Goal: Complete application form: Complete application form

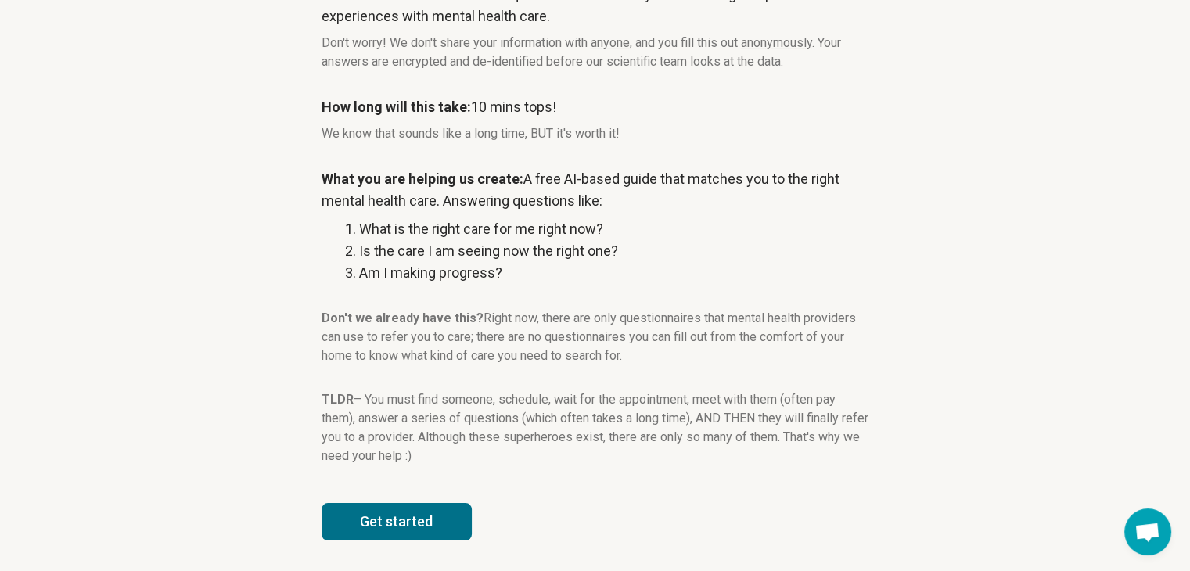
scroll to position [189, 0]
click at [394, 523] on button "Get started" at bounding box center [397, 521] width 150 height 38
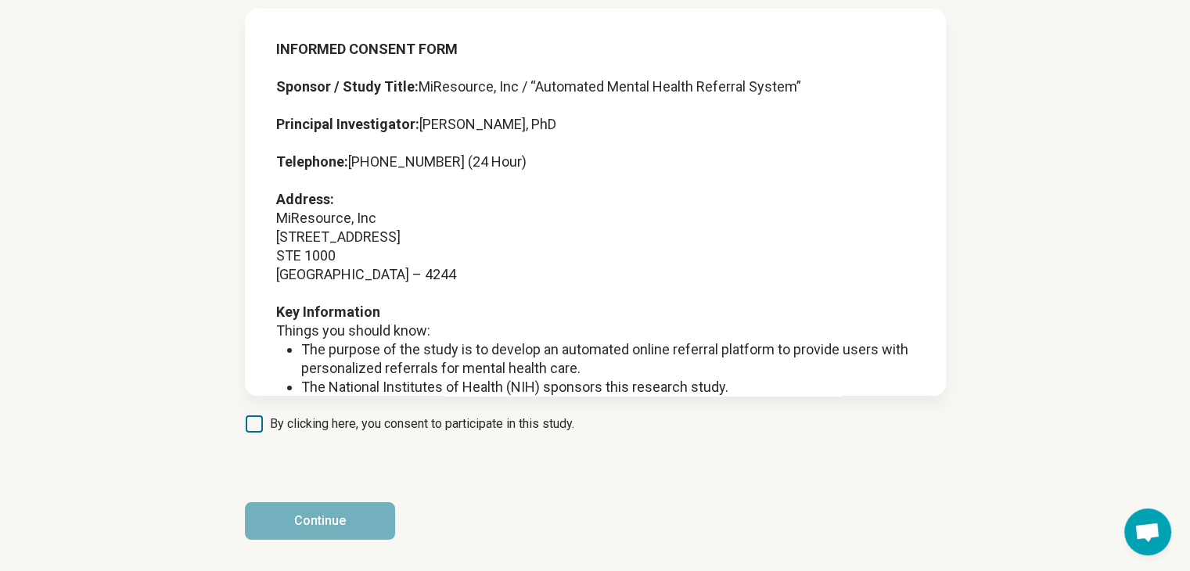
scroll to position [104, 0]
click at [253, 429] on icon at bounding box center [254, 423] width 17 height 17
click at [304, 509] on button "Continue" at bounding box center [320, 521] width 150 height 38
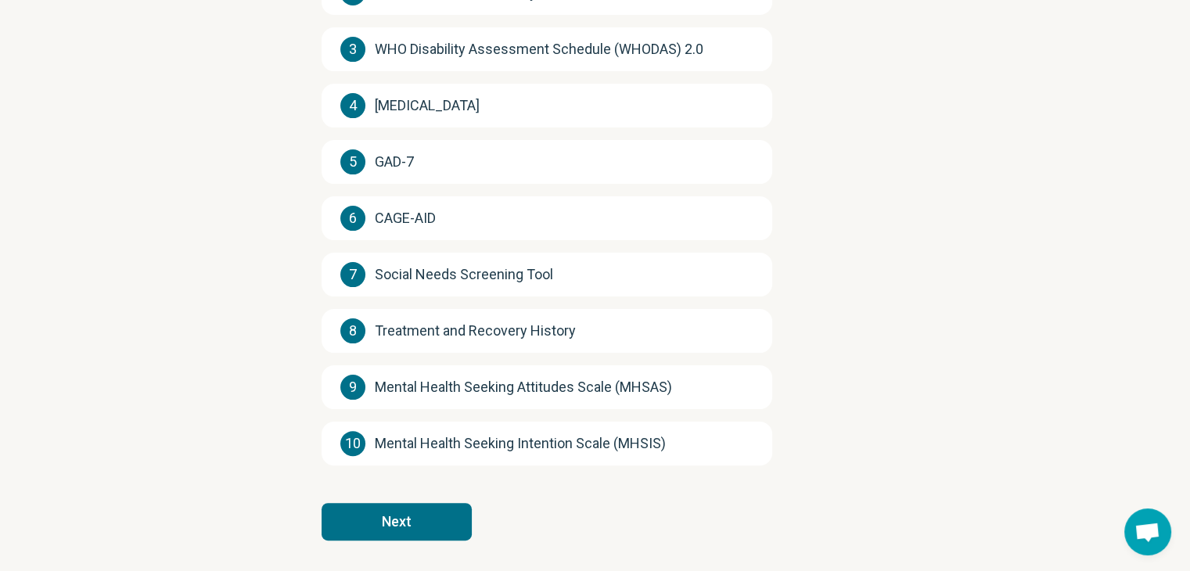
scroll to position [314, 0]
click at [402, 516] on button "Next" at bounding box center [397, 521] width 150 height 38
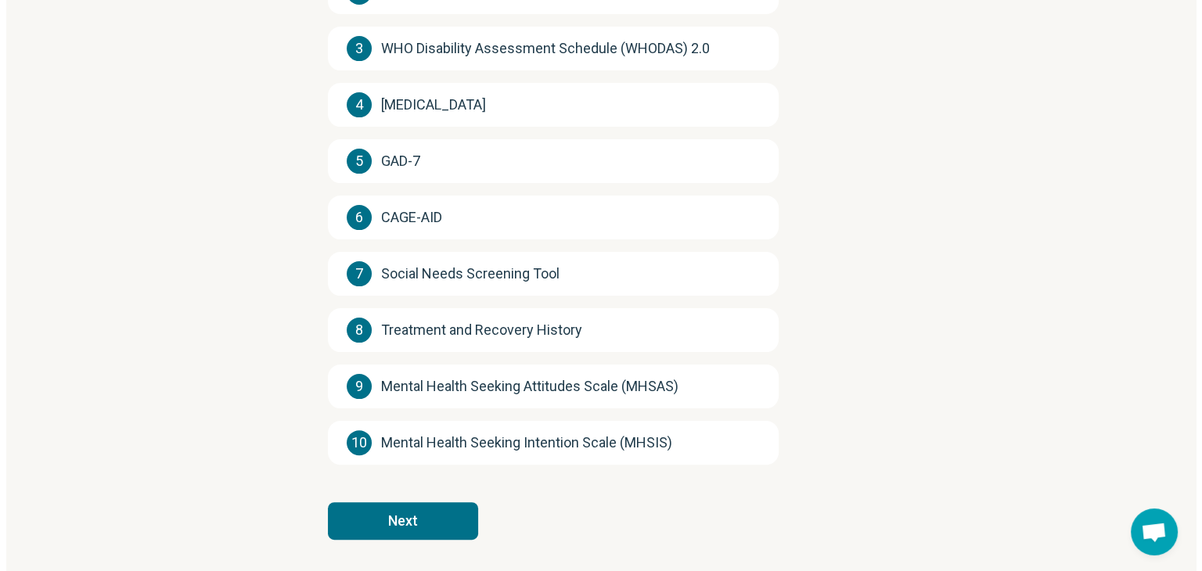
scroll to position [0, 0]
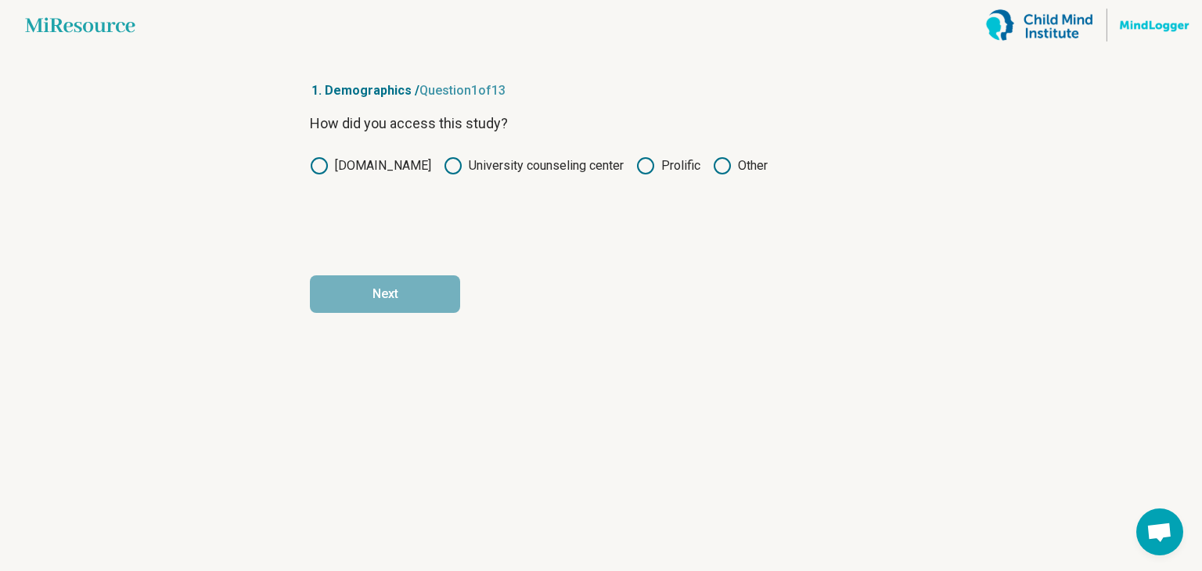
click at [637, 155] on div "How did you access this study? [DOMAIN_NAME] University counseling center Proli…" at bounding box center [601, 178] width 582 height 131
click at [636, 167] on icon at bounding box center [645, 165] width 19 height 19
click at [400, 297] on button "Next" at bounding box center [385, 294] width 150 height 38
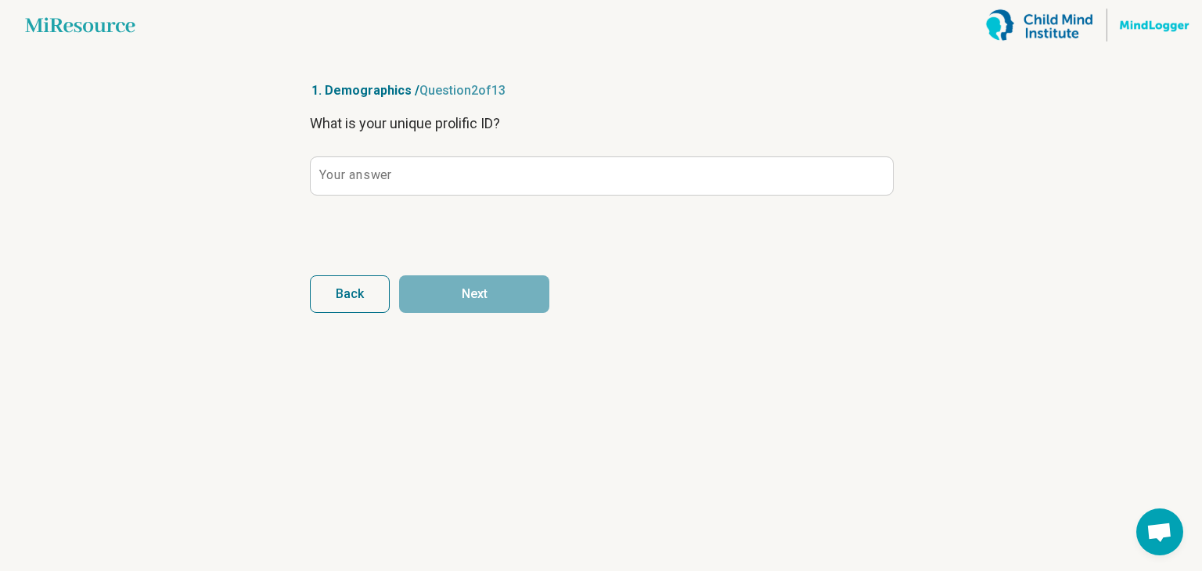
click at [367, 176] on label "Your answer" at bounding box center [355, 175] width 72 height 13
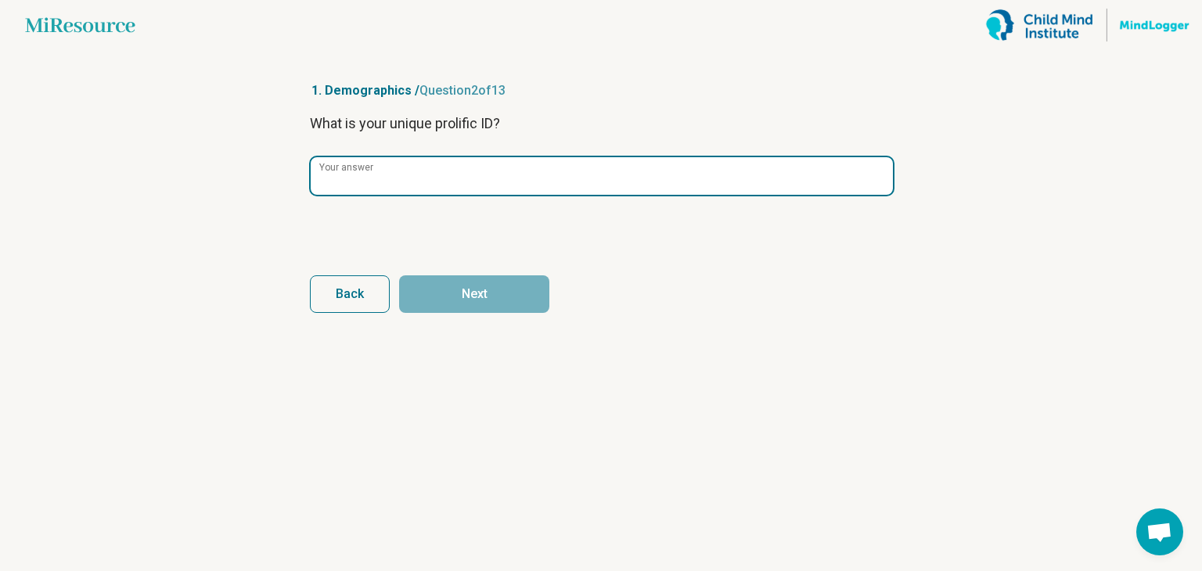
click at [367, 176] on input "Your answer" at bounding box center [602, 176] width 582 height 38
paste input "**********"
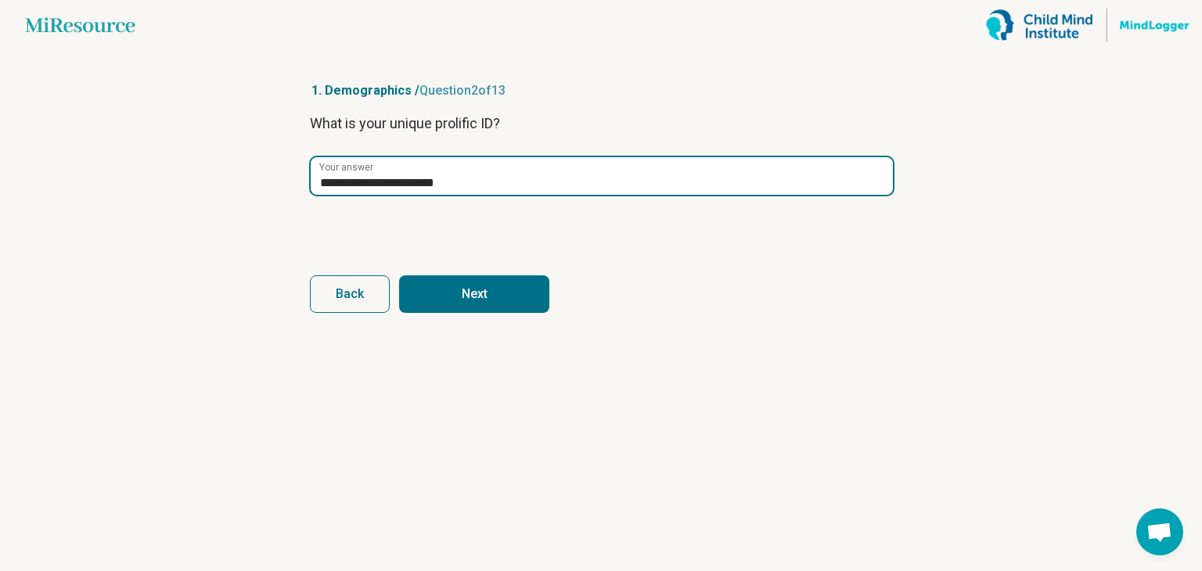
type input "**********"
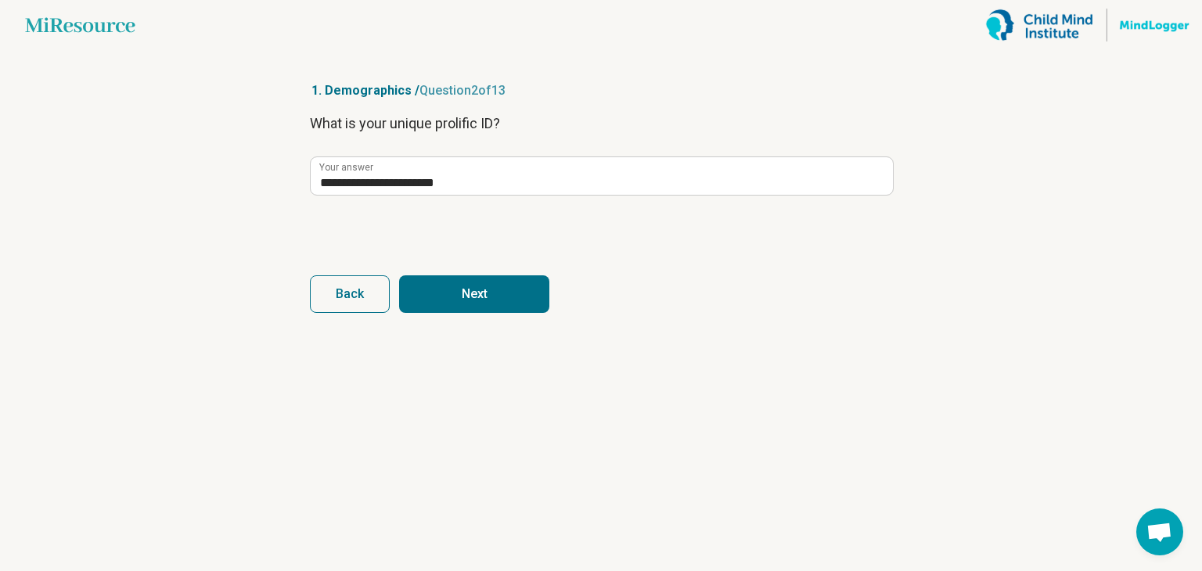
click at [507, 296] on button "Next" at bounding box center [474, 294] width 150 height 38
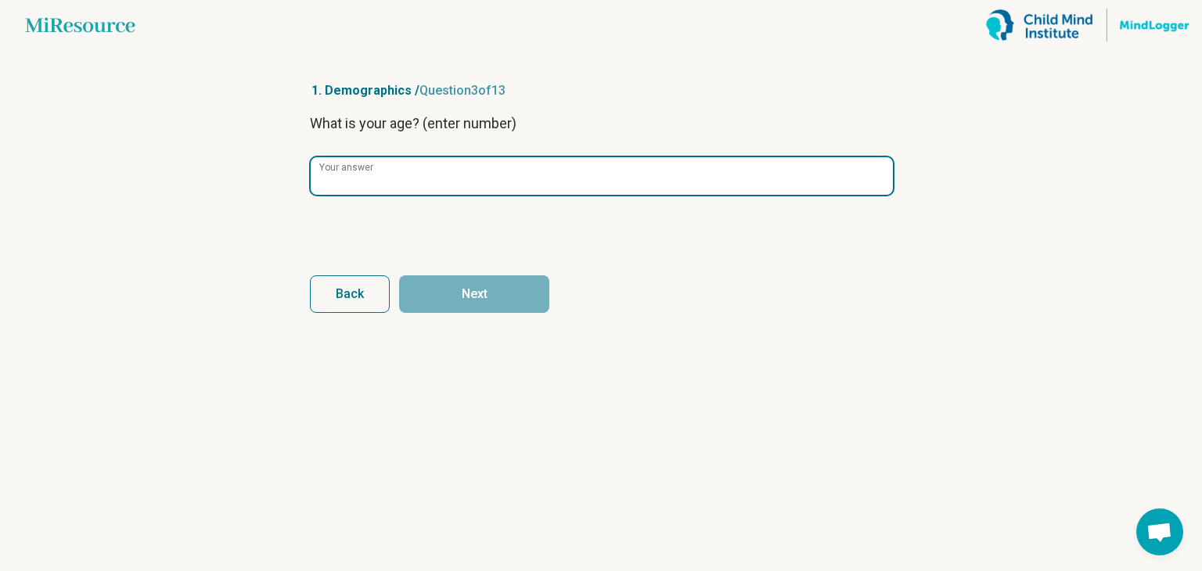
click at [462, 182] on input "Your answer" at bounding box center [602, 176] width 582 height 38
type input "**"
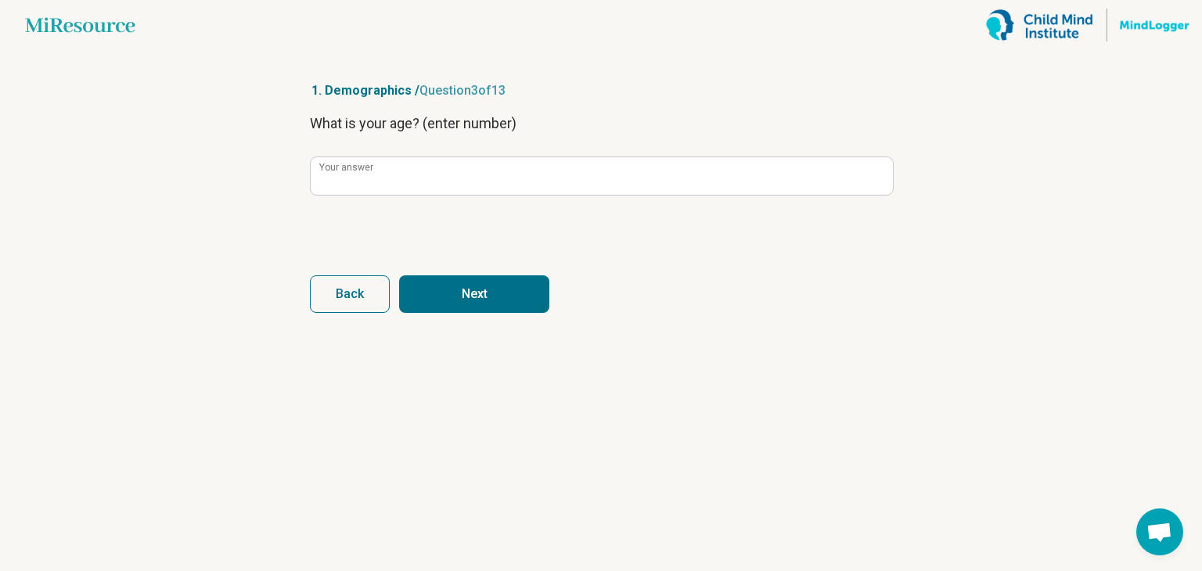
click at [495, 319] on article "1. Demographics / Question 3 of 13 What is your age? (enter number) ** Your ans…" at bounding box center [601, 310] width 632 height 521
click at [492, 304] on button "Next" at bounding box center [474, 294] width 150 height 38
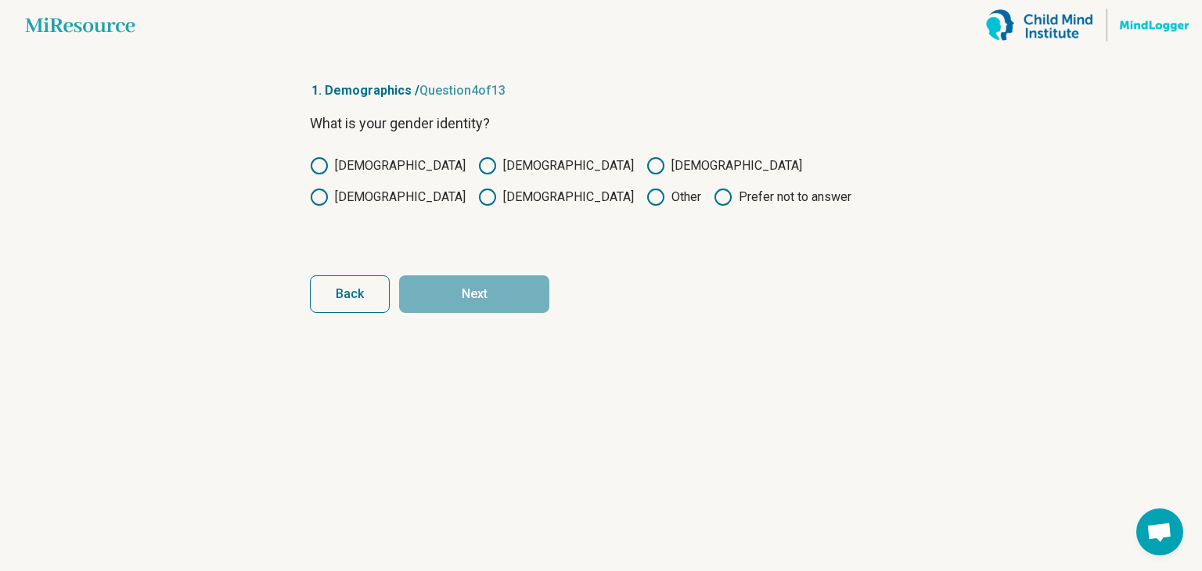
click at [478, 167] on icon at bounding box center [487, 165] width 19 height 19
click at [451, 286] on button "Next" at bounding box center [474, 294] width 150 height 38
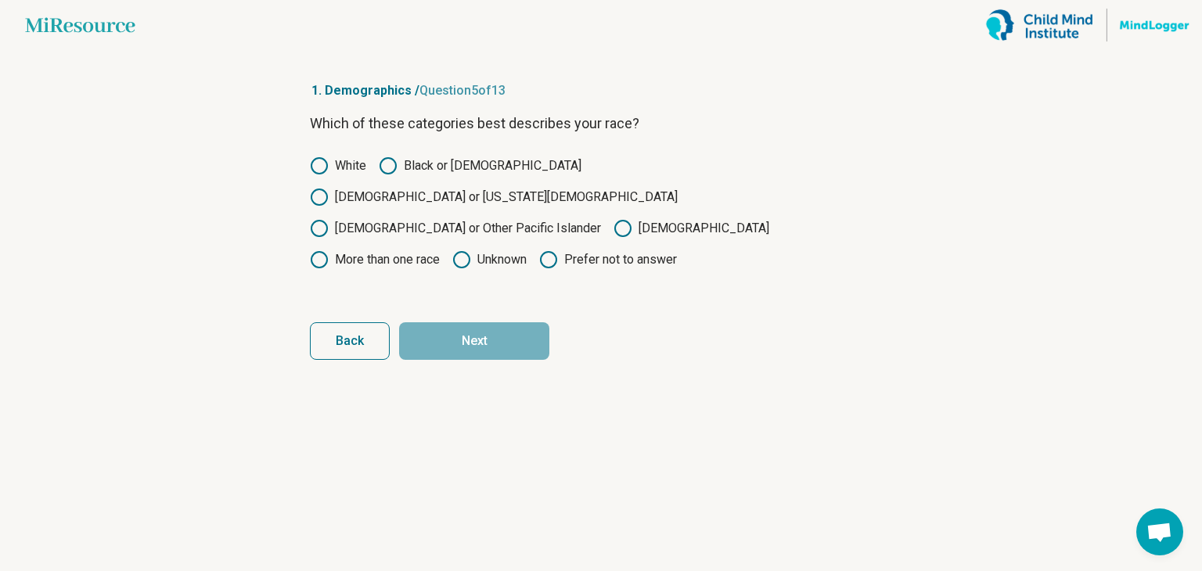
click at [354, 168] on label "White" at bounding box center [338, 165] width 56 height 19
click at [473, 322] on button "Next" at bounding box center [474, 341] width 150 height 38
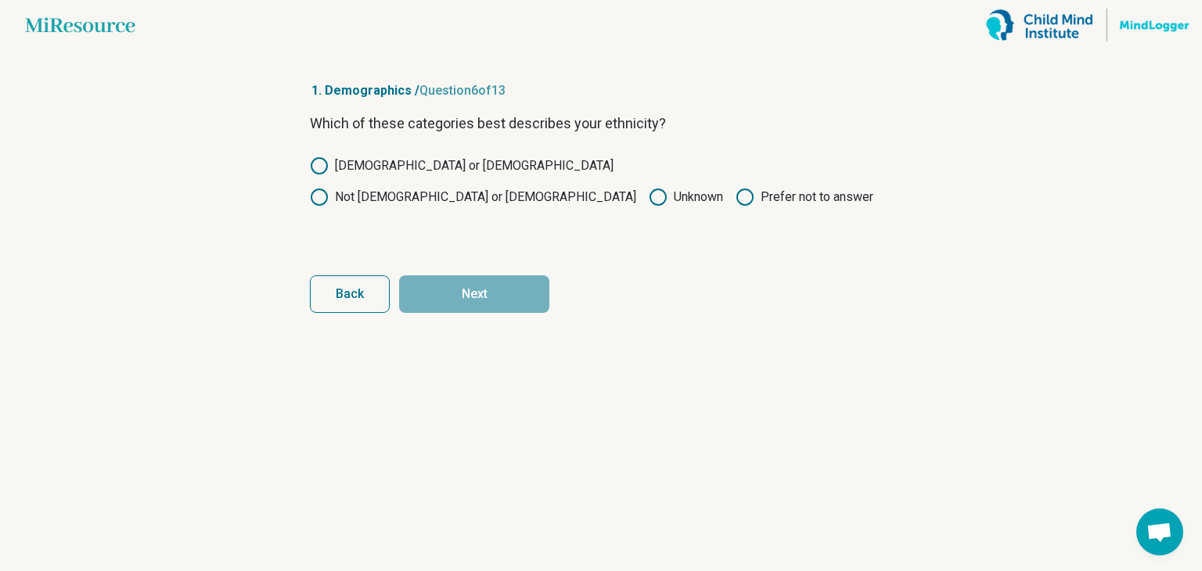
click at [488, 188] on label "Not [DEMOGRAPHIC_DATA] or [DEMOGRAPHIC_DATA]" at bounding box center [473, 197] width 326 height 19
click at [501, 302] on button "Next" at bounding box center [474, 294] width 150 height 38
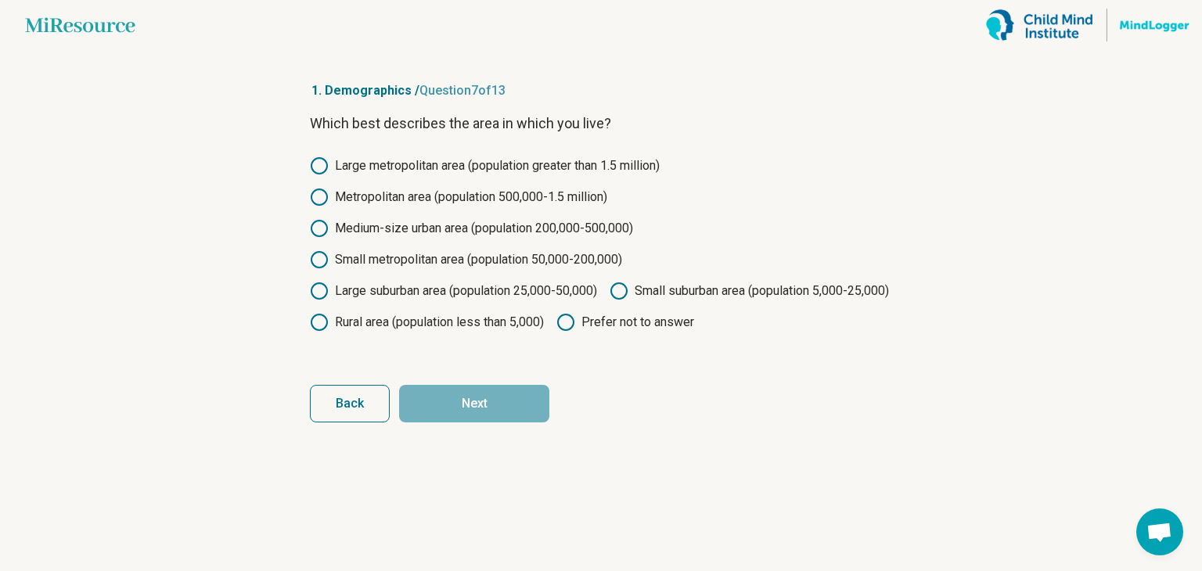
click at [347, 173] on label "Large metropolitan area (population greater than 1.5 million)" at bounding box center [485, 165] width 350 height 19
click at [433, 194] on label "Metropolitan area (population 500,000-1.5 million)" at bounding box center [458, 197] width 297 height 19
click at [462, 415] on button "Next" at bounding box center [474, 404] width 150 height 38
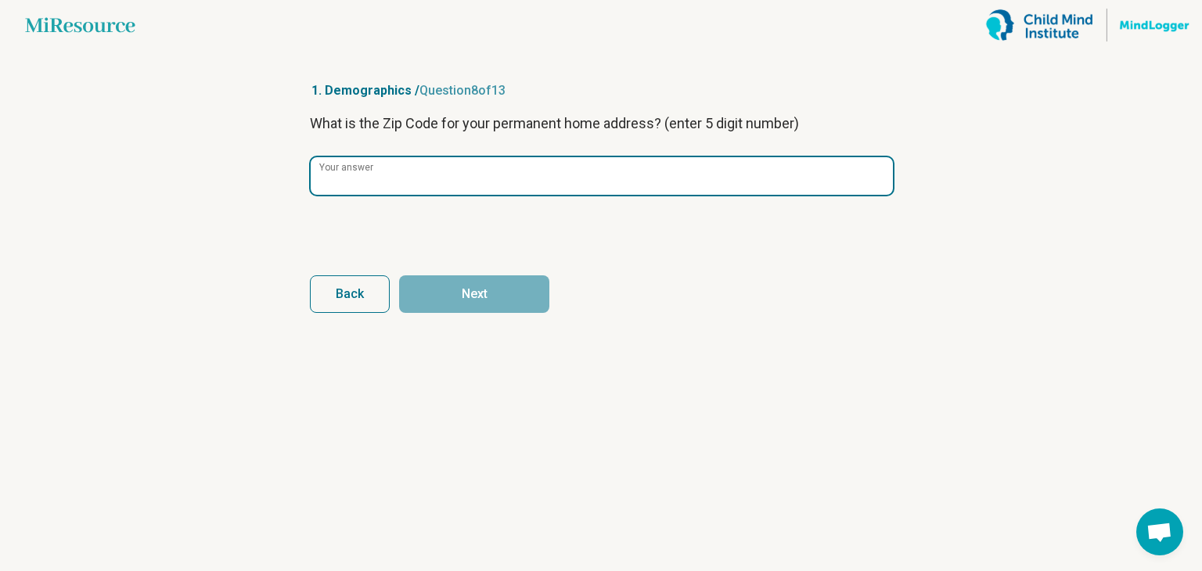
click at [491, 173] on input "Your answer" at bounding box center [602, 176] width 582 height 38
type input "*****"
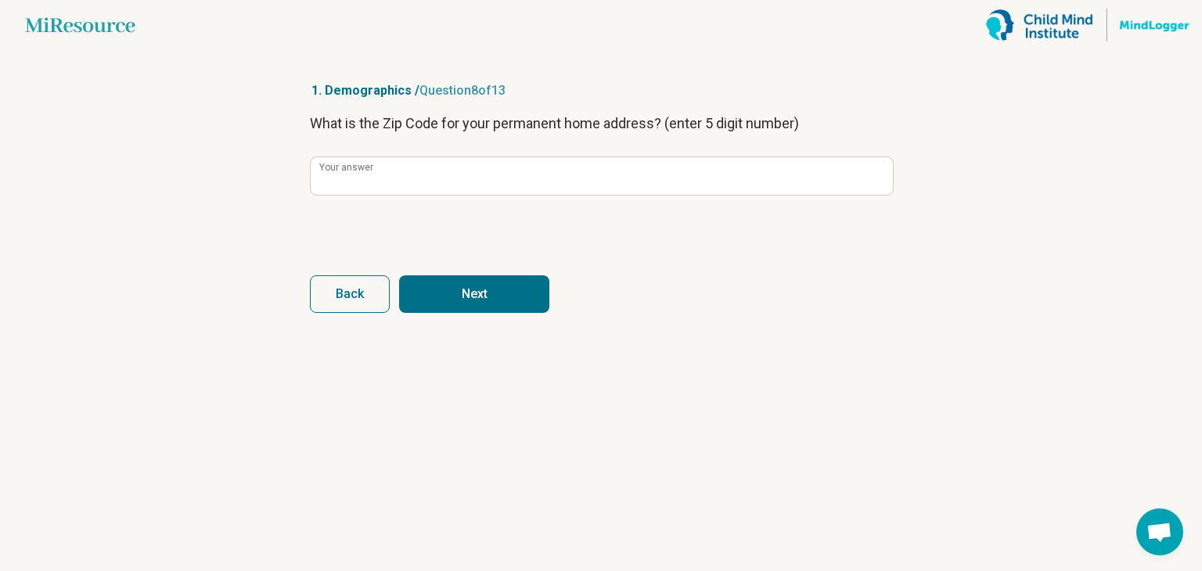
click at [535, 294] on button "Next" at bounding box center [474, 294] width 150 height 38
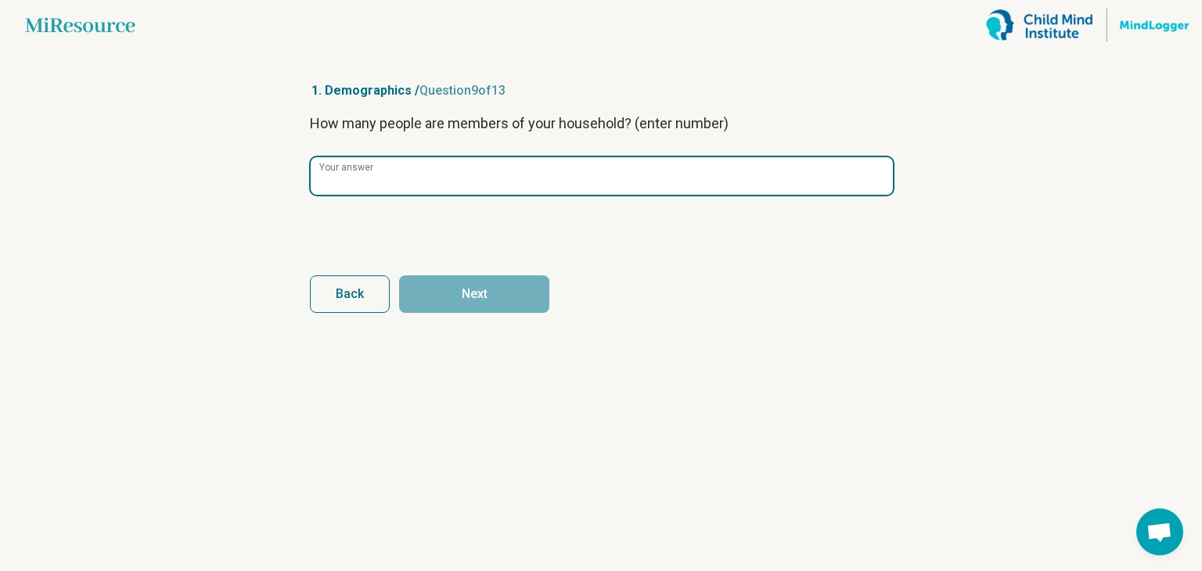
click at [575, 170] on input "Your answer" at bounding box center [602, 176] width 582 height 38
type input "*"
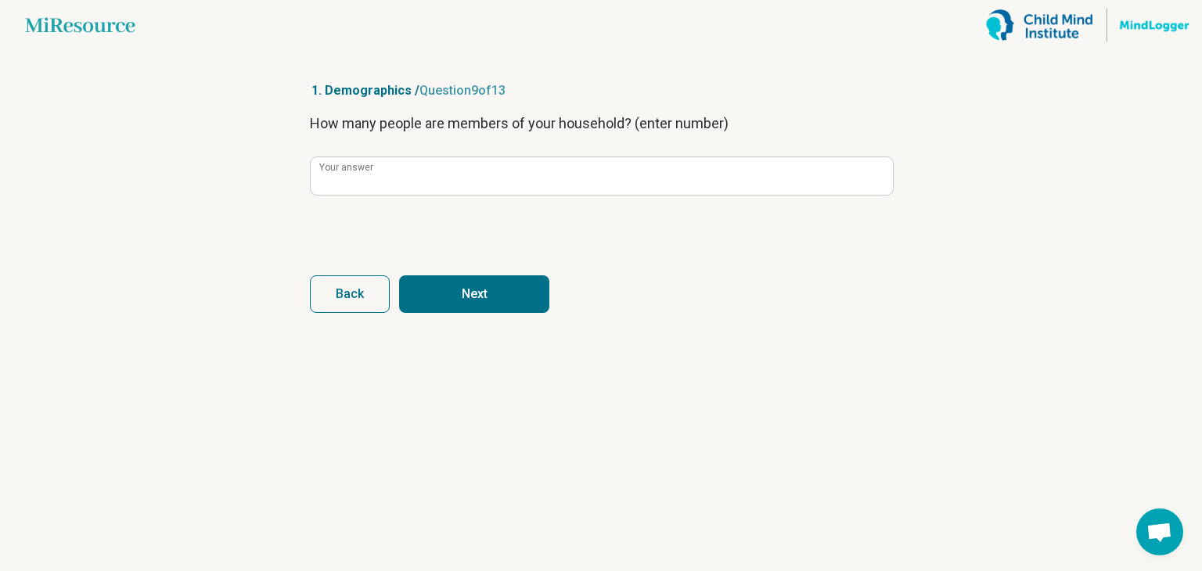
click at [523, 313] on article "1. Demographics / Question 9 of 13 How many people are members of your househol…" at bounding box center [601, 310] width 632 height 521
click at [504, 295] on button "Next" at bounding box center [474, 294] width 150 height 38
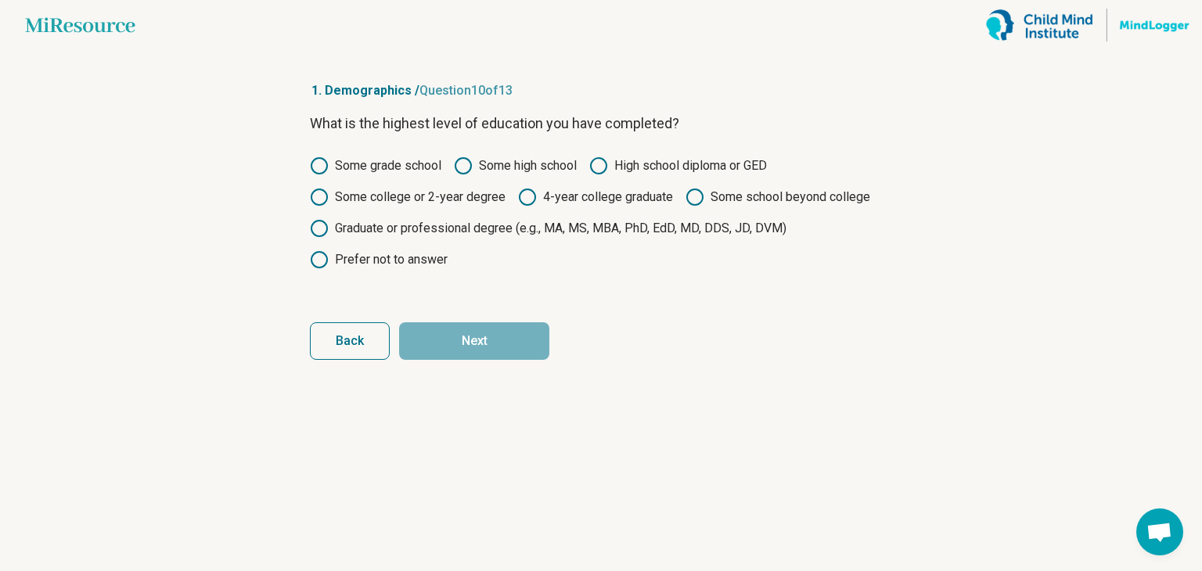
click at [617, 193] on label "4-year college graduate" at bounding box center [595, 197] width 155 height 19
click at [503, 332] on button "Next" at bounding box center [474, 341] width 150 height 38
click at [473, 226] on label "Graduate or professional degree (e.g., MA, MS, MBA, PhD, EdD, MD, DDS, JD, DVM)" at bounding box center [548, 228] width 476 height 19
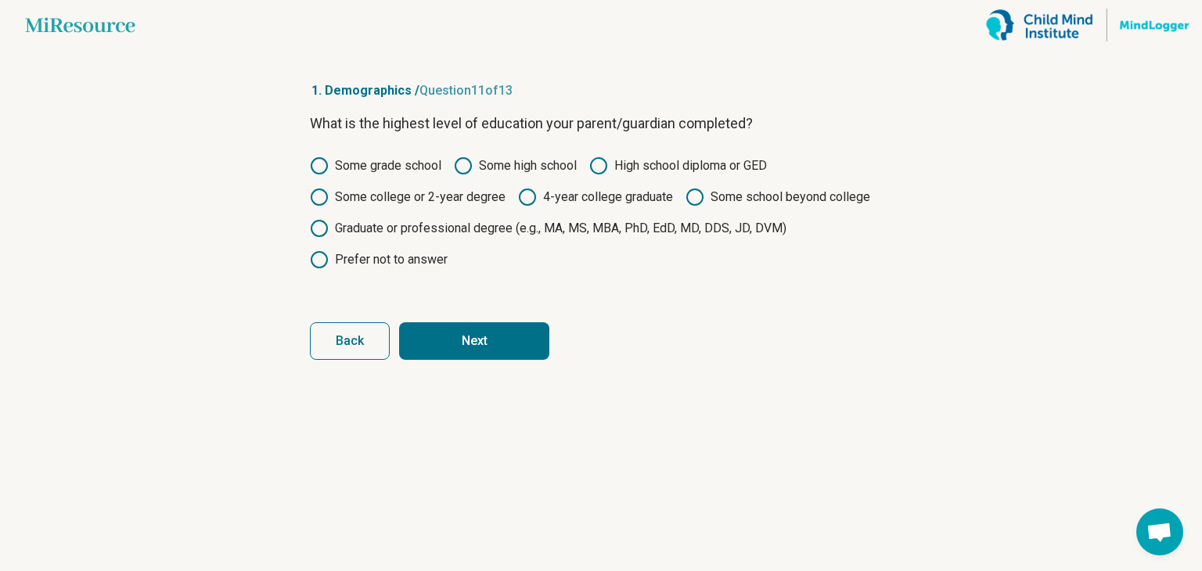
click at [463, 323] on button "Next" at bounding box center [474, 341] width 150 height 38
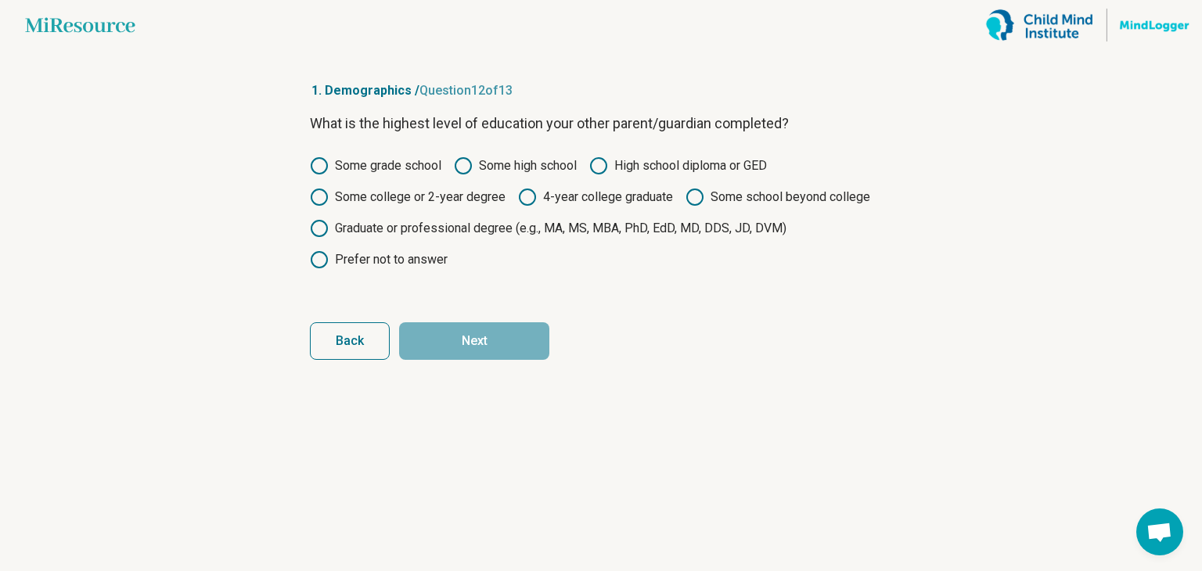
click at [494, 224] on label "Graduate or professional degree (e.g., MA, MS, MBA, PhD, EdD, MD, DDS, JD, DVM)" at bounding box center [548, 228] width 476 height 19
click at [384, 350] on button "Back" at bounding box center [350, 341] width 80 height 38
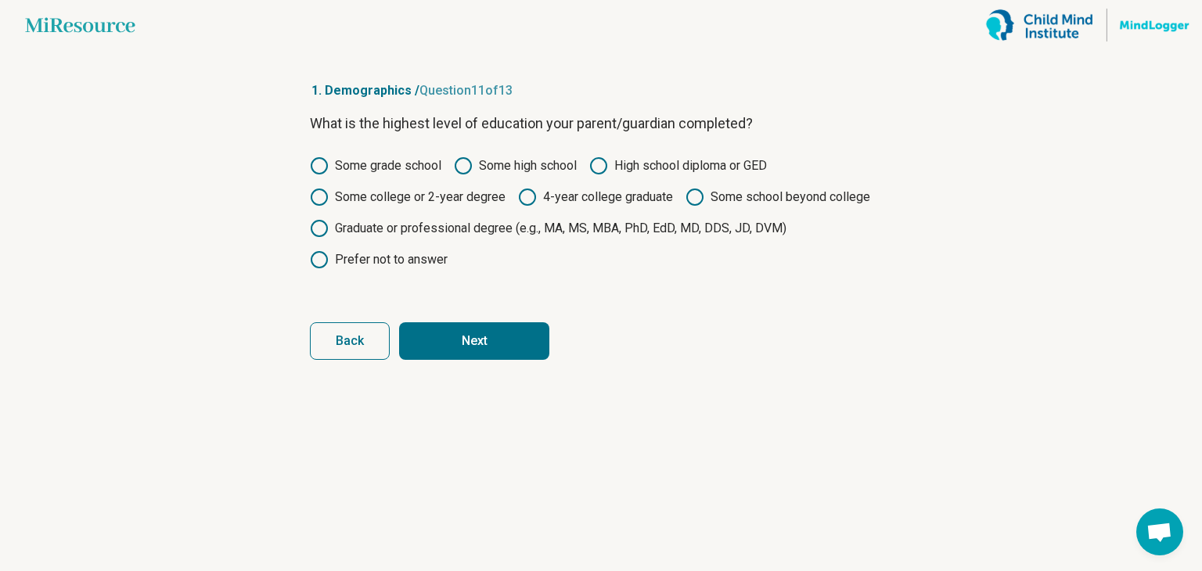
click at [420, 336] on button "Next" at bounding box center [474, 341] width 150 height 38
click at [373, 340] on button "Back" at bounding box center [350, 341] width 80 height 38
click at [409, 336] on button "Next" at bounding box center [474, 341] width 150 height 38
click at [629, 199] on label "4-year college graduate" at bounding box center [595, 197] width 155 height 19
click at [501, 349] on button "Next" at bounding box center [474, 341] width 150 height 38
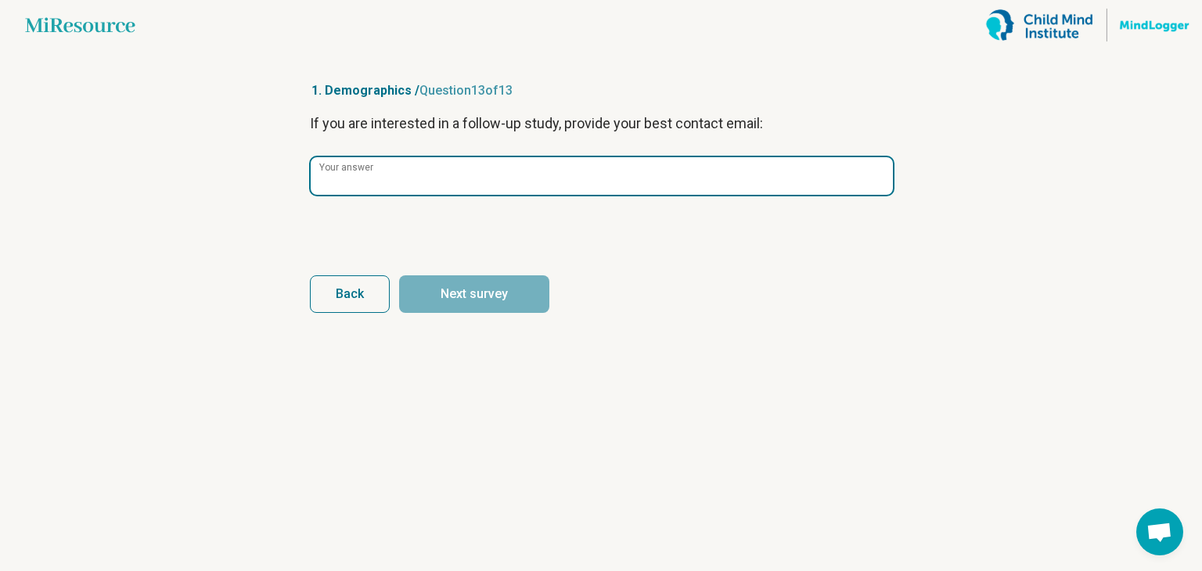
click at [469, 189] on input "Your answer" at bounding box center [602, 176] width 582 height 38
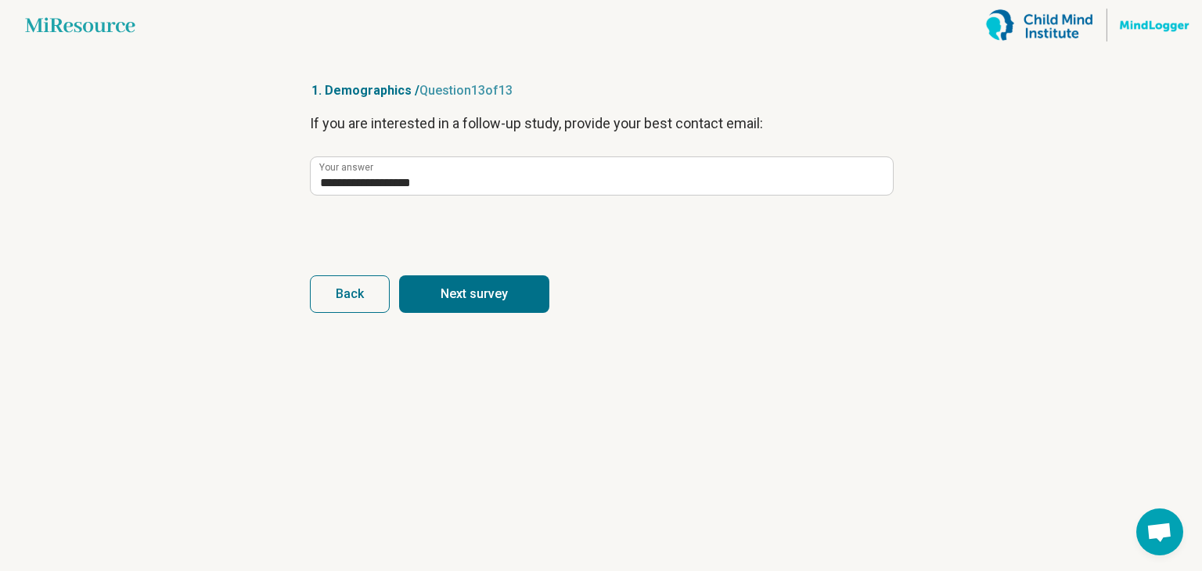
click at [470, 296] on button "Next survey" at bounding box center [474, 294] width 150 height 38
type input "**********"
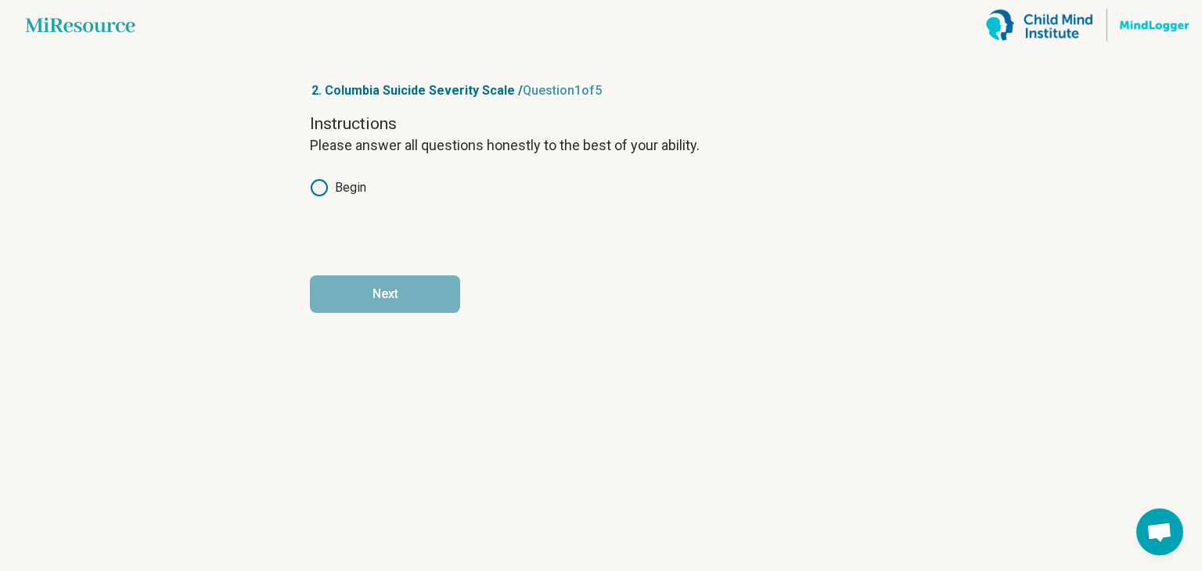
click at [329, 188] on label "Begin" at bounding box center [338, 187] width 56 height 19
click at [361, 292] on button "Next" at bounding box center [385, 294] width 150 height 38
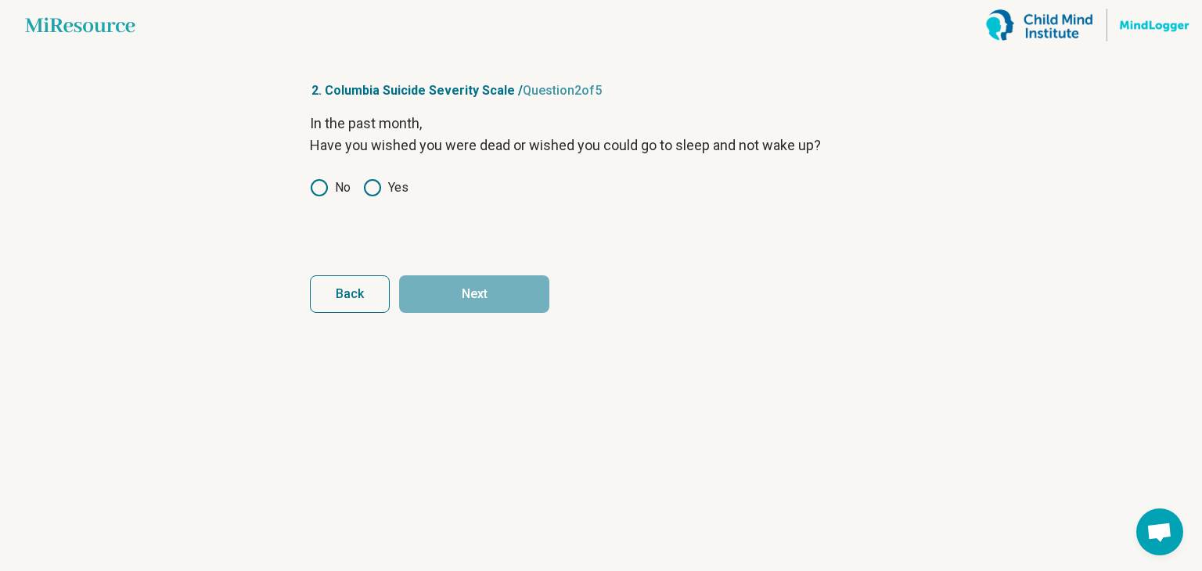
click at [319, 189] on icon at bounding box center [319, 187] width 19 height 19
click at [488, 296] on button "Next" at bounding box center [474, 294] width 150 height 38
click at [319, 199] on div "In the past month, Have you had any actual thoughts of killing yourself? No Yes" at bounding box center [601, 178] width 582 height 131
click at [321, 188] on icon at bounding box center [319, 187] width 19 height 19
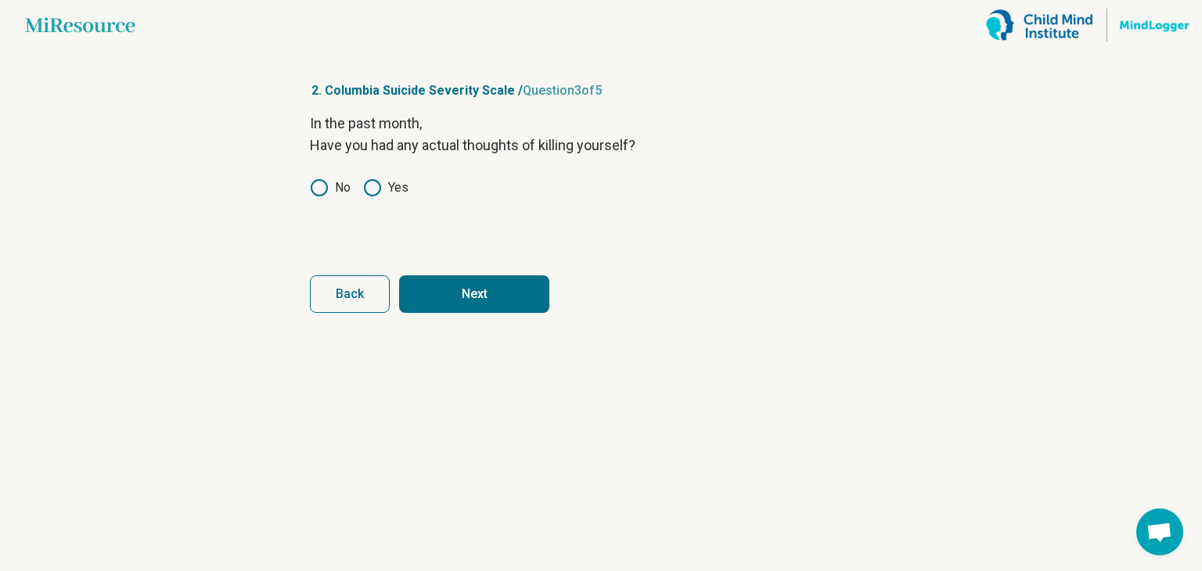
click at [508, 309] on button "Next" at bounding box center [474, 294] width 150 height 38
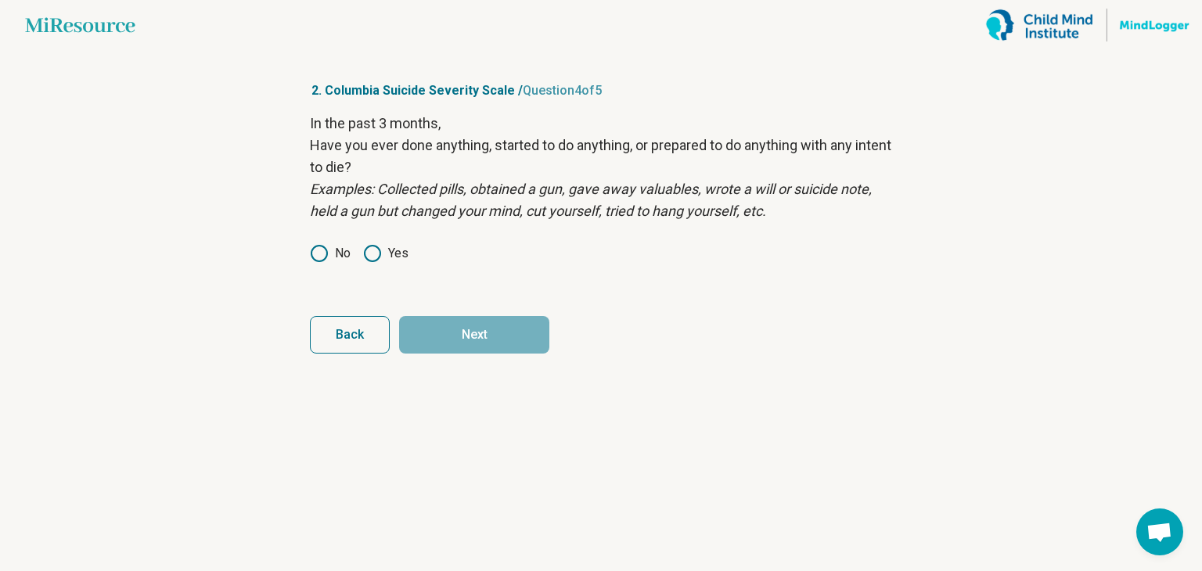
click at [314, 252] on icon at bounding box center [319, 253] width 19 height 19
click at [479, 340] on button "Next" at bounding box center [474, 335] width 150 height 38
click at [315, 245] on icon at bounding box center [319, 253] width 19 height 19
click at [476, 336] on button "Next survey" at bounding box center [474, 335] width 150 height 38
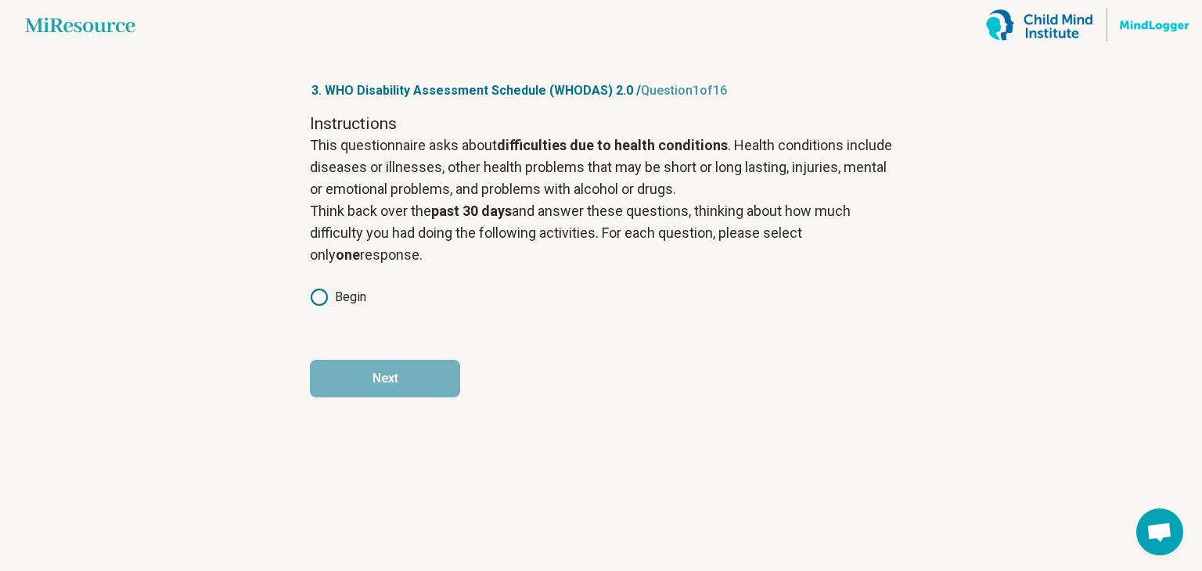
click at [325, 295] on icon at bounding box center [319, 297] width 19 height 19
click at [327, 383] on button "Next" at bounding box center [385, 379] width 150 height 38
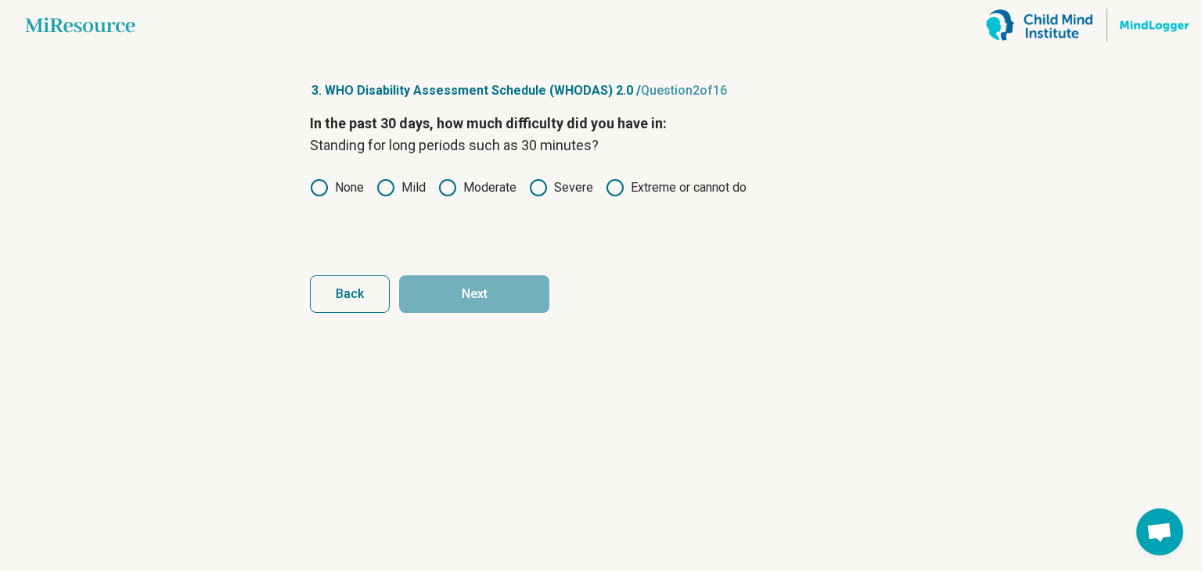
click at [333, 183] on label "None" at bounding box center [337, 187] width 54 height 19
click at [469, 301] on button "Next" at bounding box center [474, 294] width 150 height 38
click at [313, 186] on icon at bounding box center [319, 187] width 19 height 19
click at [450, 297] on button "Next" at bounding box center [474, 294] width 150 height 38
click at [336, 188] on label "None" at bounding box center [337, 187] width 54 height 19
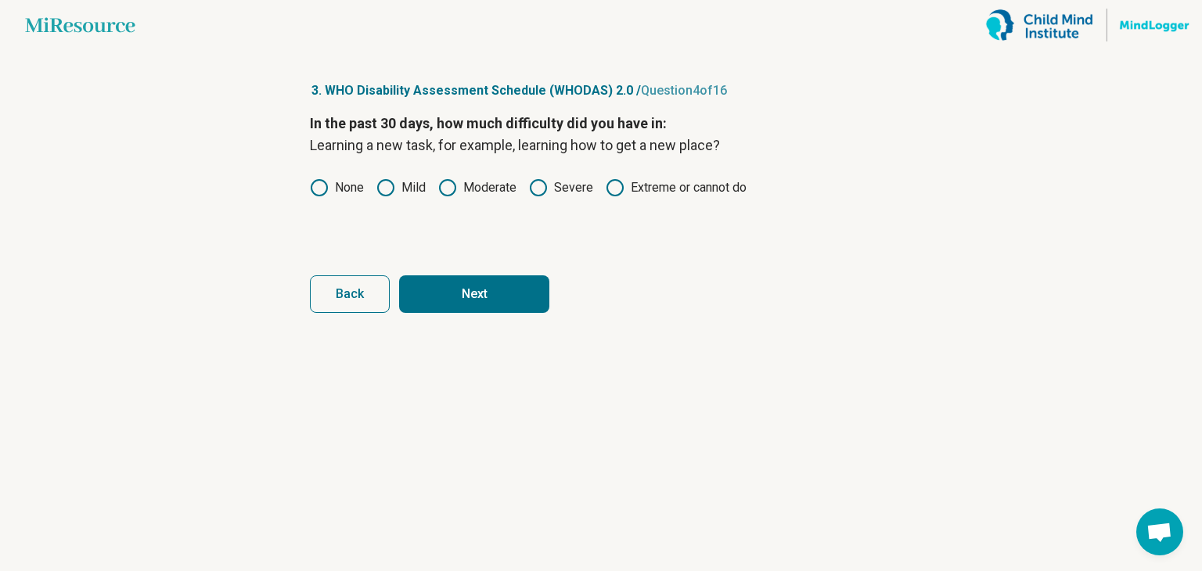
click at [451, 314] on article "3. WHO Disability Assessment Schedule (WHODAS) 2.0 / Question 4 of 16 In the pa…" at bounding box center [601, 310] width 632 height 521
click at [441, 304] on button "Next" at bounding box center [474, 294] width 150 height 38
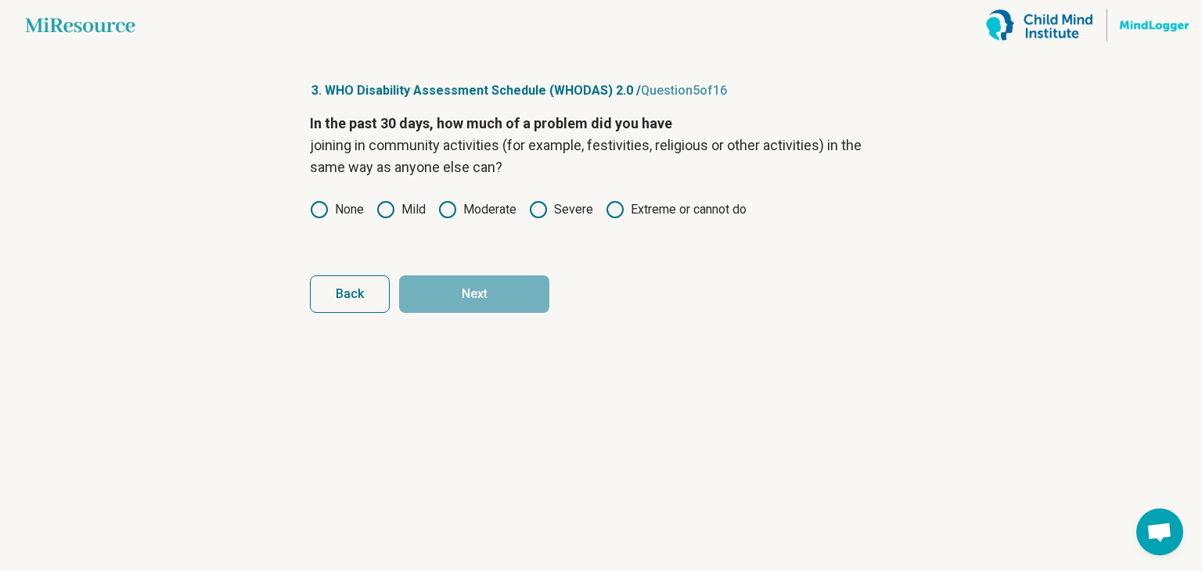
click at [390, 217] on circle at bounding box center [386, 210] width 16 height 16
click at [431, 284] on button "Next" at bounding box center [474, 294] width 150 height 38
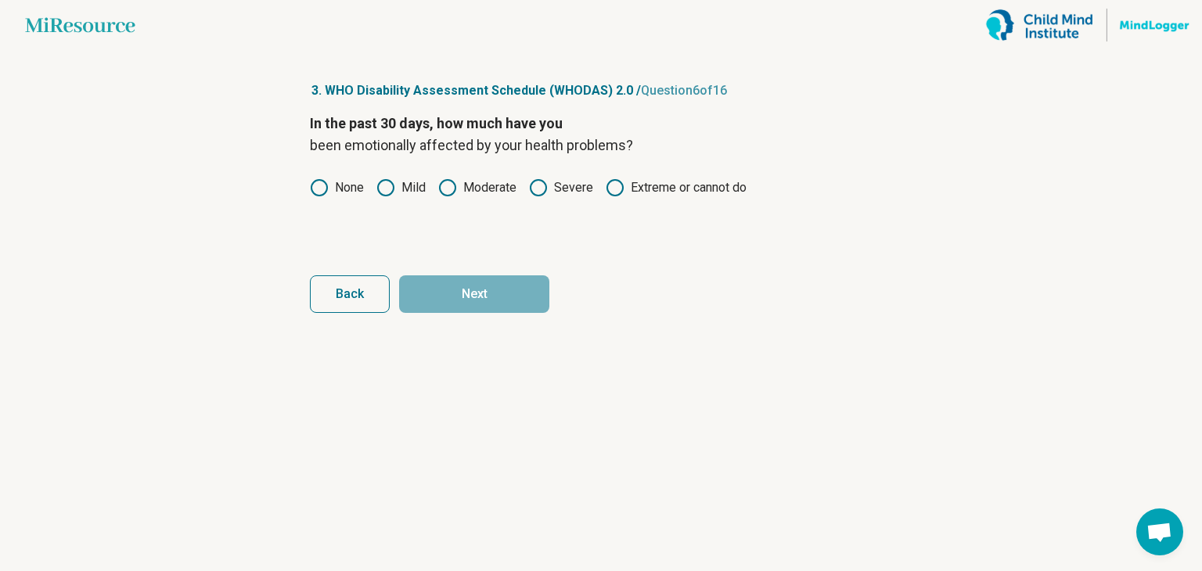
click at [342, 189] on label "None" at bounding box center [337, 187] width 54 height 19
click at [517, 304] on button "Next" at bounding box center [474, 294] width 150 height 38
click at [313, 192] on circle at bounding box center [319, 188] width 16 height 16
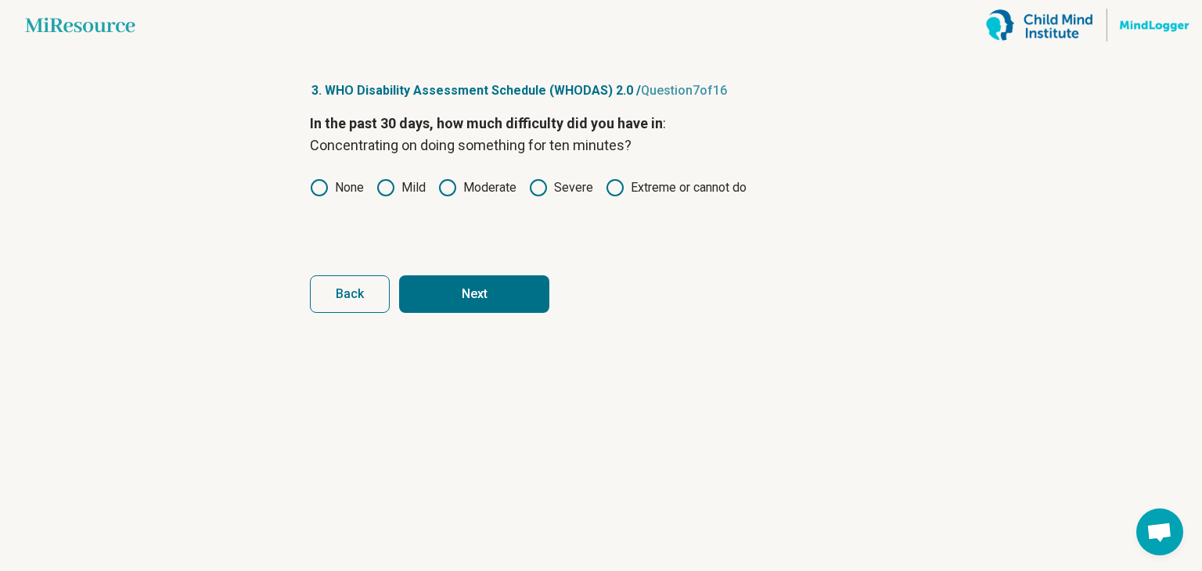
click at [451, 295] on button "Next" at bounding box center [474, 294] width 150 height 38
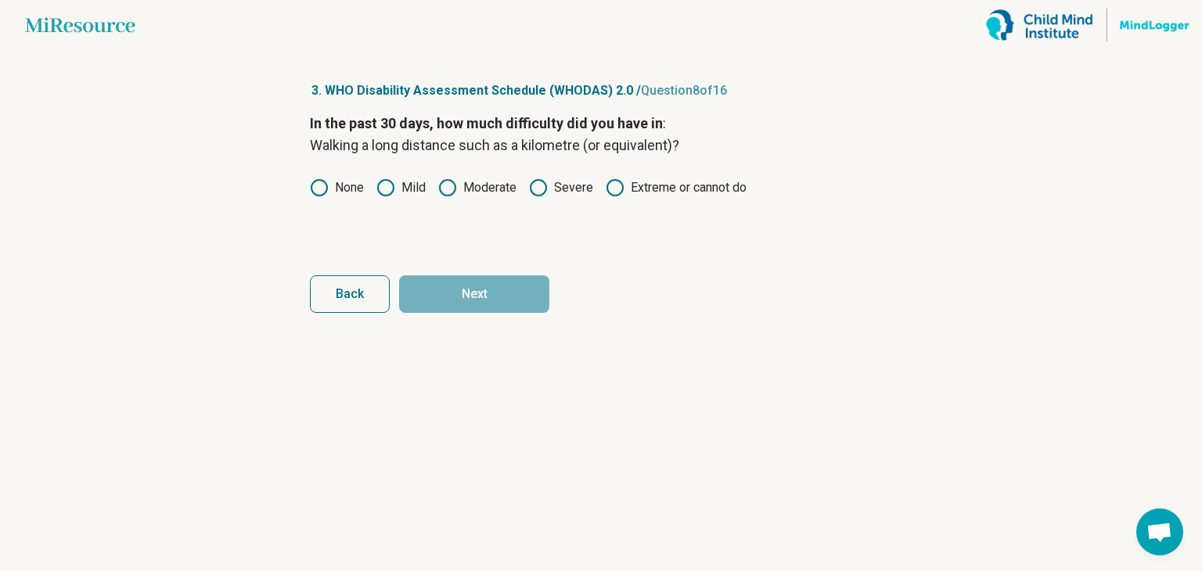
click at [613, 182] on icon at bounding box center [614, 187] width 19 height 19
click at [431, 301] on button "Next" at bounding box center [474, 294] width 150 height 38
click at [328, 188] on icon at bounding box center [319, 187] width 19 height 19
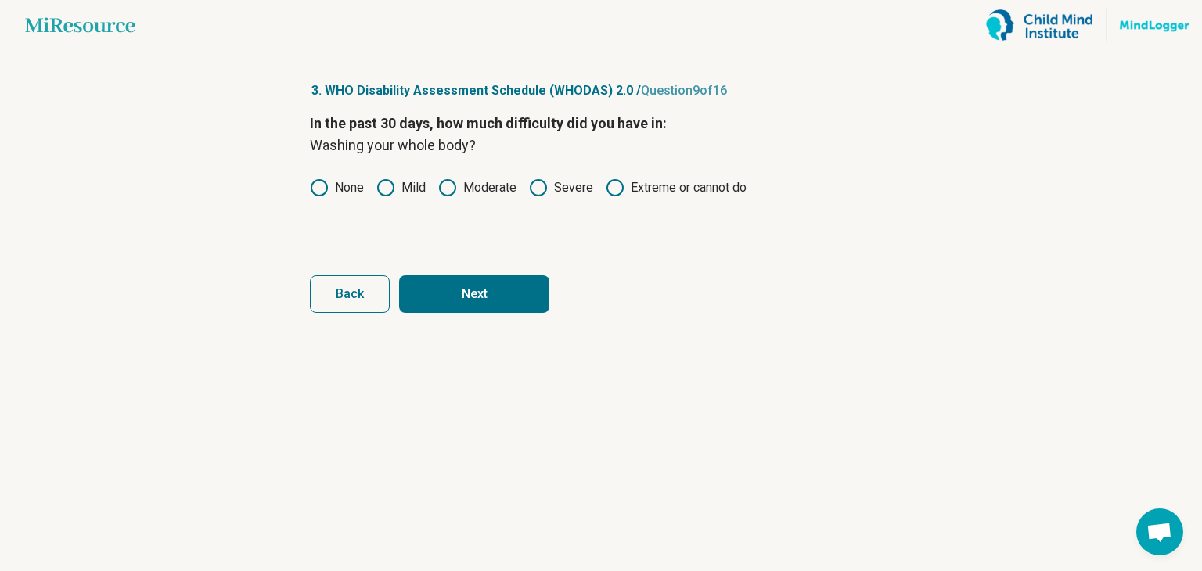
click at [456, 298] on button "Next" at bounding box center [474, 294] width 150 height 38
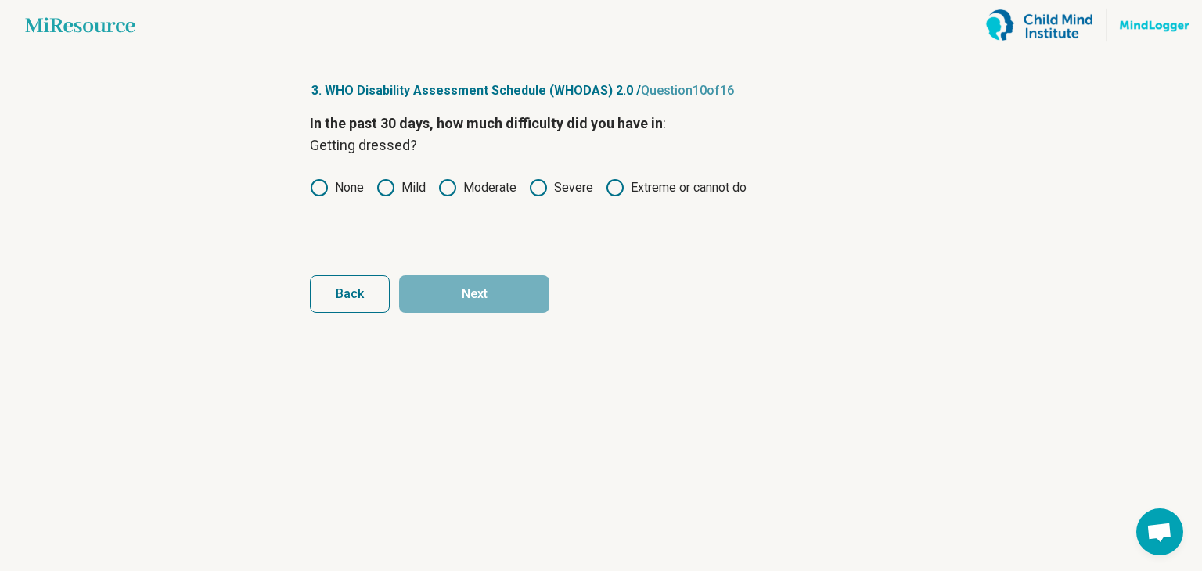
click at [353, 292] on span "Back" at bounding box center [350, 294] width 28 height 13
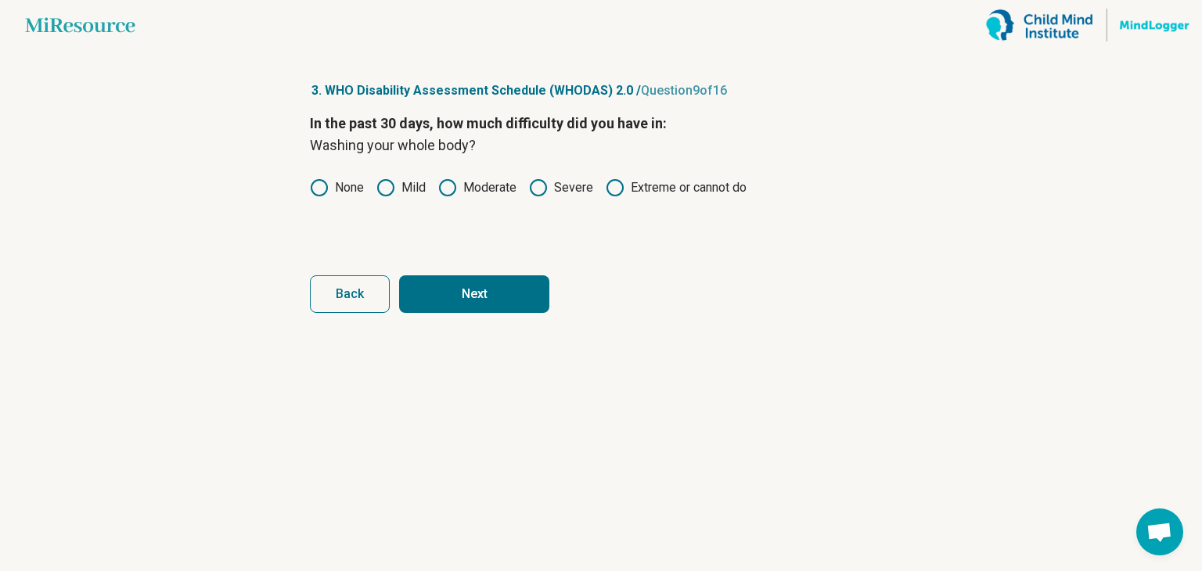
click at [353, 292] on span "Back" at bounding box center [350, 294] width 28 height 13
click at [351, 292] on span "Back" at bounding box center [350, 294] width 28 height 13
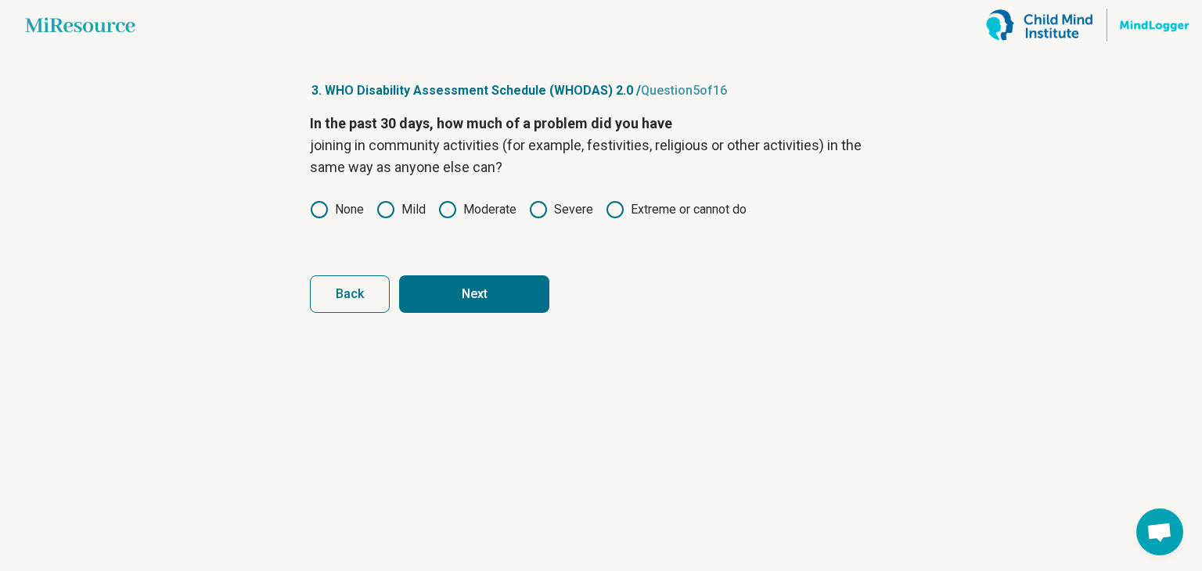
click at [351, 292] on span "Back" at bounding box center [350, 294] width 28 height 13
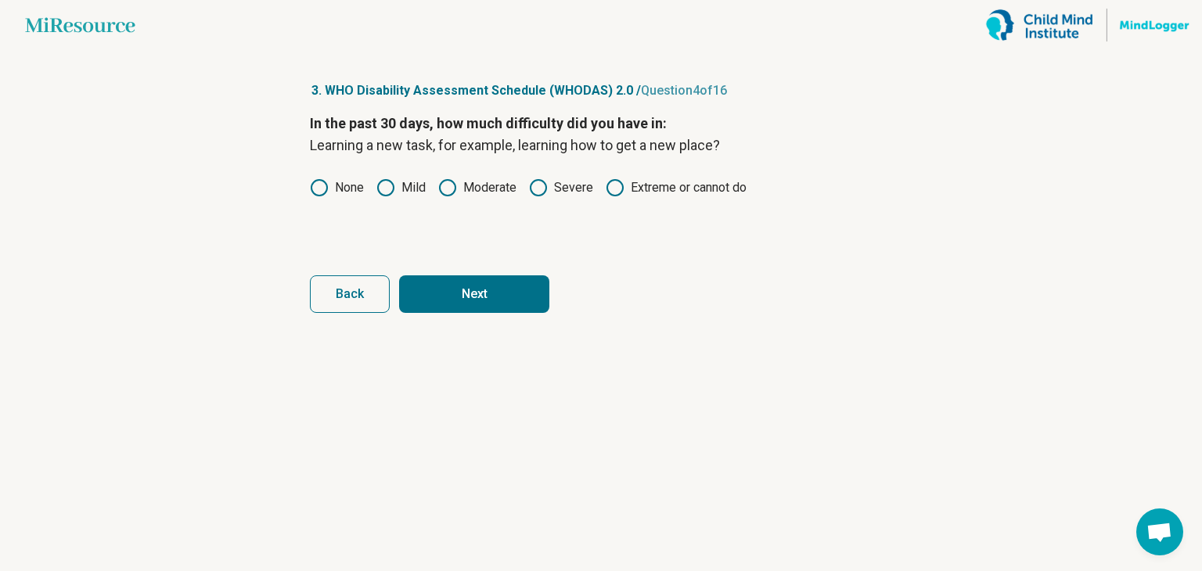
click at [351, 292] on span "Back" at bounding box center [350, 294] width 28 height 13
click at [438, 296] on button "Next" at bounding box center [474, 294] width 150 height 38
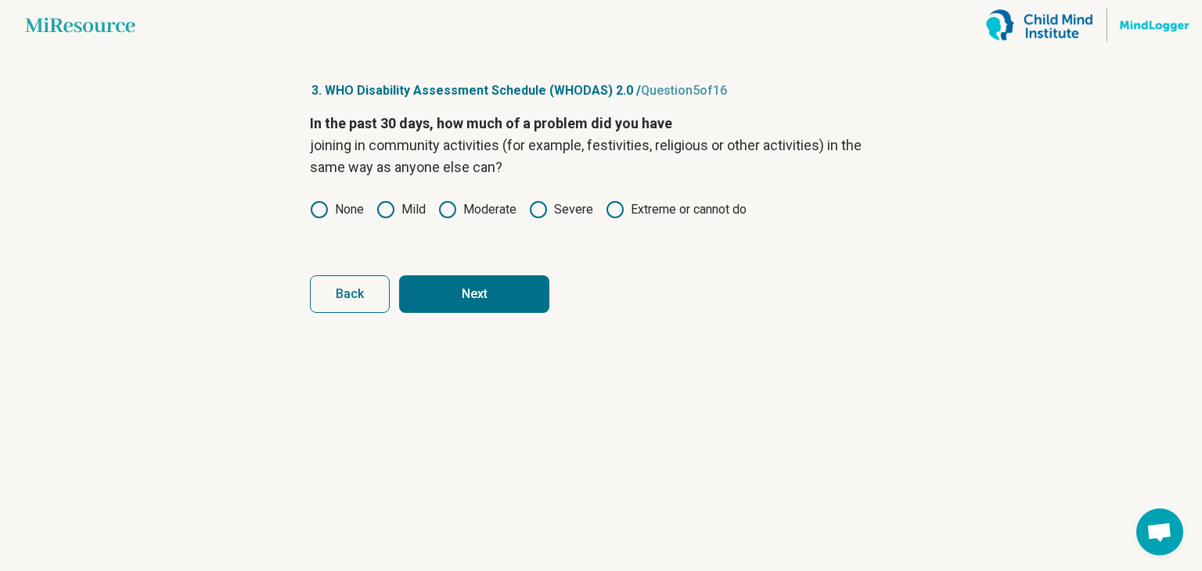
click at [438, 296] on button "Next" at bounding box center [474, 294] width 150 height 38
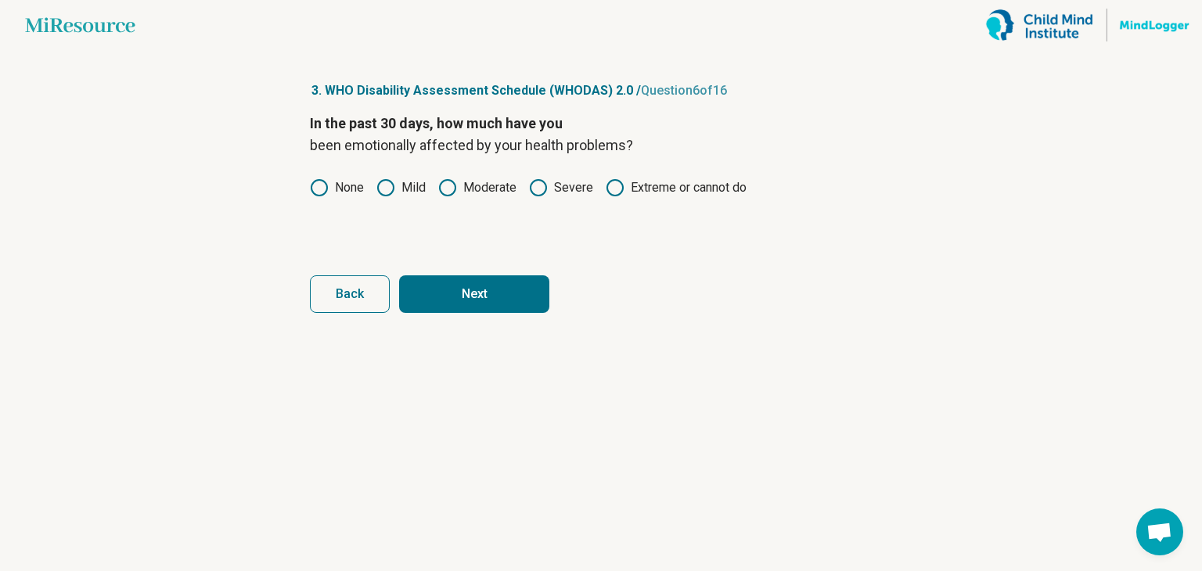
click at [438, 296] on button "Next" at bounding box center [474, 294] width 150 height 38
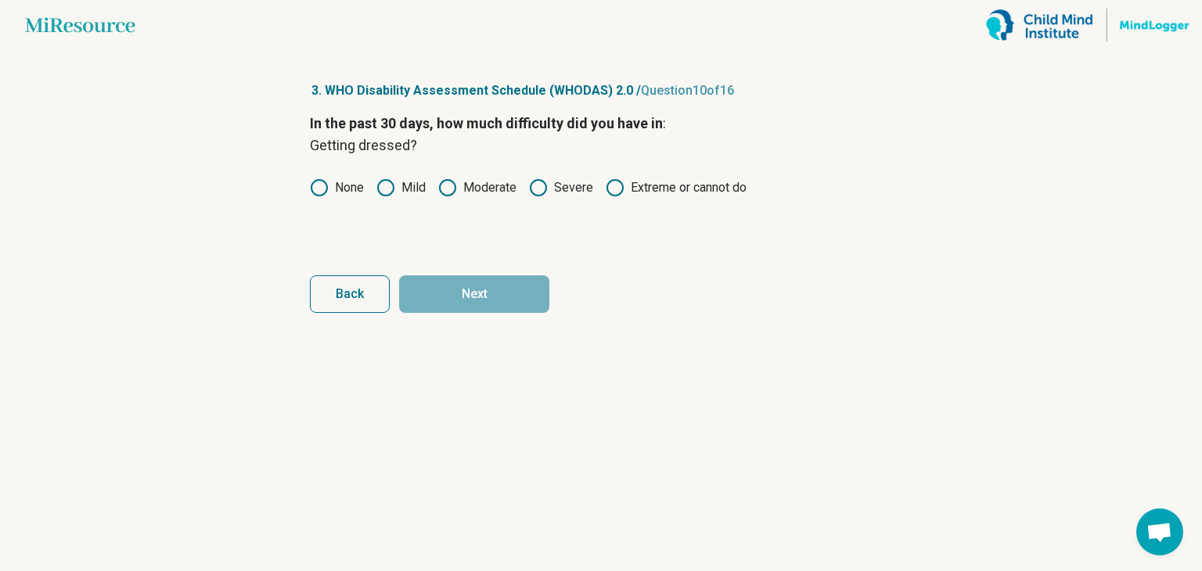
click at [341, 178] on label "None" at bounding box center [337, 187] width 54 height 19
click at [497, 311] on button "Next" at bounding box center [474, 294] width 150 height 38
click at [319, 172] on div "In the past 30 days, how much difficulty did you have in : Dealing with people …" at bounding box center [601, 178] width 582 height 131
click at [325, 181] on icon at bounding box center [319, 187] width 19 height 19
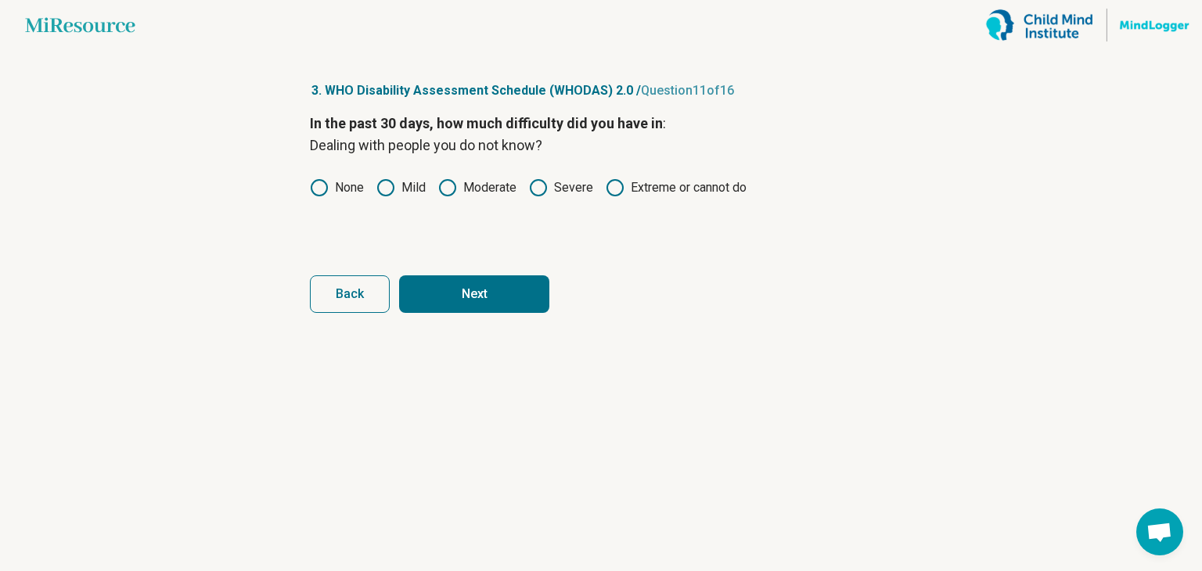
click at [369, 192] on div "None Mild Moderate Severe Extreme or cannot do" at bounding box center [601, 187] width 582 height 19
click at [380, 189] on icon at bounding box center [385, 187] width 19 height 19
click at [487, 293] on button "Next" at bounding box center [474, 294] width 150 height 38
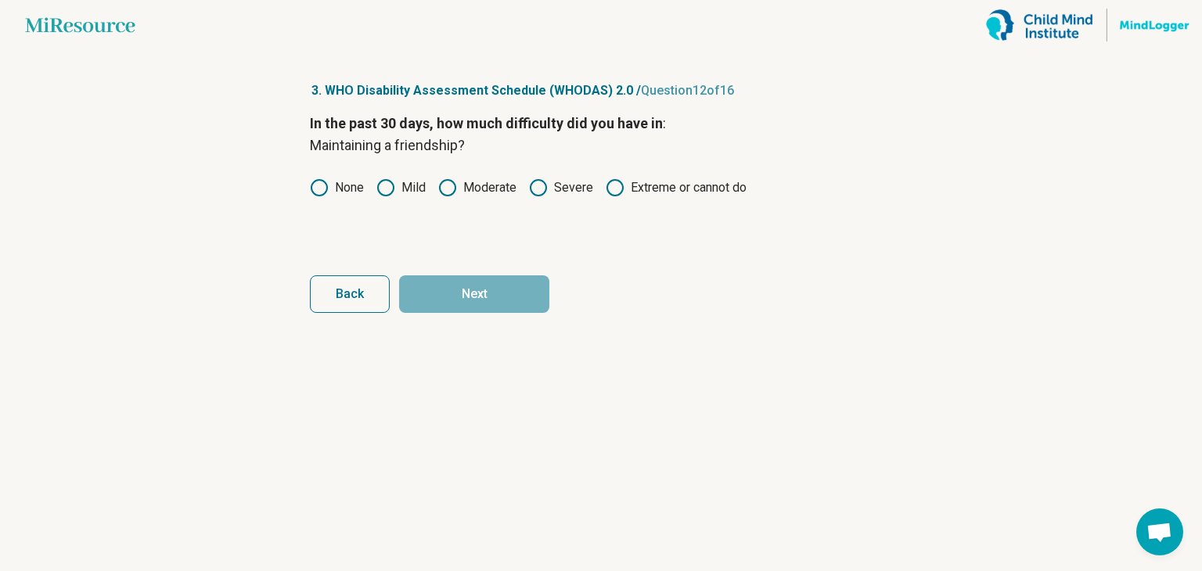
click at [338, 192] on label "None" at bounding box center [337, 187] width 54 height 19
click at [456, 296] on button "Next" at bounding box center [474, 294] width 150 height 38
click at [332, 179] on label "None" at bounding box center [337, 187] width 54 height 19
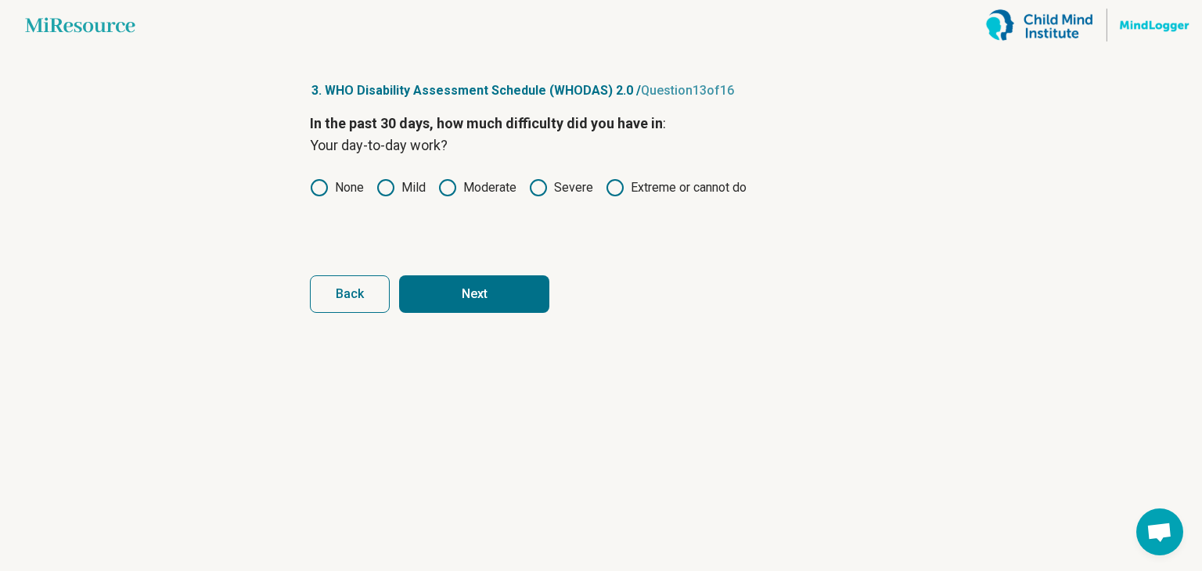
click at [394, 195] on icon at bounding box center [385, 187] width 19 height 19
click at [439, 286] on button "Next" at bounding box center [474, 294] width 150 height 38
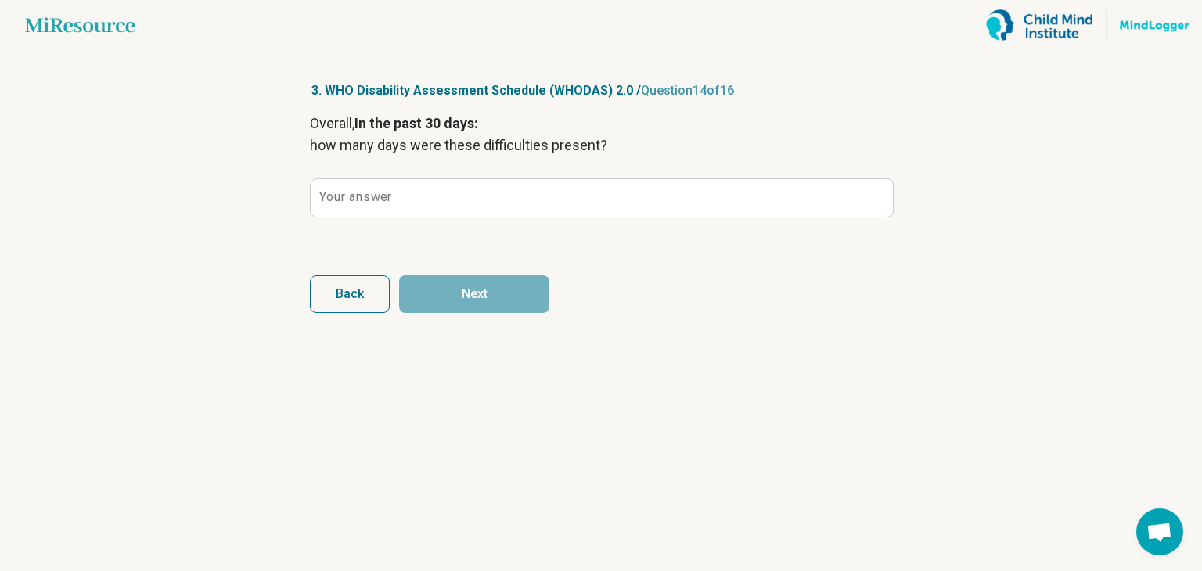
click at [377, 198] on label "Your answer" at bounding box center [355, 197] width 72 height 13
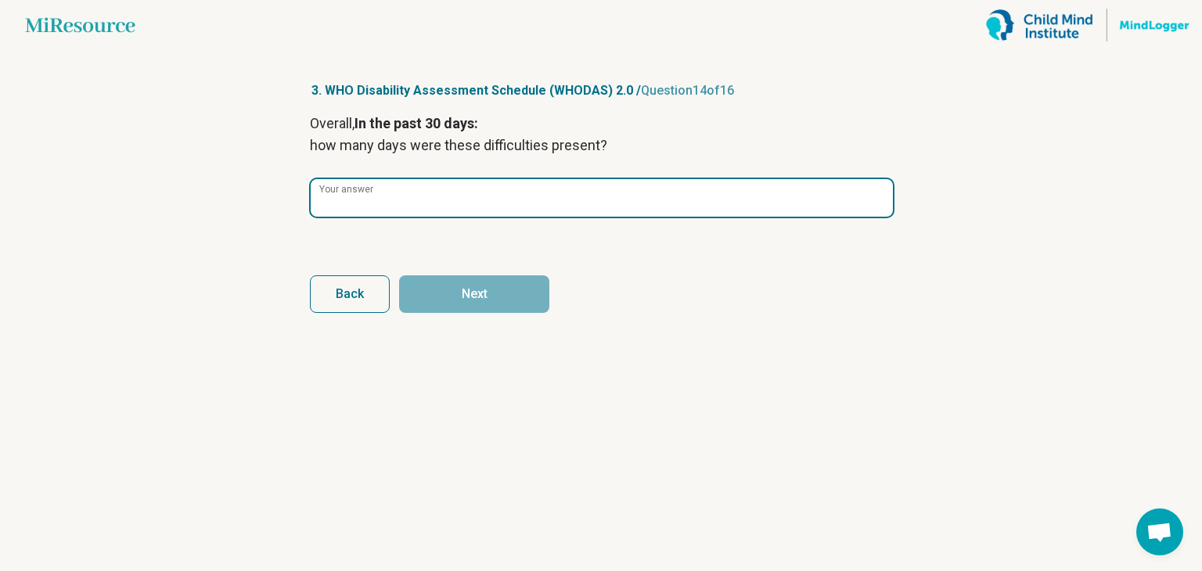
click at [377, 198] on input "Your answer" at bounding box center [602, 198] width 582 height 38
type input "*"
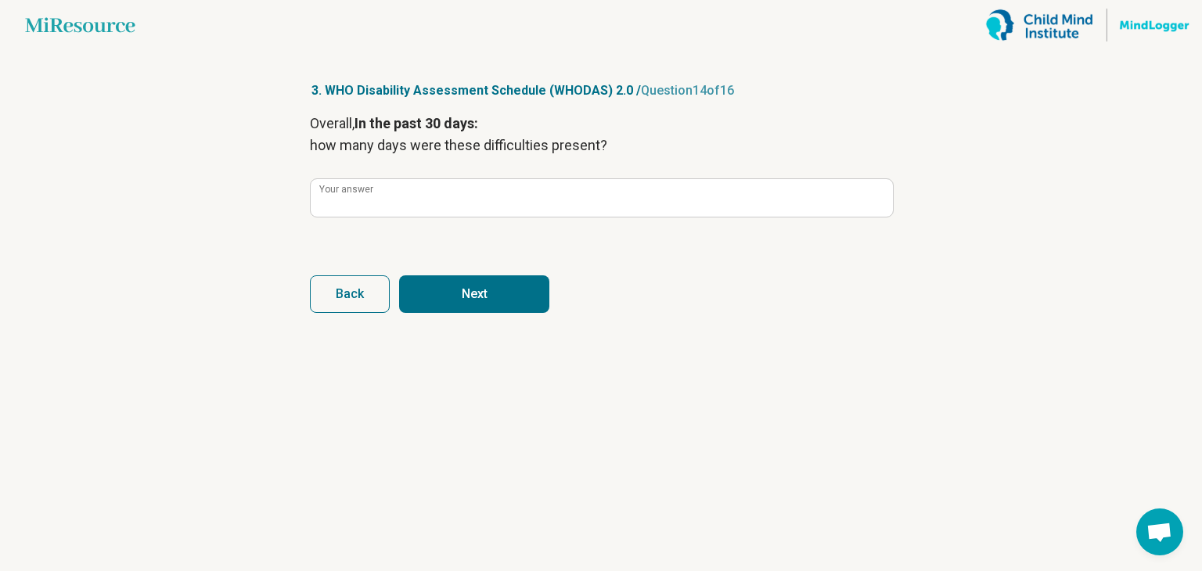
click at [466, 288] on button "Next" at bounding box center [474, 294] width 150 height 38
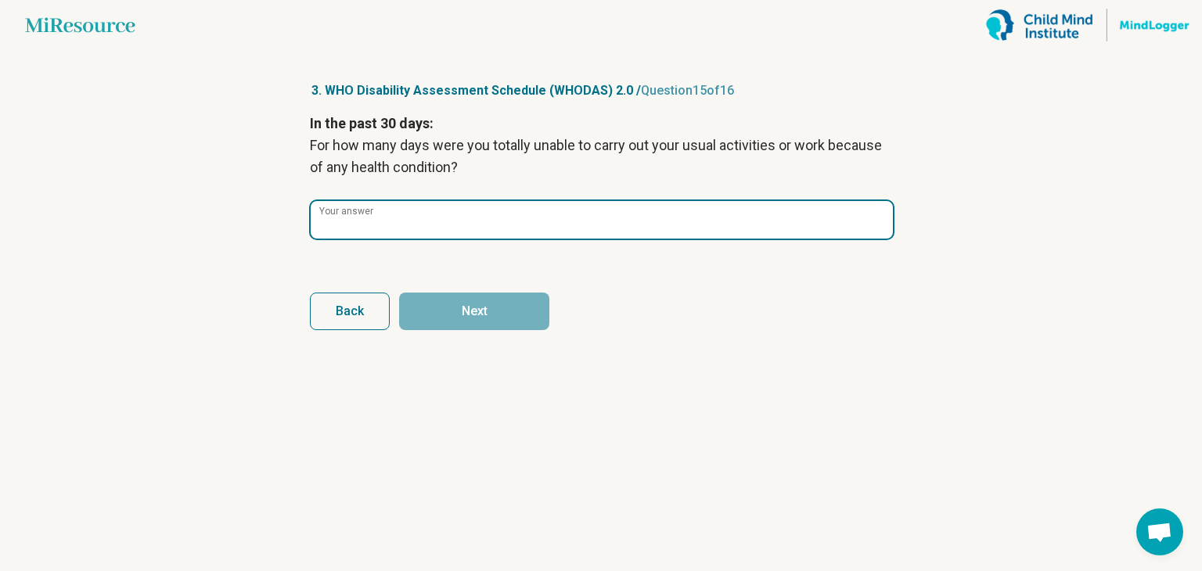
click at [476, 225] on input "Your answer" at bounding box center [602, 220] width 582 height 38
click at [880, 229] on input "**" at bounding box center [602, 220] width 582 height 38
type input "*"
click at [873, 222] on input "*" at bounding box center [602, 220] width 582 height 38
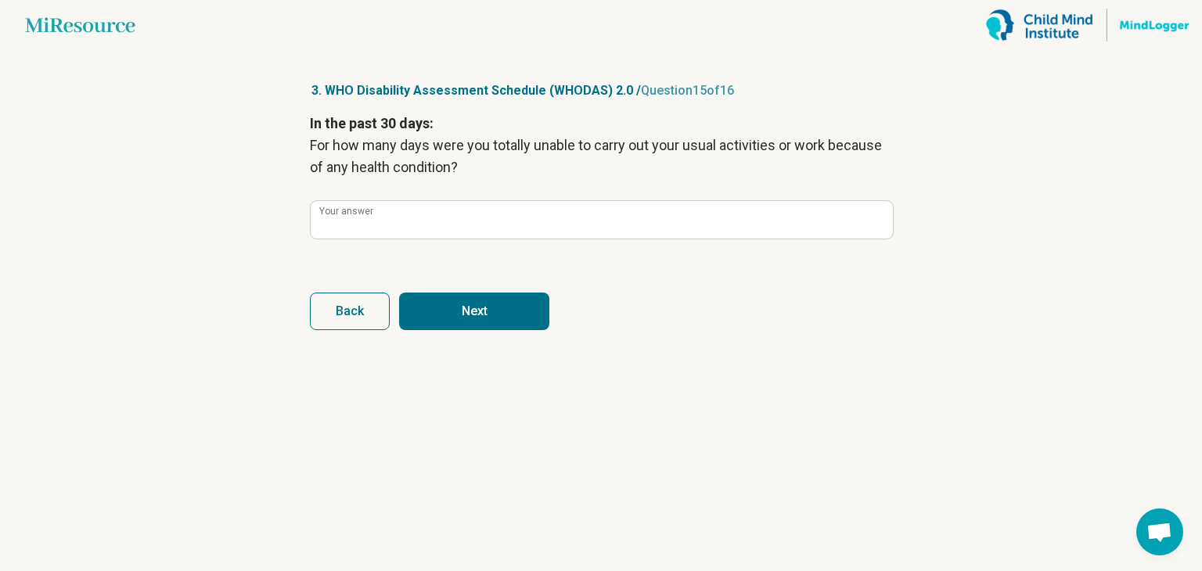
click at [411, 317] on button "Next" at bounding box center [474, 312] width 150 height 38
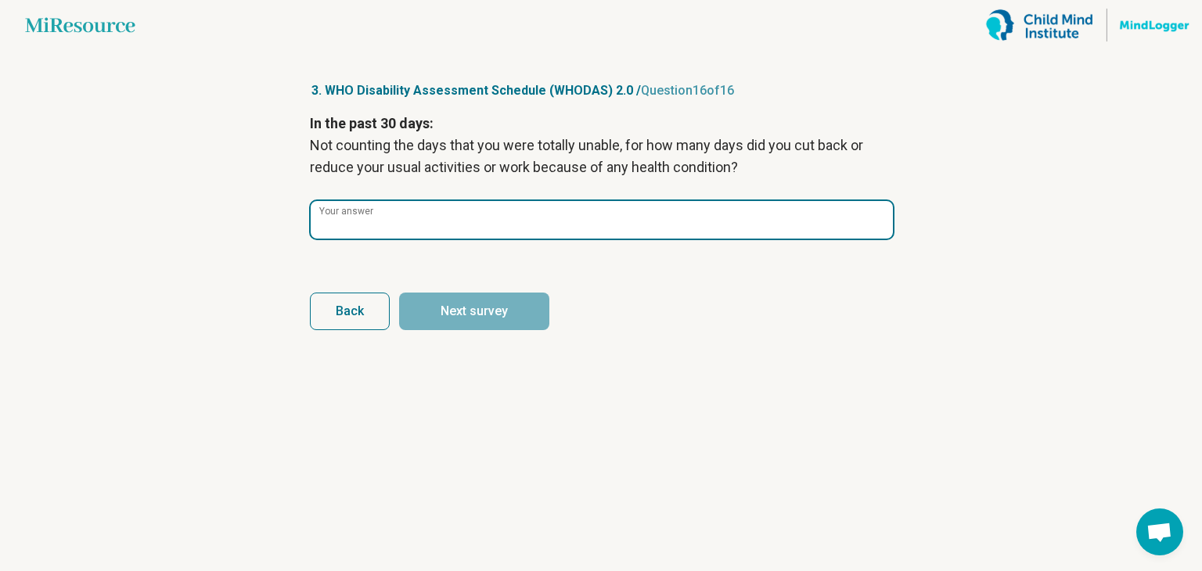
click at [459, 219] on input "Your answer" at bounding box center [602, 220] width 582 height 38
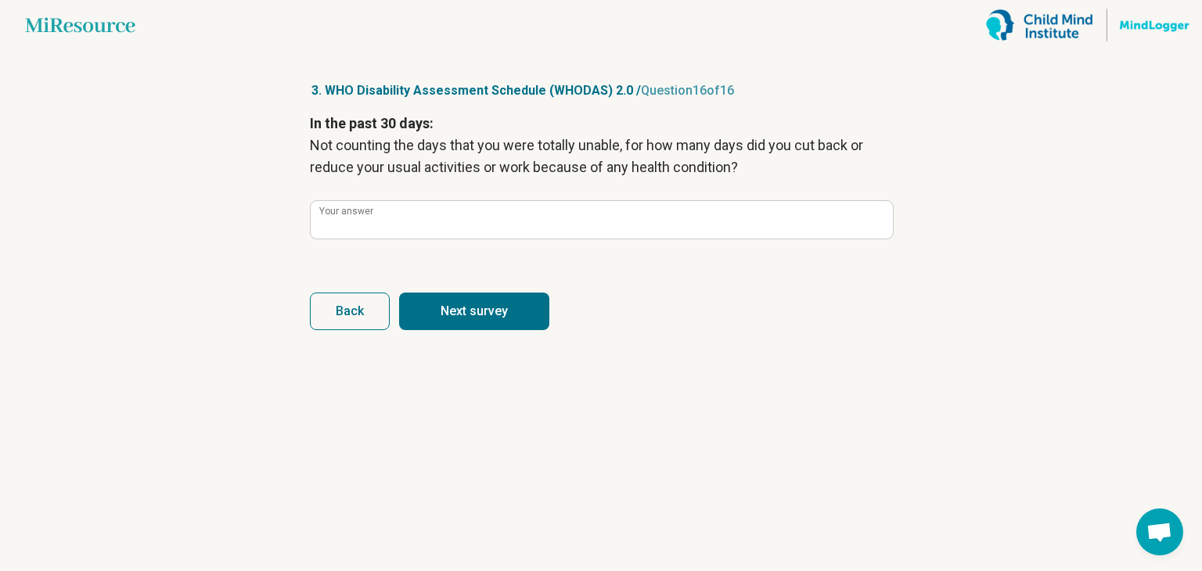
click at [444, 324] on button "Next survey" at bounding box center [474, 312] width 150 height 38
type input "*"
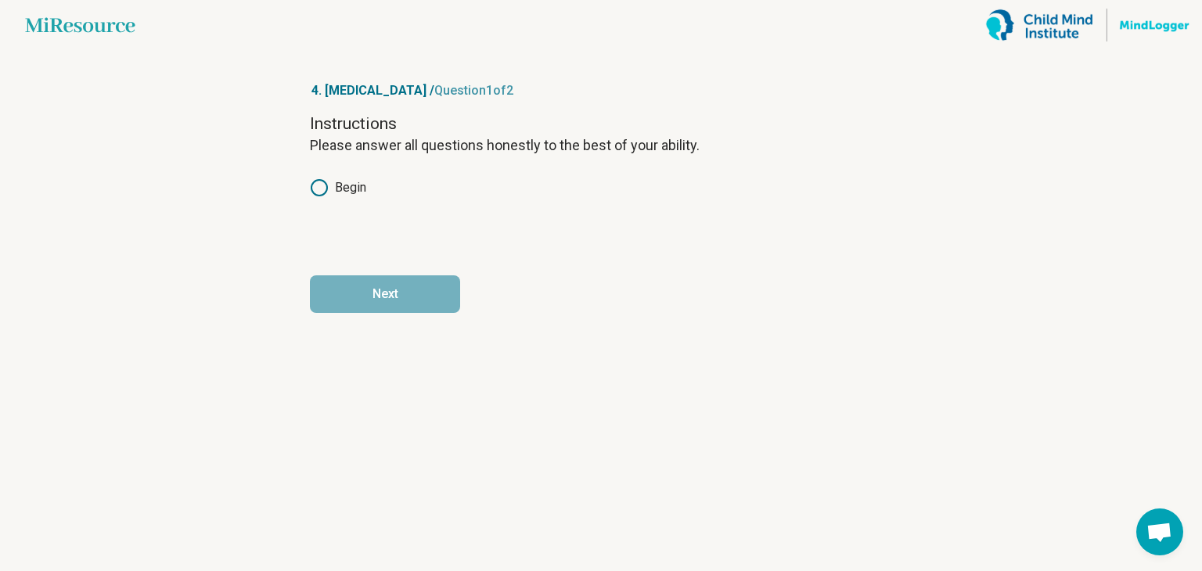
click at [329, 189] on label "Begin" at bounding box center [338, 187] width 56 height 19
click at [336, 299] on button "Next" at bounding box center [385, 294] width 150 height 38
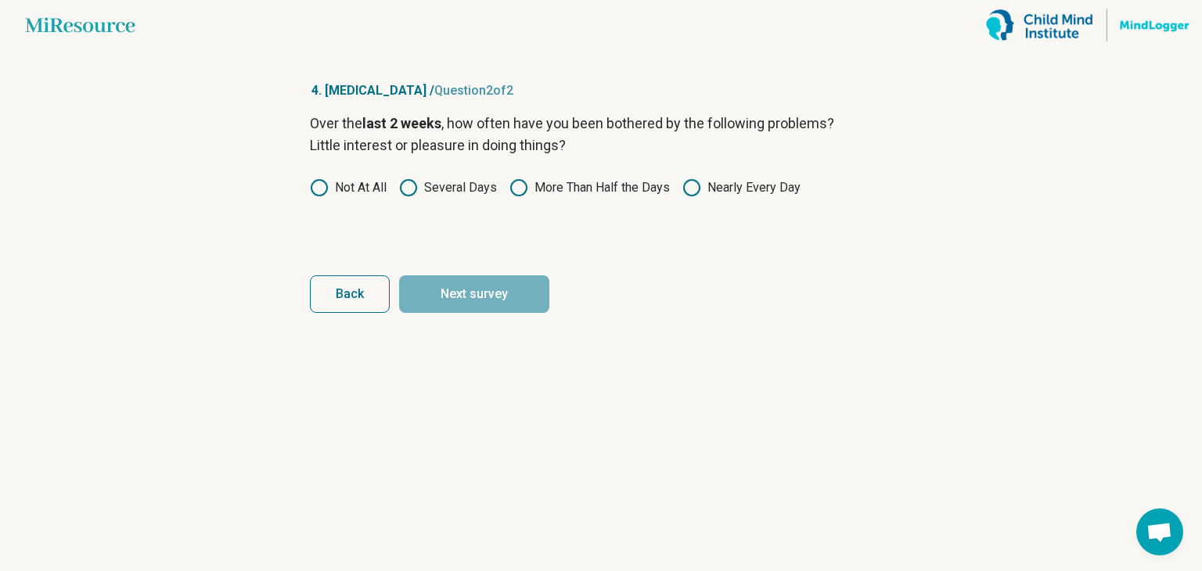
click at [342, 171] on div "Over the last 2 weeks , how often have you been bothered by the following probl…" at bounding box center [601, 178] width 582 height 131
click at [340, 188] on label "Not At All" at bounding box center [348, 187] width 77 height 19
click at [444, 287] on button "Next survey" at bounding box center [474, 294] width 150 height 38
click at [420, 187] on label "Several Days" at bounding box center [448, 187] width 98 height 19
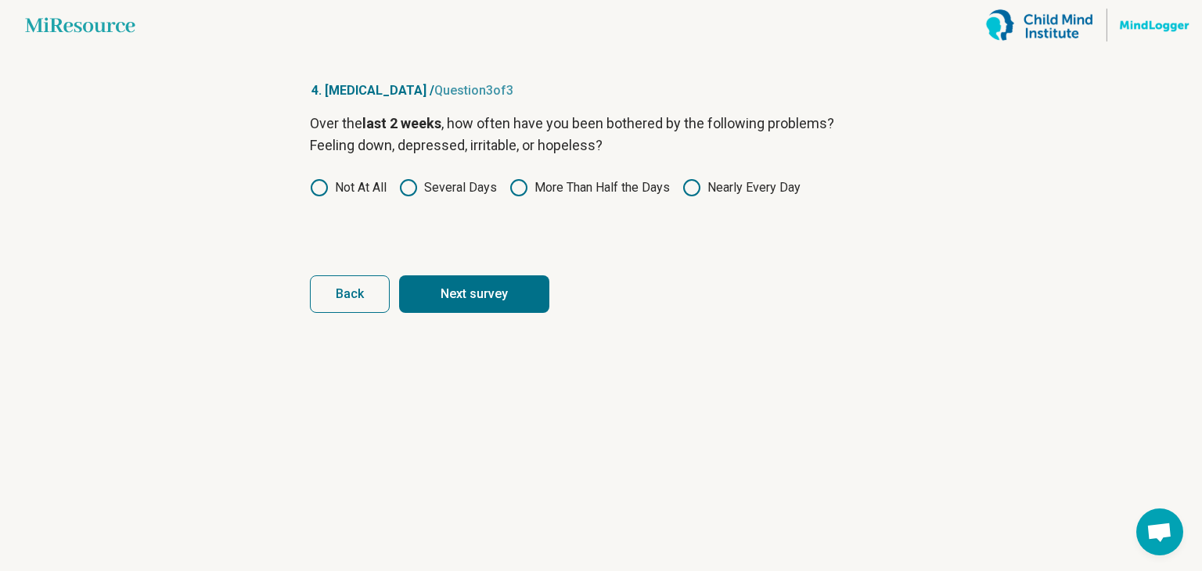
click at [434, 287] on button "Next survey" at bounding box center [474, 294] width 150 height 38
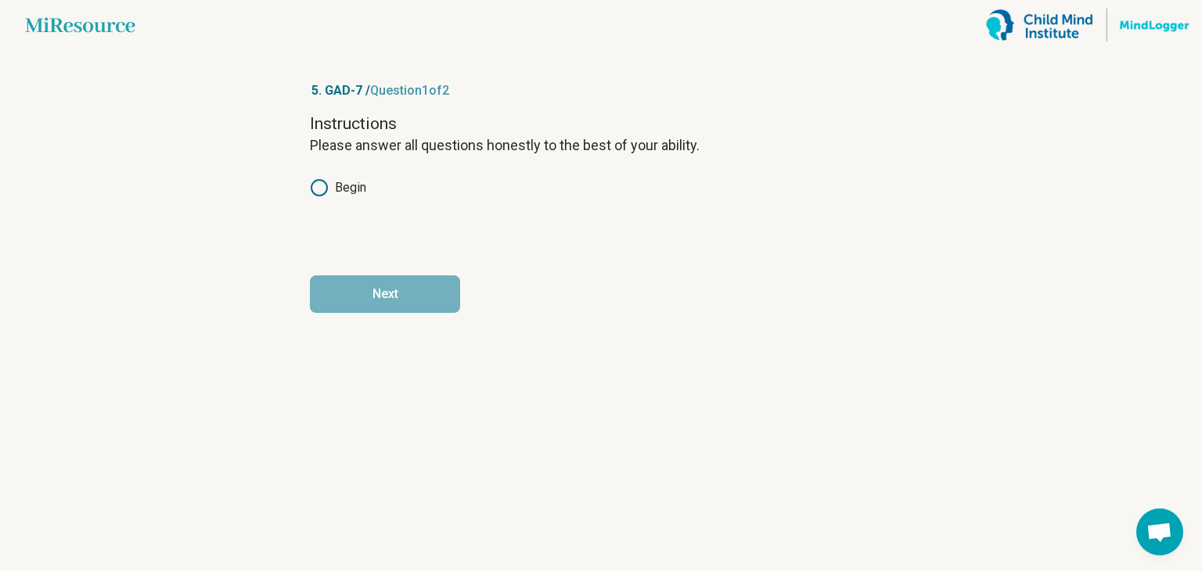
click at [336, 186] on label "Begin" at bounding box center [338, 187] width 56 height 19
click at [372, 299] on button "Next" at bounding box center [385, 294] width 150 height 38
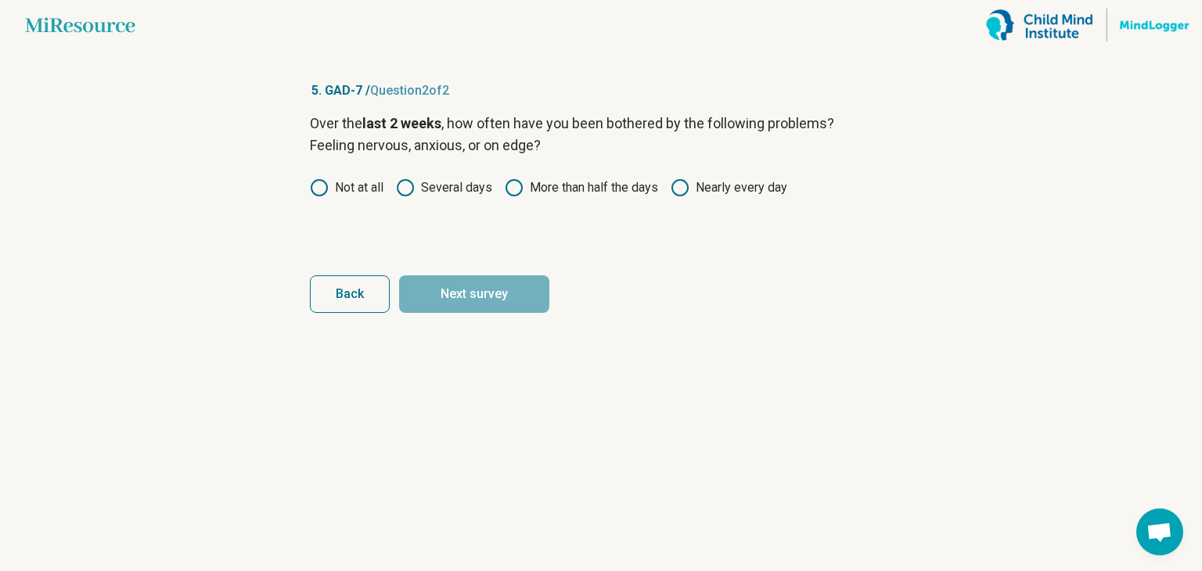
click at [408, 195] on circle at bounding box center [405, 188] width 16 height 16
click at [430, 311] on button "Next survey" at bounding box center [474, 294] width 150 height 38
click at [325, 189] on icon at bounding box center [319, 187] width 19 height 19
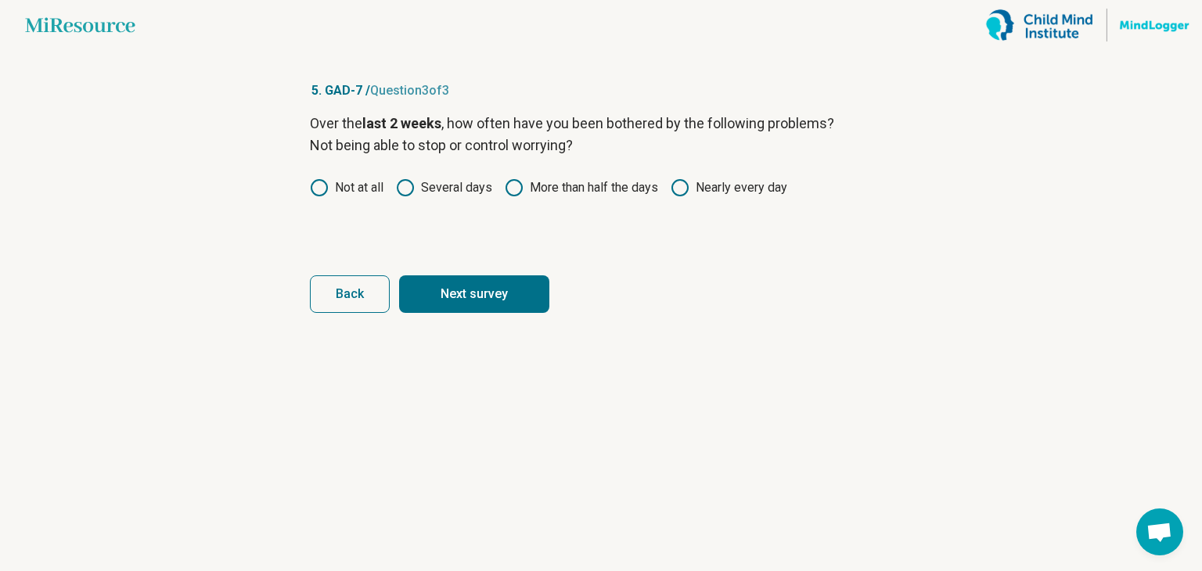
click at [486, 289] on button "Next survey" at bounding box center [474, 294] width 150 height 38
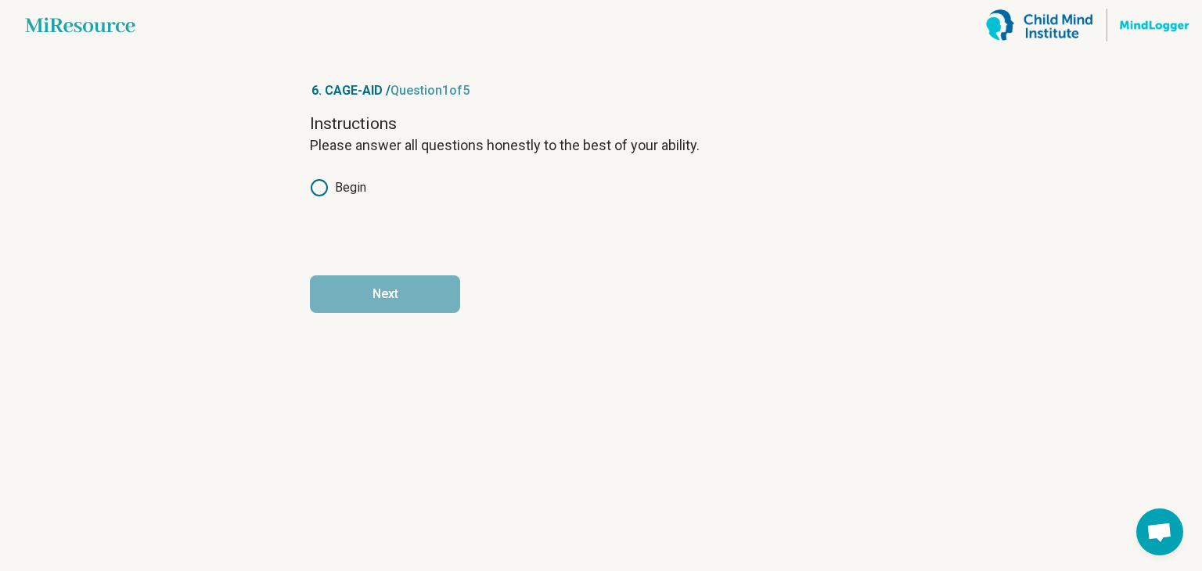
click at [330, 198] on div "Instructions Please answer all questions honestly to the best of your ability. …" at bounding box center [601, 178] width 582 height 131
click at [333, 185] on label "Begin" at bounding box center [338, 187] width 56 height 19
click at [365, 302] on button "Next" at bounding box center [385, 294] width 150 height 38
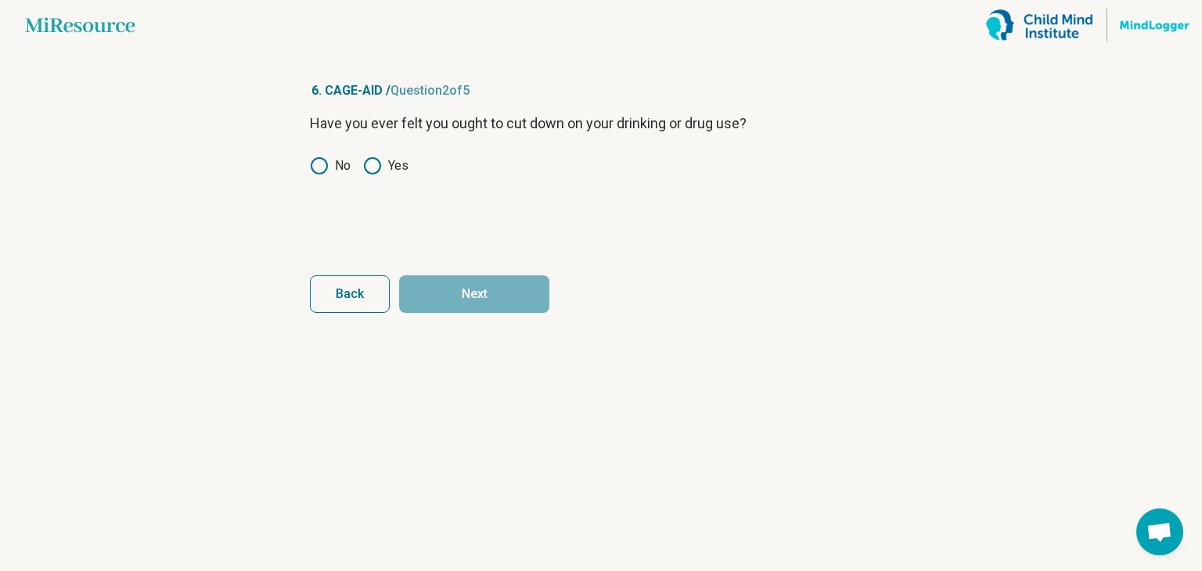
click at [310, 159] on icon at bounding box center [319, 165] width 19 height 19
click at [485, 295] on button "Next" at bounding box center [474, 294] width 150 height 38
click at [319, 161] on icon at bounding box center [319, 165] width 19 height 19
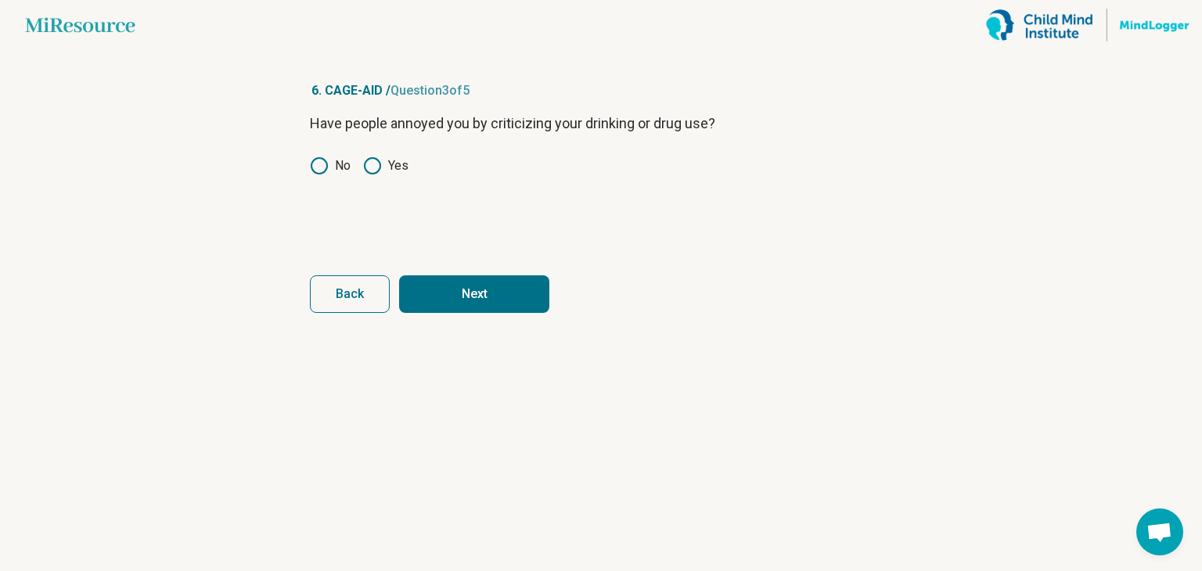
click at [446, 296] on button "Next" at bounding box center [474, 294] width 150 height 38
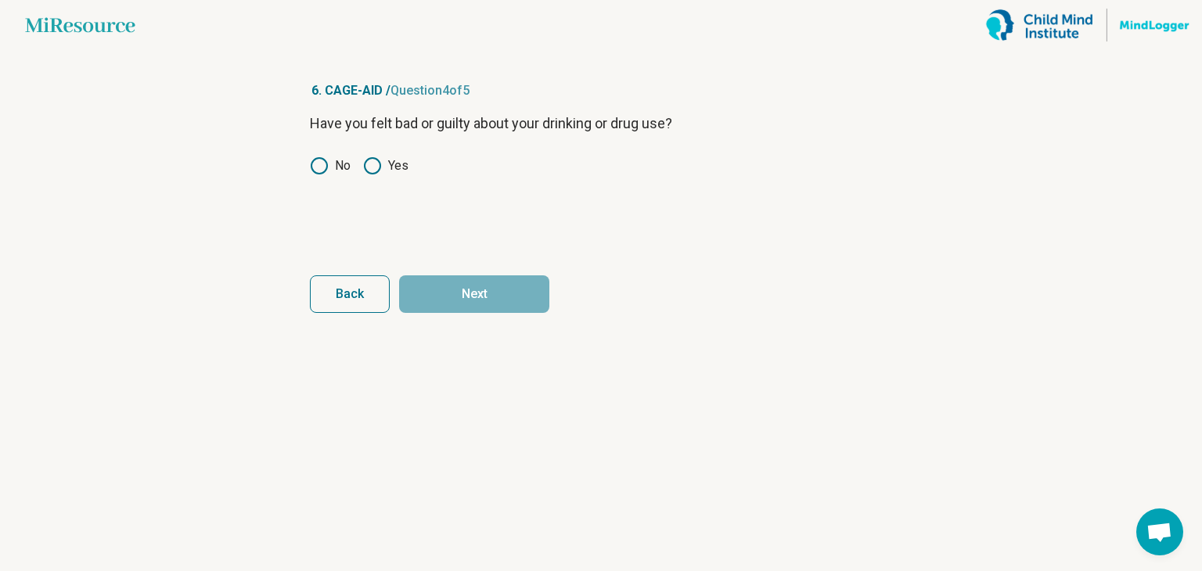
click at [326, 170] on icon at bounding box center [319, 165] width 19 height 19
click at [452, 311] on button "Next" at bounding box center [474, 294] width 150 height 38
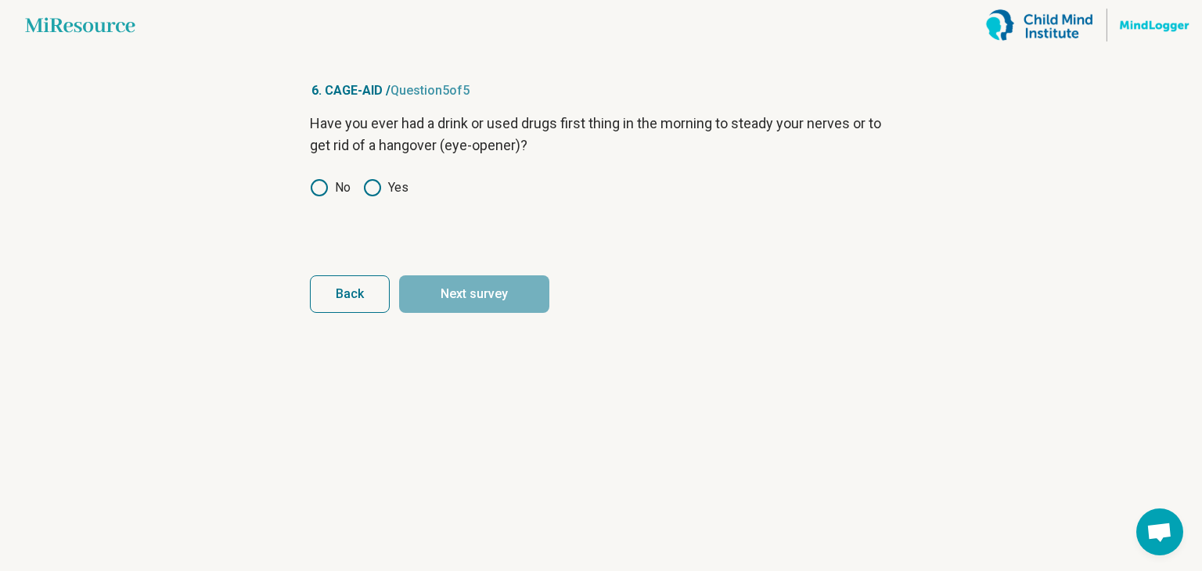
click at [343, 289] on span "Back" at bounding box center [350, 294] width 28 height 13
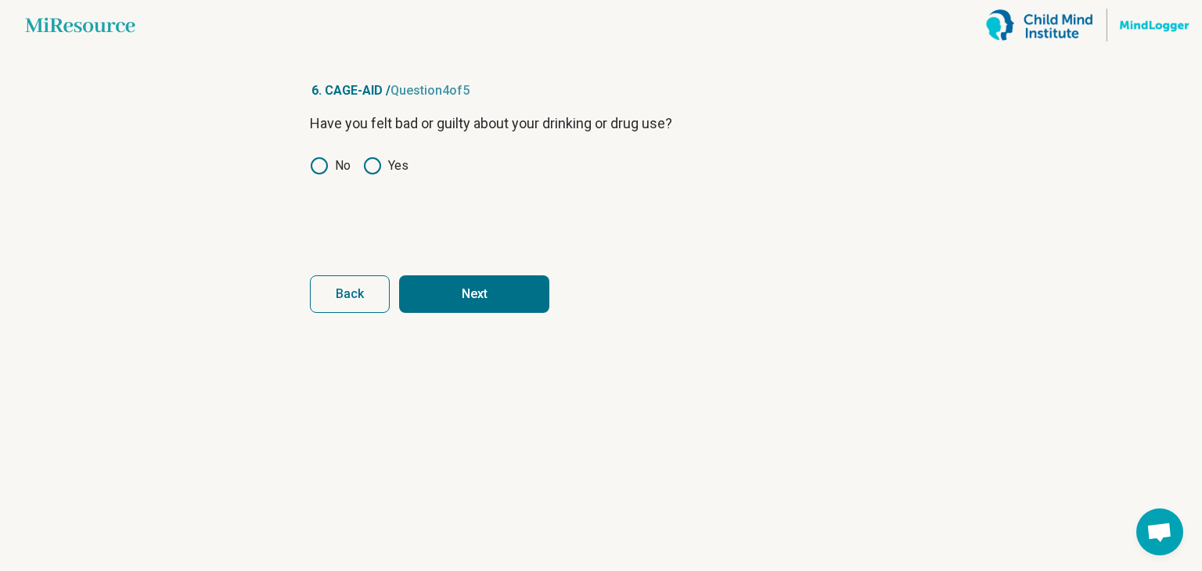
click at [461, 304] on button "Next" at bounding box center [474, 294] width 150 height 38
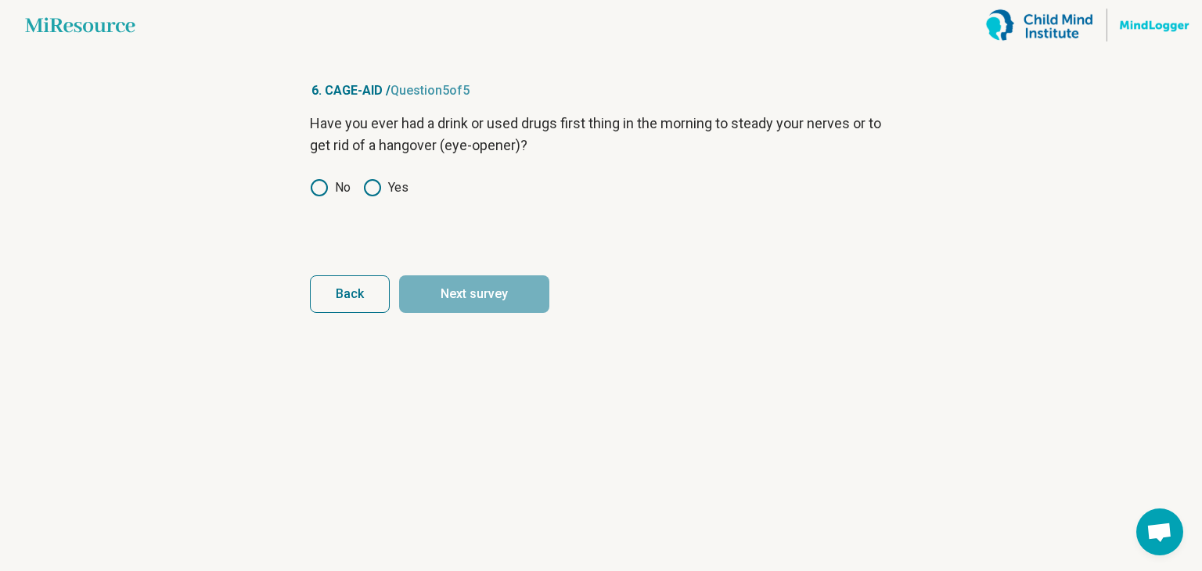
click at [319, 192] on icon at bounding box center [319, 187] width 19 height 19
click at [476, 291] on button "Next survey" at bounding box center [474, 294] width 150 height 38
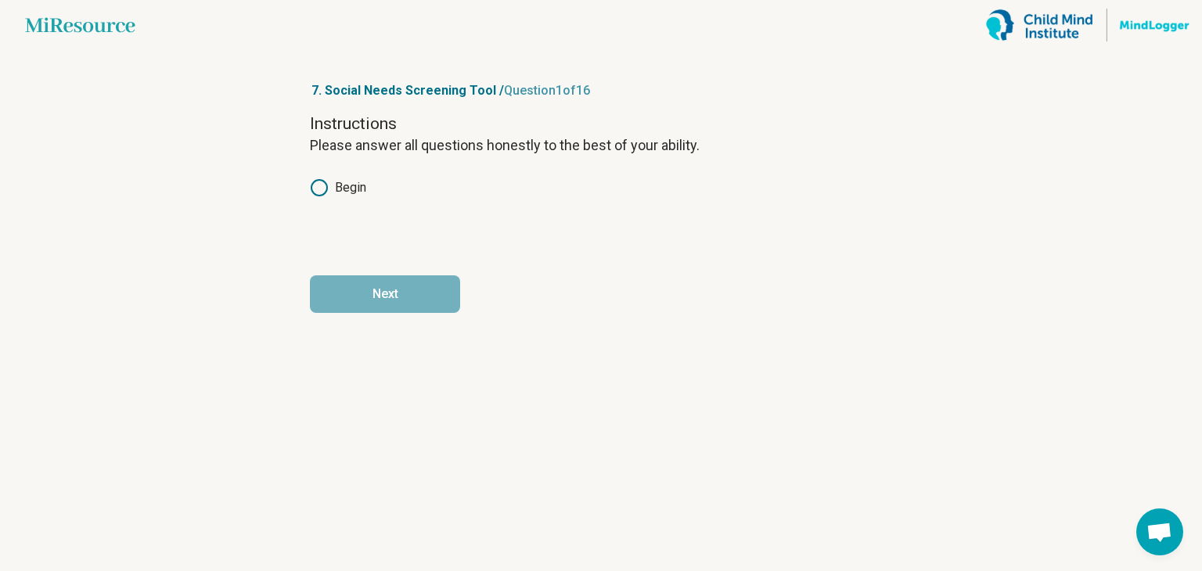
click at [311, 189] on circle at bounding box center [319, 188] width 16 height 16
click at [340, 282] on button "Next" at bounding box center [385, 294] width 150 height 38
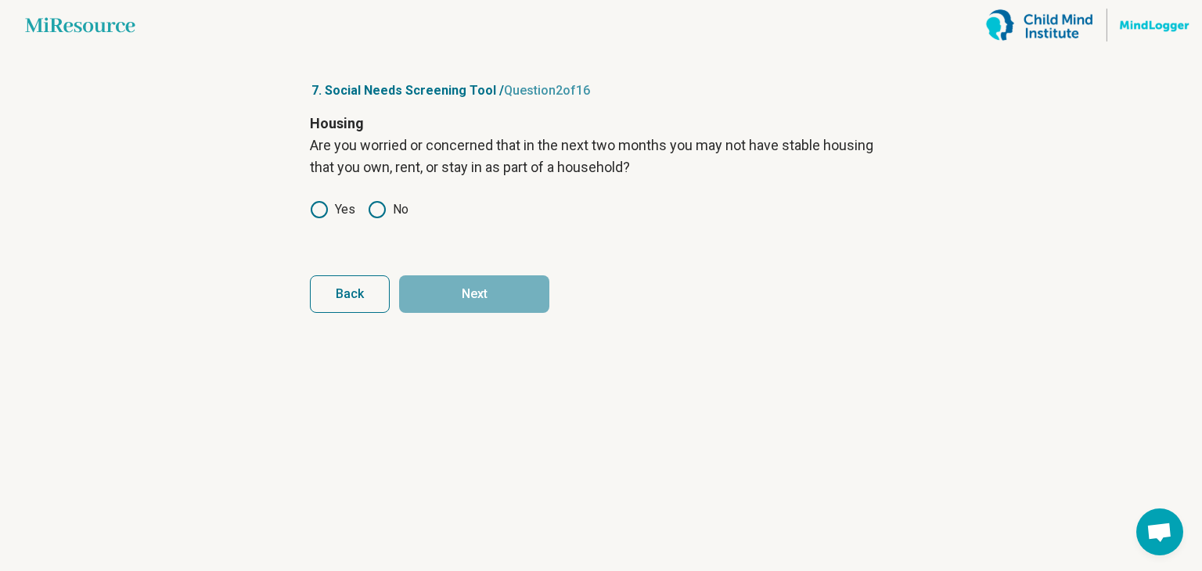
click at [379, 210] on icon at bounding box center [377, 209] width 19 height 19
click at [429, 296] on button "Next" at bounding box center [474, 294] width 150 height 38
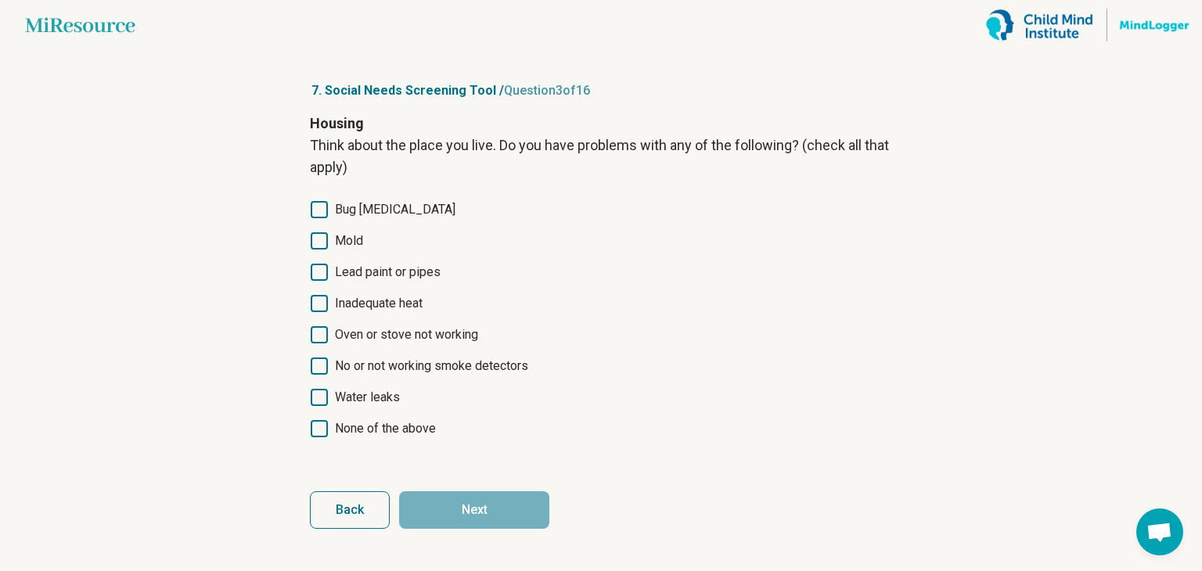
click at [316, 429] on icon at bounding box center [319, 428] width 17 height 17
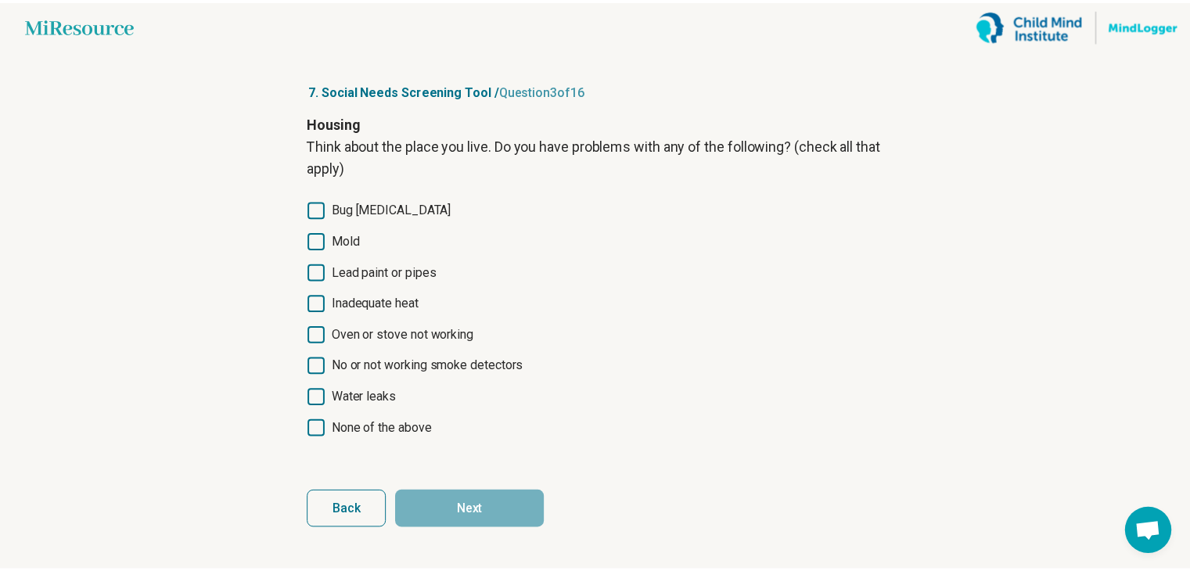
scroll to position [8, 0]
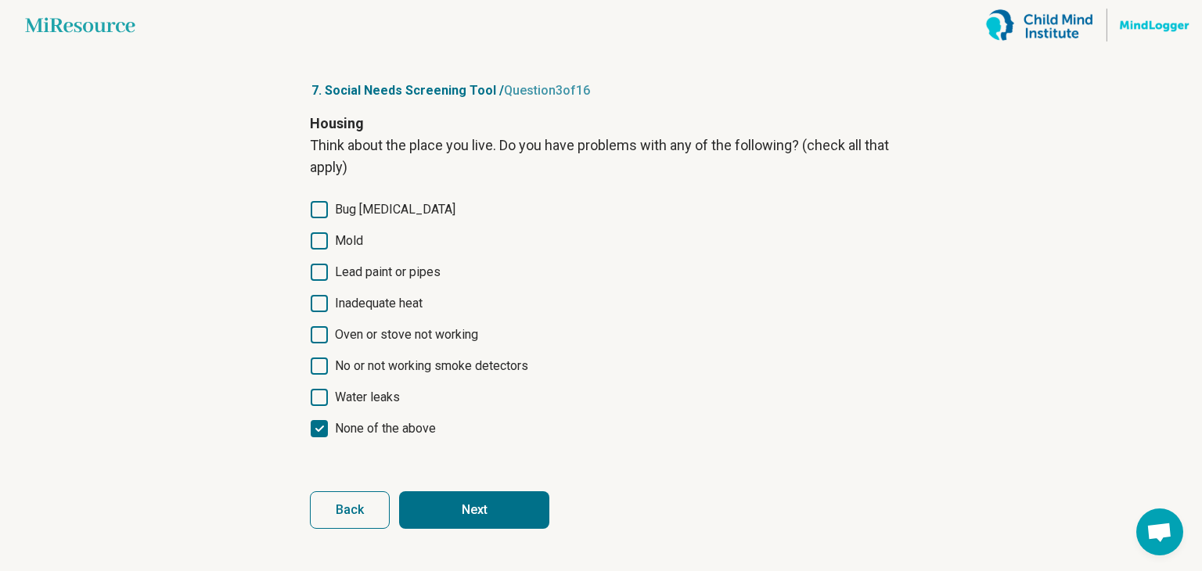
click at [465, 498] on button "Next" at bounding box center [474, 510] width 150 height 38
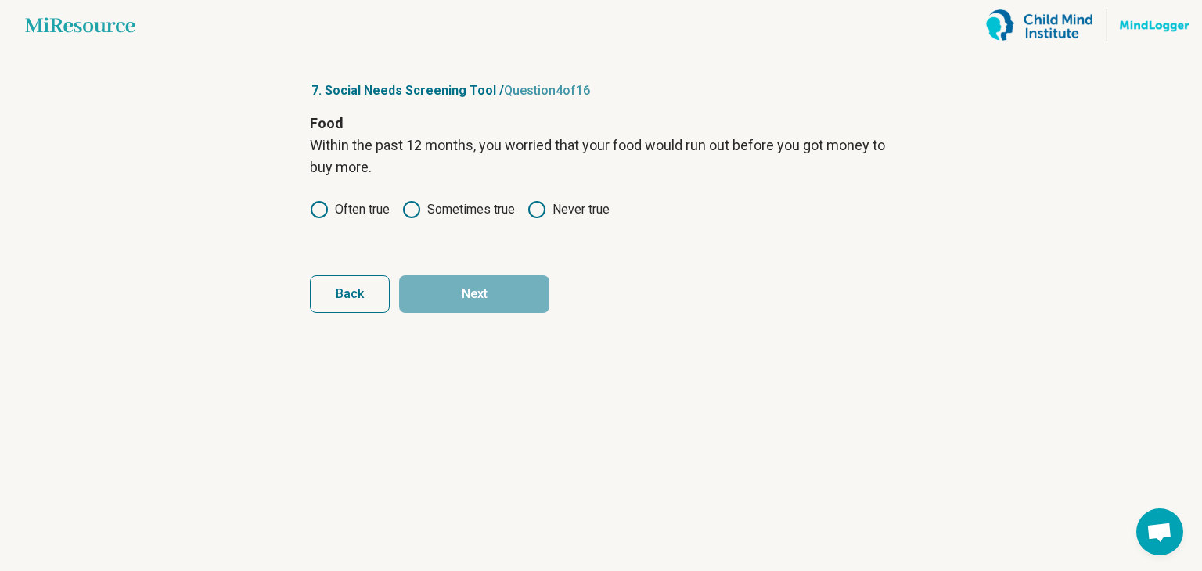
click at [555, 210] on label "Never true" at bounding box center [568, 209] width 82 height 19
click at [479, 306] on button "Next" at bounding box center [474, 294] width 150 height 38
click at [529, 204] on icon at bounding box center [536, 209] width 19 height 19
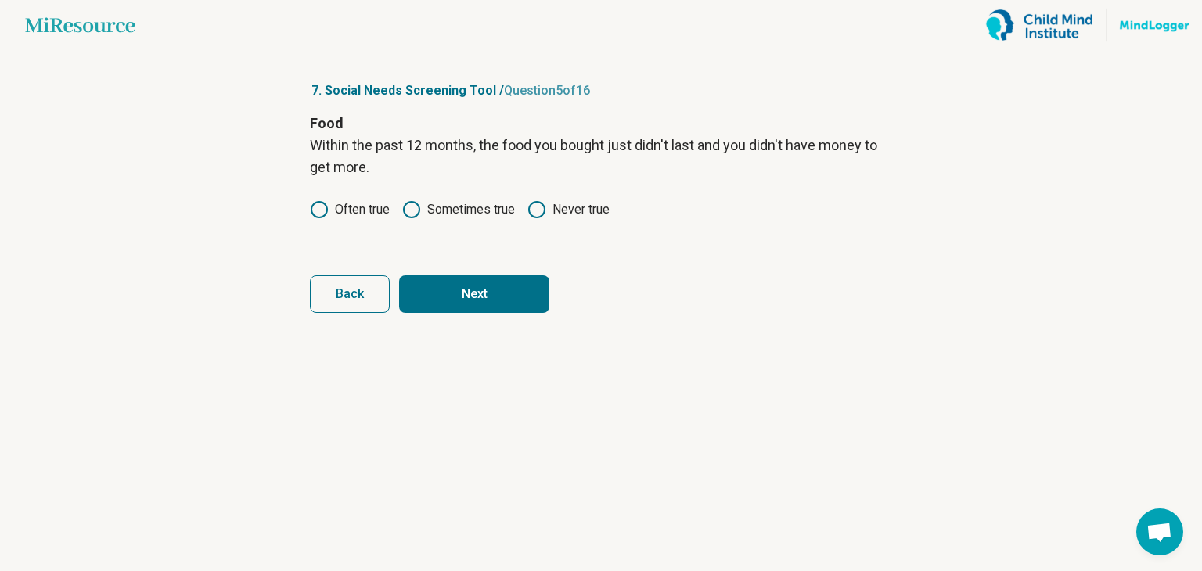
drag, startPoint x: 518, startPoint y: 274, endPoint x: 499, endPoint y: 308, distance: 39.2
click at [518, 276] on form "Food Within the past 12 months, the food you bought just didn't last and you di…" at bounding box center [601, 213] width 582 height 200
click at [499, 308] on button "Next" at bounding box center [474, 294] width 150 height 38
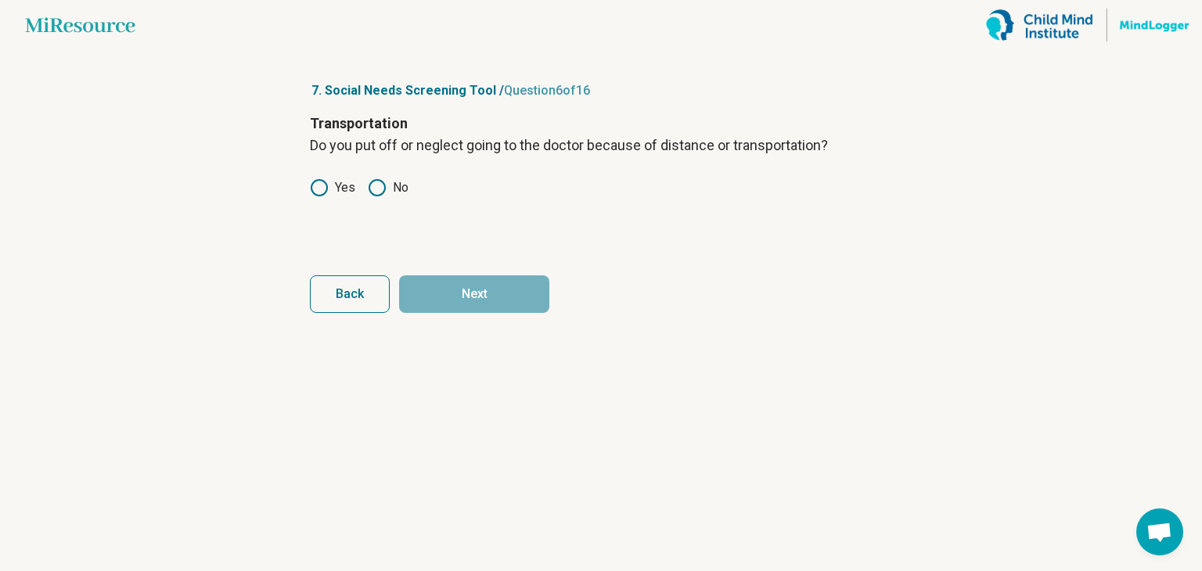
click at [374, 189] on icon at bounding box center [377, 187] width 19 height 19
click at [429, 306] on button "Next" at bounding box center [474, 294] width 150 height 38
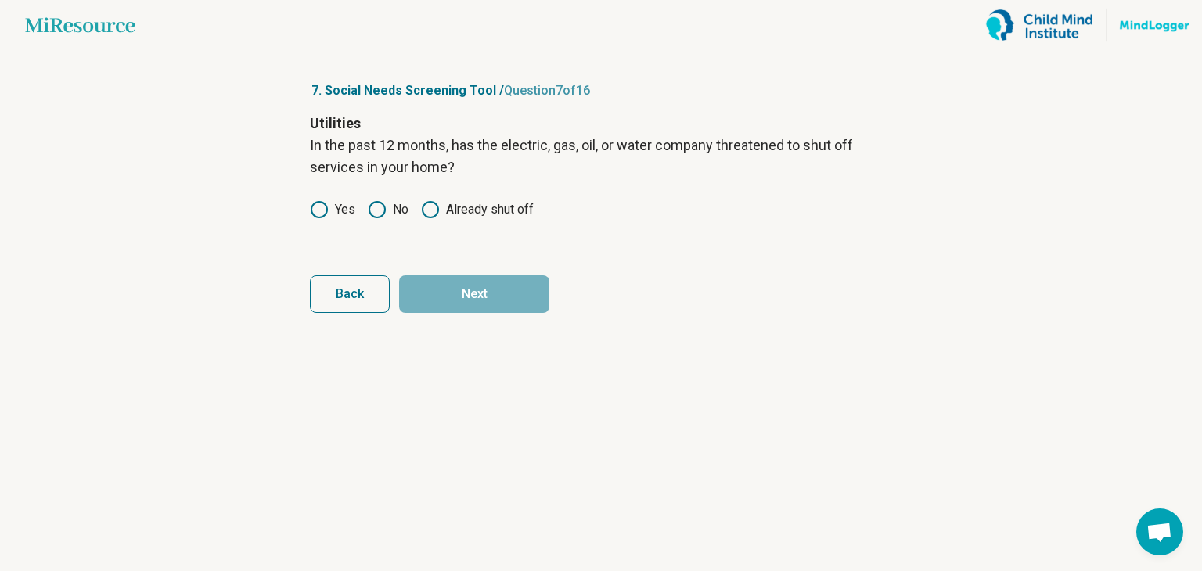
click at [374, 212] on icon at bounding box center [377, 209] width 19 height 19
click at [460, 305] on button "Next" at bounding box center [474, 294] width 150 height 38
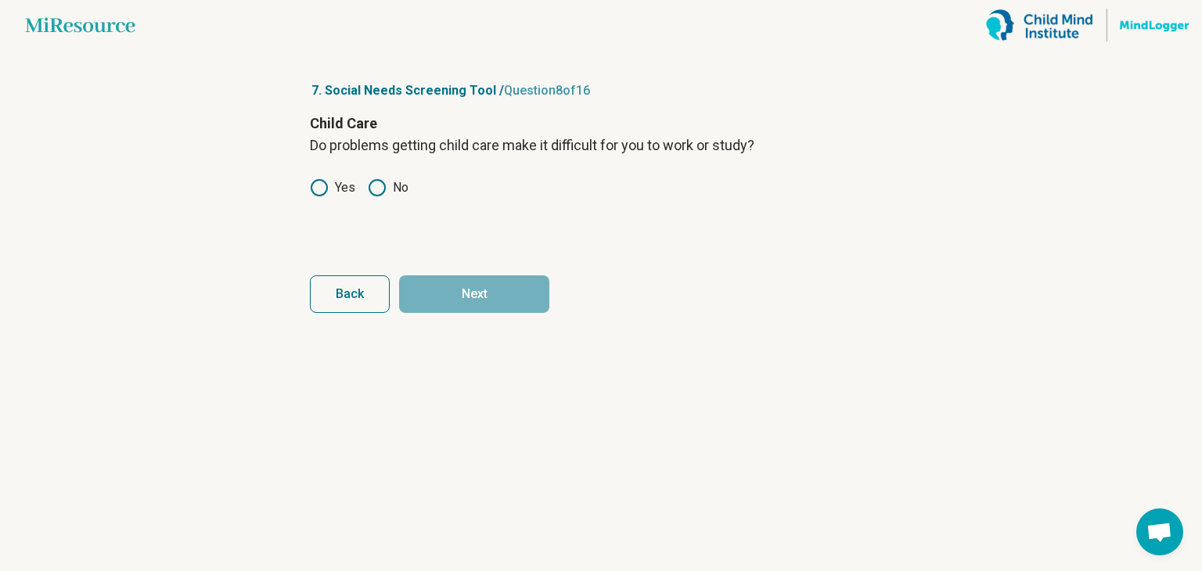
click at [374, 189] on icon at bounding box center [377, 187] width 19 height 19
click at [466, 291] on button "Next" at bounding box center [474, 294] width 150 height 38
click at [333, 189] on label "Yes" at bounding box center [332, 187] width 45 height 19
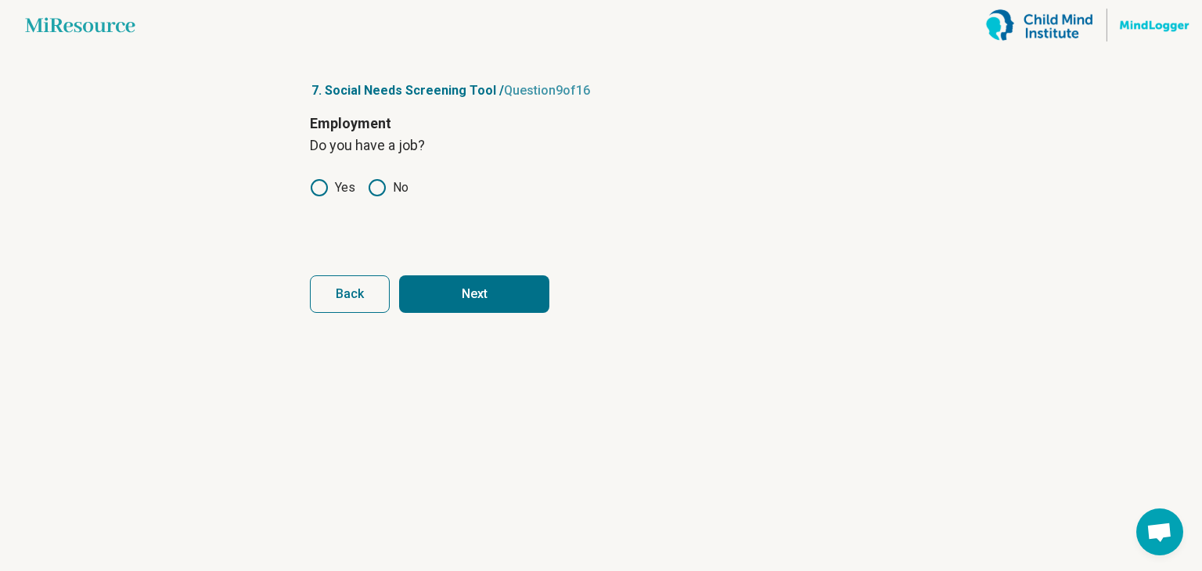
click at [457, 288] on button "Next" at bounding box center [474, 294] width 150 height 38
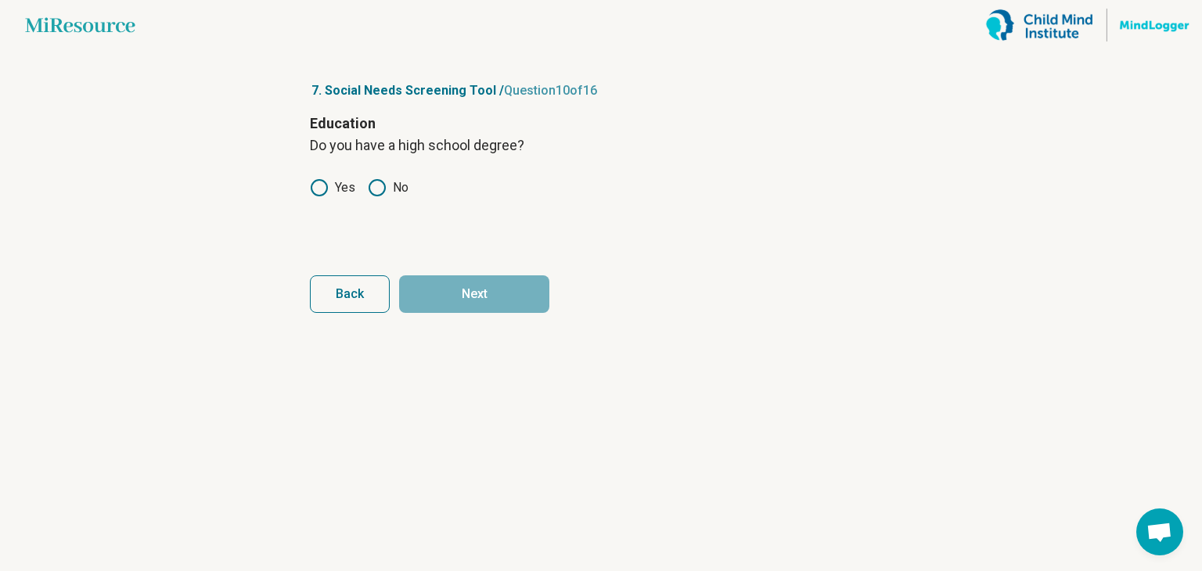
click at [318, 185] on icon at bounding box center [319, 187] width 19 height 19
click at [438, 282] on button "Next" at bounding box center [474, 294] width 150 height 38
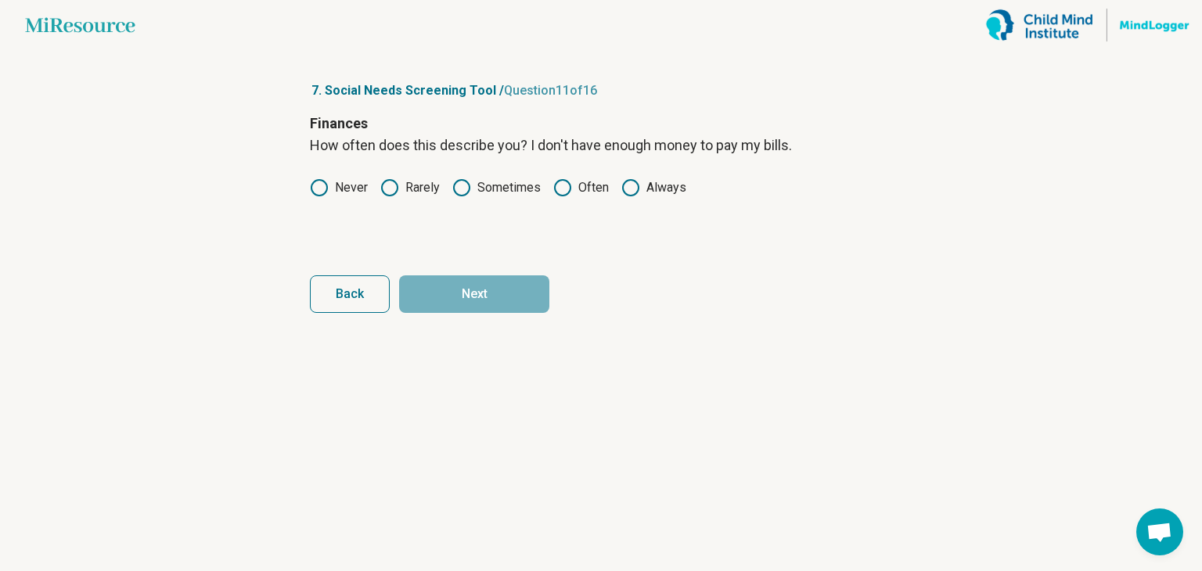
click at [325, 189] on icon at bounding box center [319, 187] width 19 height 19
click at [385, 187] on icon at bounding box center [389, 187] width 19 height 19
click at [435, 304] on button "Next" at bounding box center [474, 294] width 150 height 38
click at [325, 186] on icon at bounding box center [319, 187] width 19 height 19
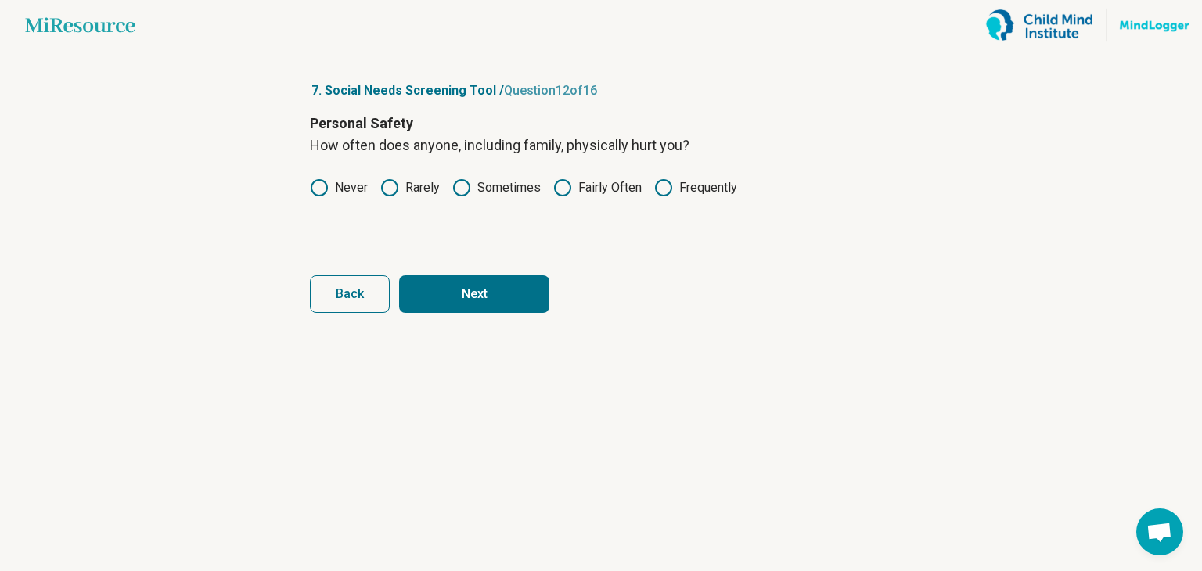
click at [451, 302] on button "Next" at bounding box center [474, 294] width 150 height 38
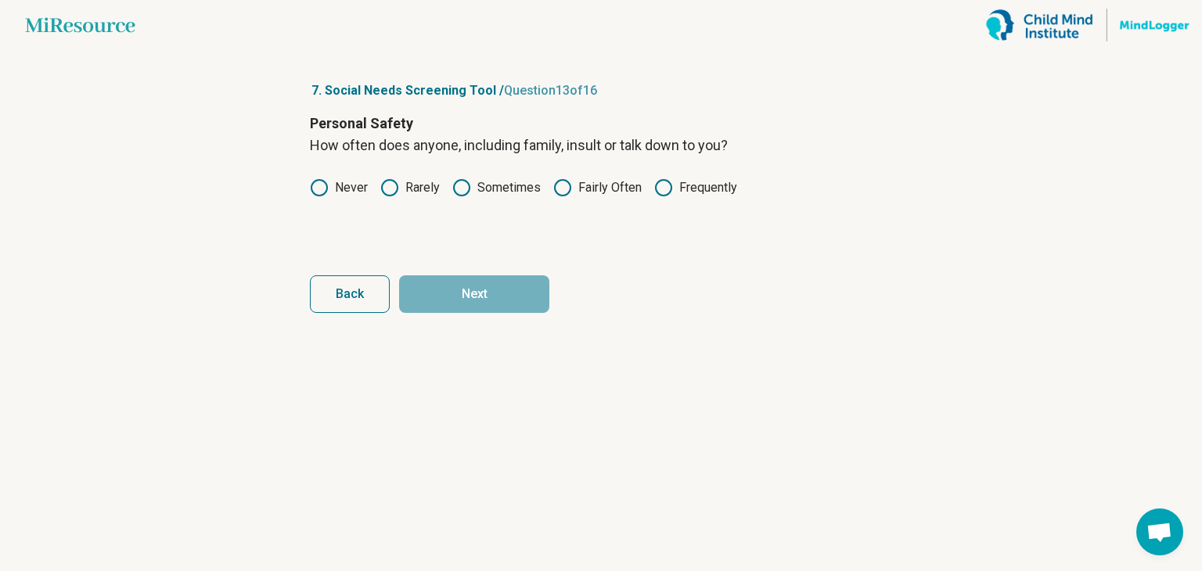
click at [321, 181] on icon at bounding box center [319, 187] width 19 height 19
click at [446, 289] on button "Next" at bounding box center [474, 294] width 150 height 38
click at [320, 292] on button "Back" at bounding box center [350, 294] width 80 height 38
click at [384, 189] on icon at bounding box center [389, 187] width 19 height 19
click at [432, 289] on button "Next" at bounding box center [474, 294] width 150 height 38
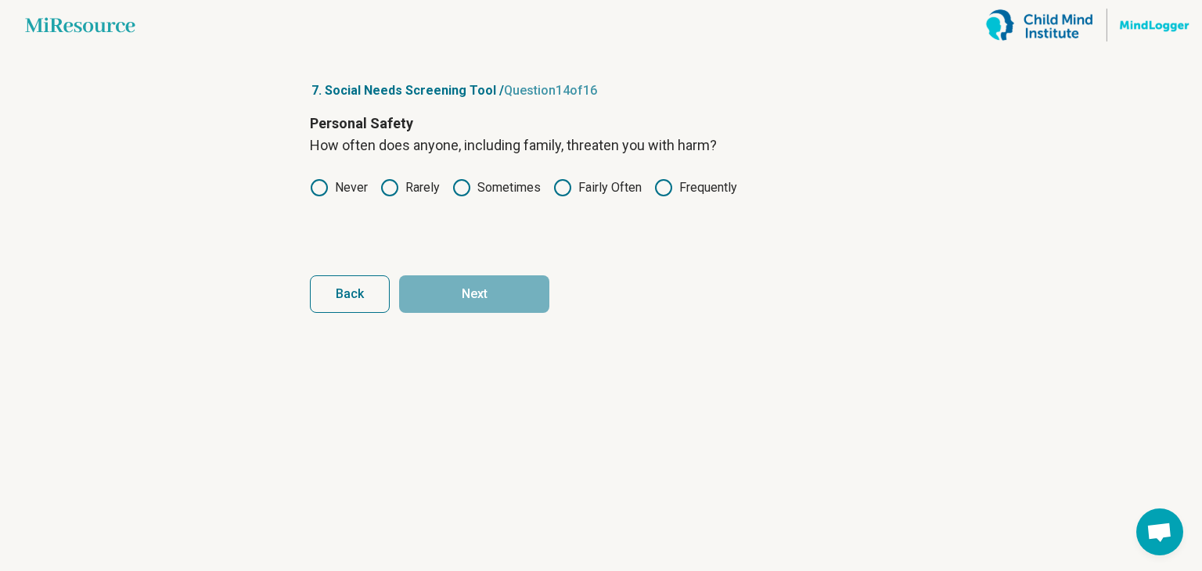
click at [337, 187] on label "Never" at bounding box center [339, 187] width 58 height 19
click at [481, 300] on button "Next" at bounding box center [474, 294] width 150 height 38
click at [392, 189] on icon at bounding box center [389, 187] width 19 height 19
click at [501, 295] on button "Next" at bounding box center [474, 294] width 150 height 38
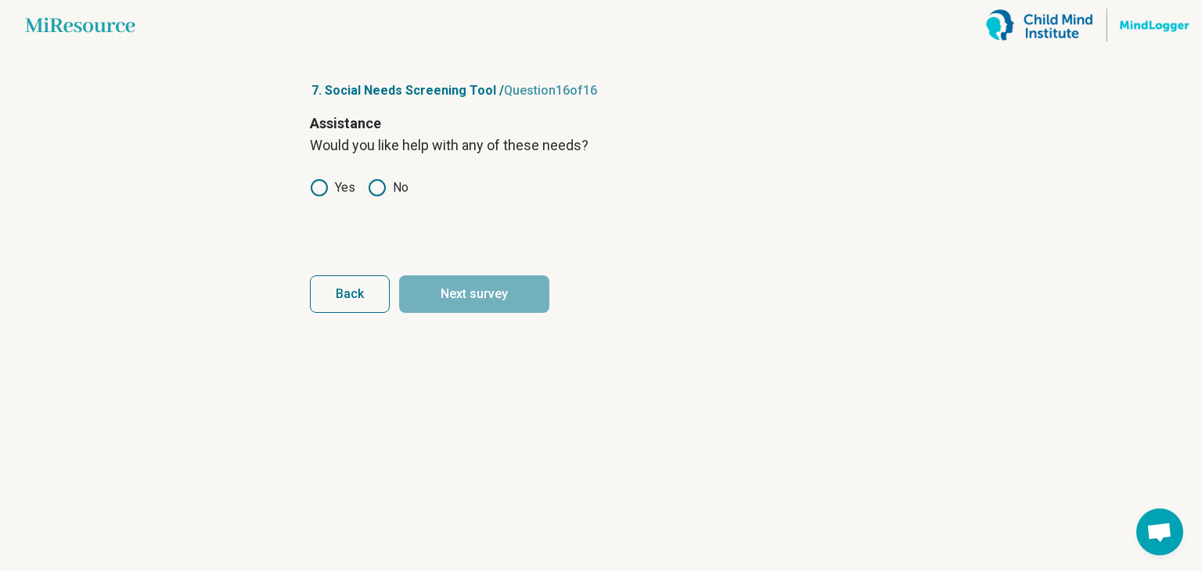
click at [385, 185] on circle at bounding box center [377, 188] width 16 height 16
click at [444, 300] on button "Next survey" at bounding box center [474, 294] width 150 height 38
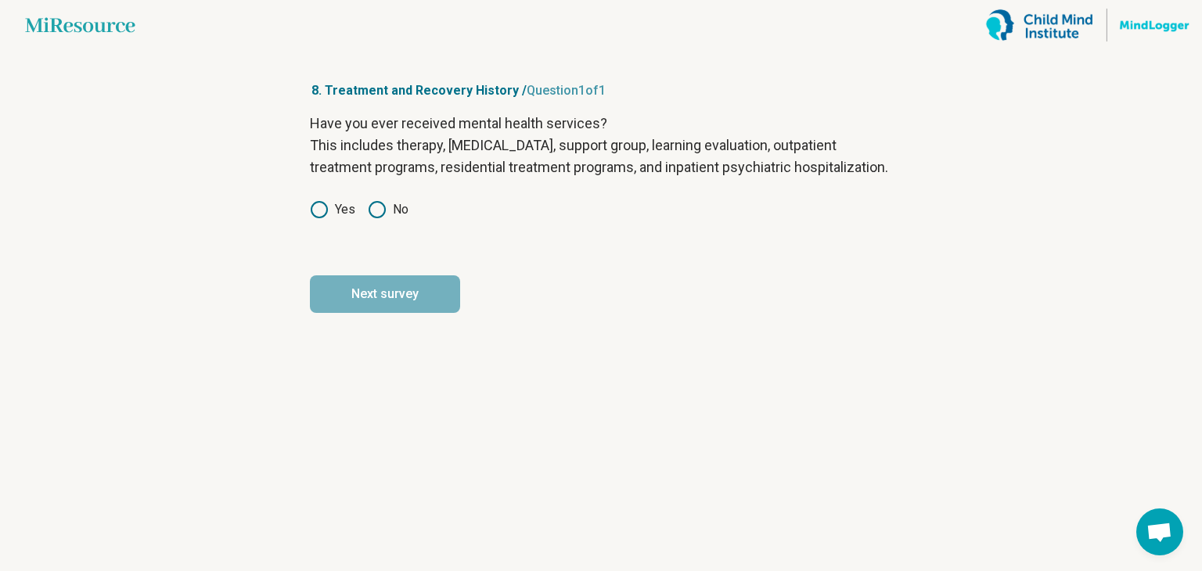
click at [375, 219] on icon at bounding box center [377, 209] width 19 height 19
click at [377, 313] on button "Next survey" at bounding box center [385, 294] width 150 height 38
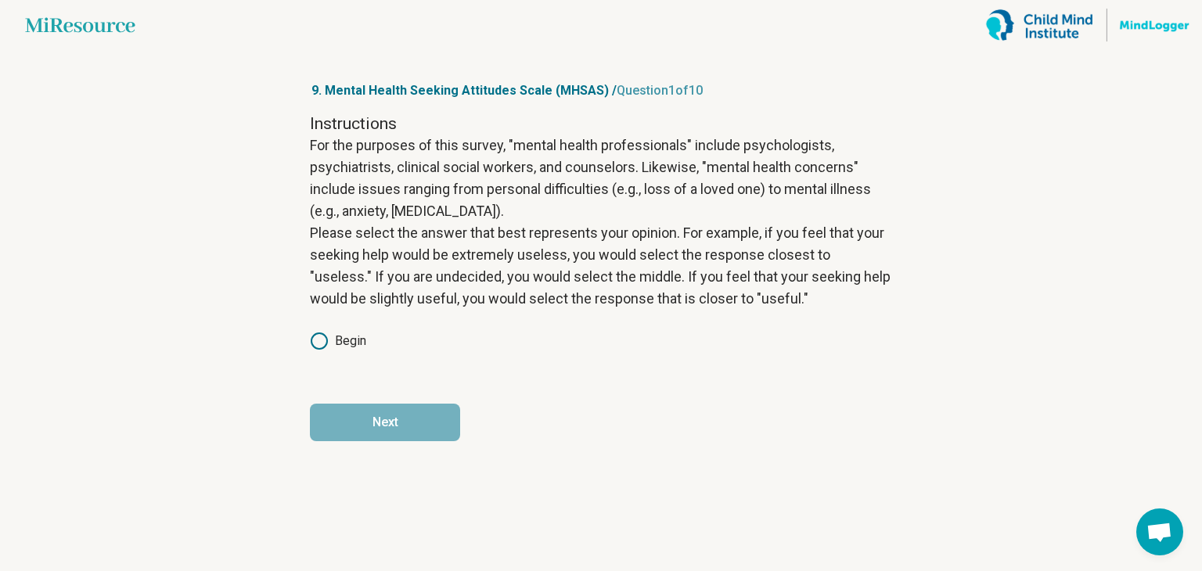
click at [336, 336] on label "Begin" at bounding box center [338, 341] width 56 height 19
click at [354, 421] on button "Next" at bounding box center [385, 423] width 150 height 38
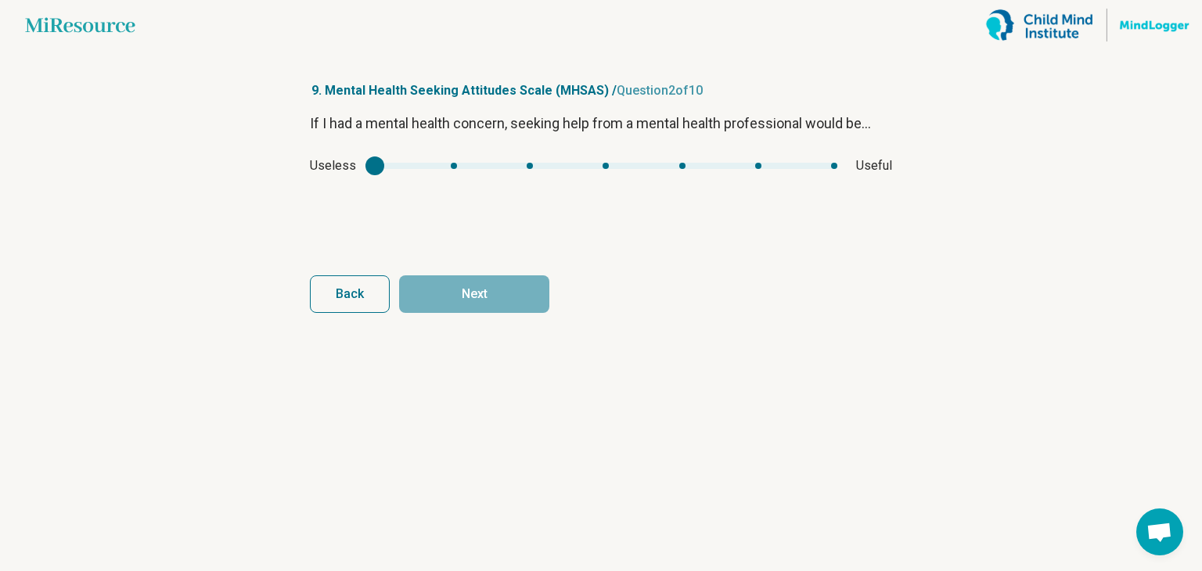
drag, startPoint x: 356, startPoint y: 160, endPoint x: 839, endPoint y: 223, distance: 486.7
click at [839, 224] on div "If I had a mental health concern, seeking help from a mental health professiona…" at bounding box center [601, 178] width 582 height 131
click at [840, 164] on div "Useless Useful" at bounding box center [601, 165] width 582 height 19
click at [839, 164] on div "Useless Useful" at bounding box center [601, 165] width 582 height 19
type input "*"
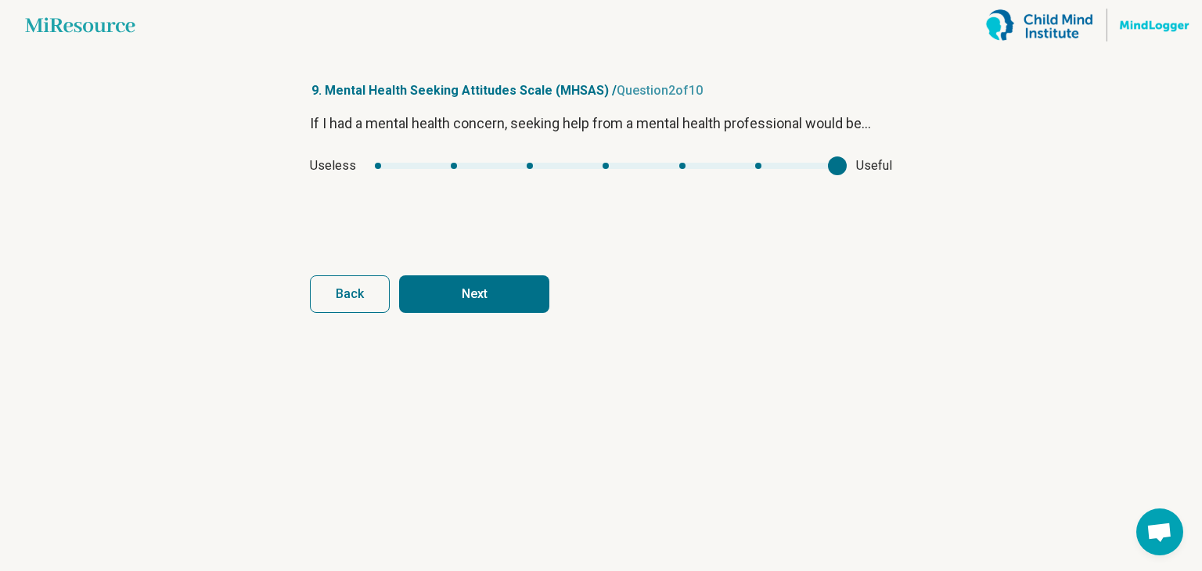
click at [834, 164] on div "mhsas1" at bounding box center [606, 166] width 462 height 6
click at [474, 295] on button "Next" at bounding box center [474, 294] width 150 height 38
type input "*"
click at [329, 196] on div "If I had a mental health concern, seeking help from a mental health professiona…" at bounding box center [601, 178] width 582 height 131
click at [462, 293] on button "Next" at bounding box center [474, 294] width 150 height 38
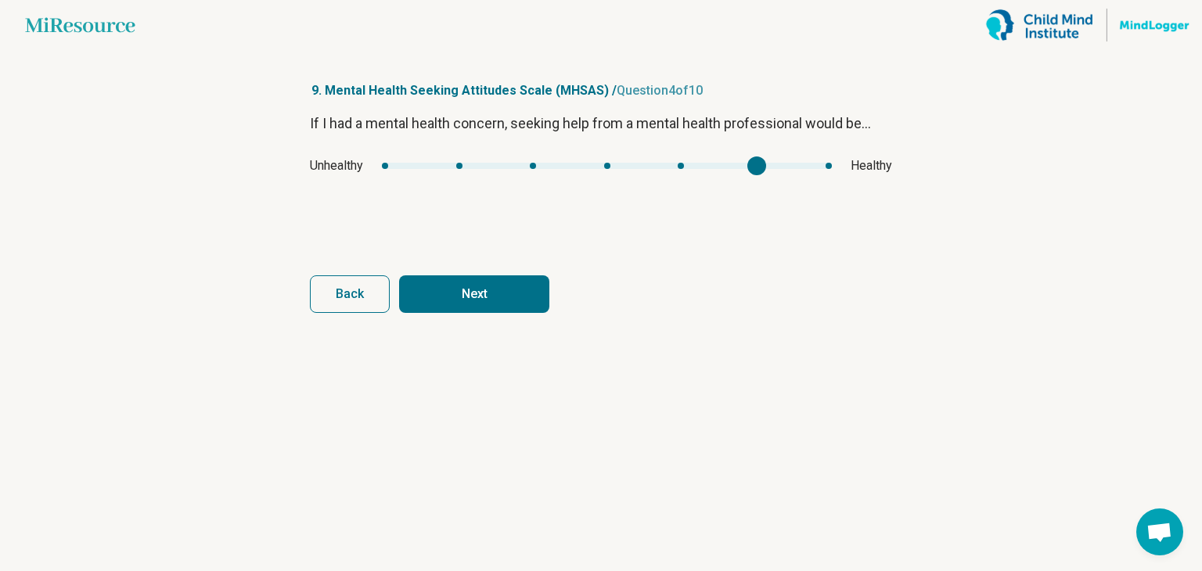
type input "*"
click at [884, 169] on div "Unhealthy Healthy" at bounding box center [601, 165] width 582 height 19
click at [510, 290] on button "Next" at bounding box center [474, 294] width 150 height 38
click at [723, 163] on div "mhsas4" at bounding box center [606, 166] width 434 height 6
type input "*"
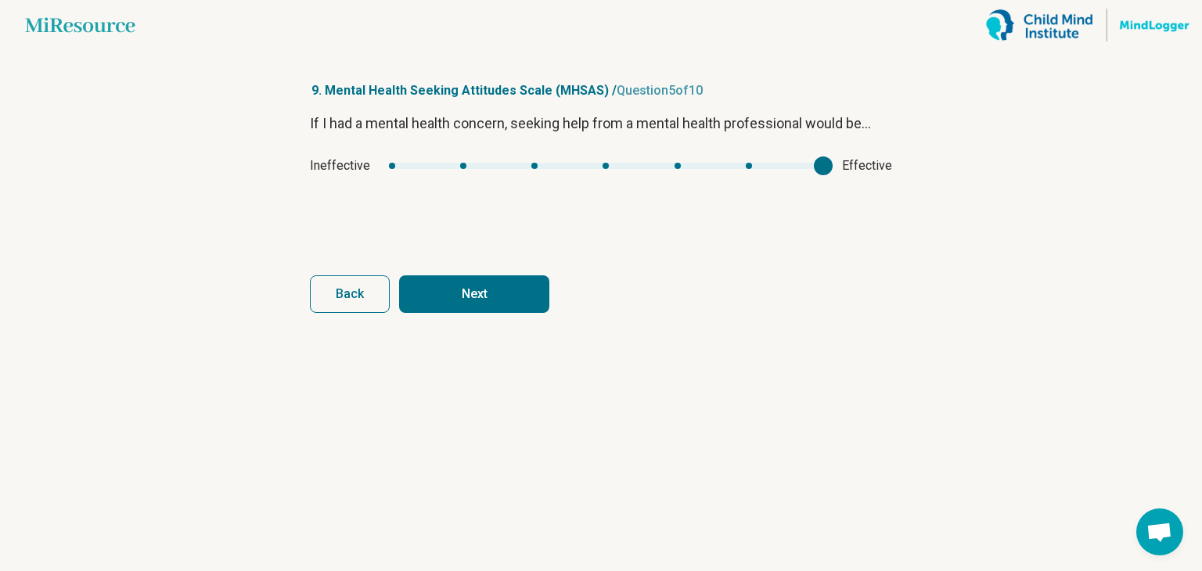
click at [929, 172] on main "Miresource logo 9. Mental Health Seeking Attitudes Scale (MHSAS) / Question 5 o…" at bounding box center [601, 285] width 1202 height 571
click at [497, 279] on button "Next" at bounding box center [474, 294] width 150 height 38
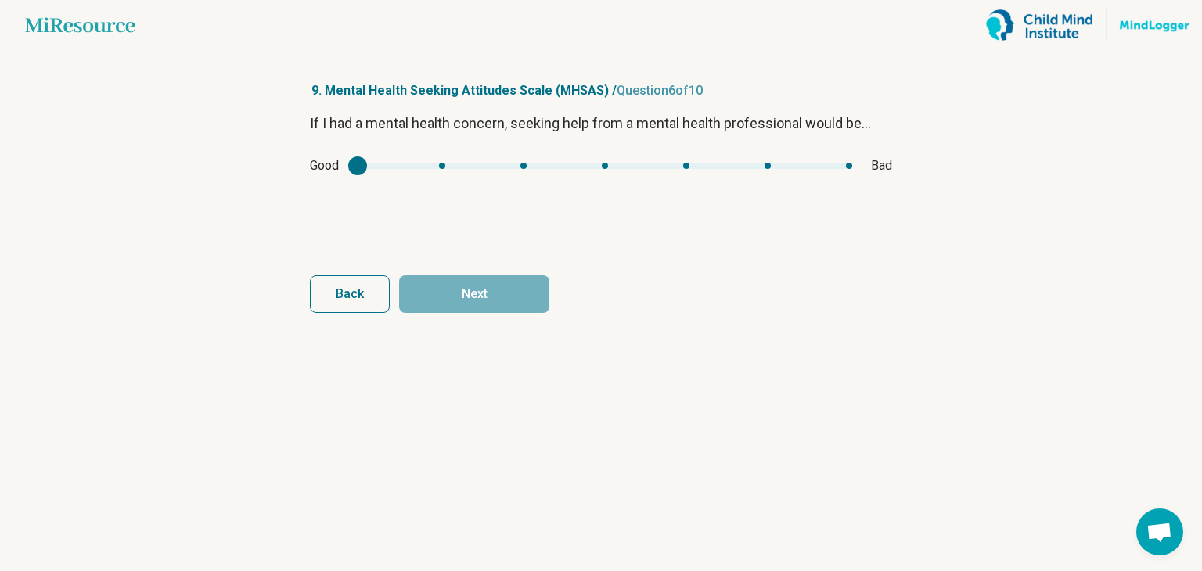
click at [368, 166] on div "mhsas5" at bounding box center [604, 166] width 494 height 6
click at [366, 166] on div "mhsas5" at bounding box center [357, 165] width 19 height 19
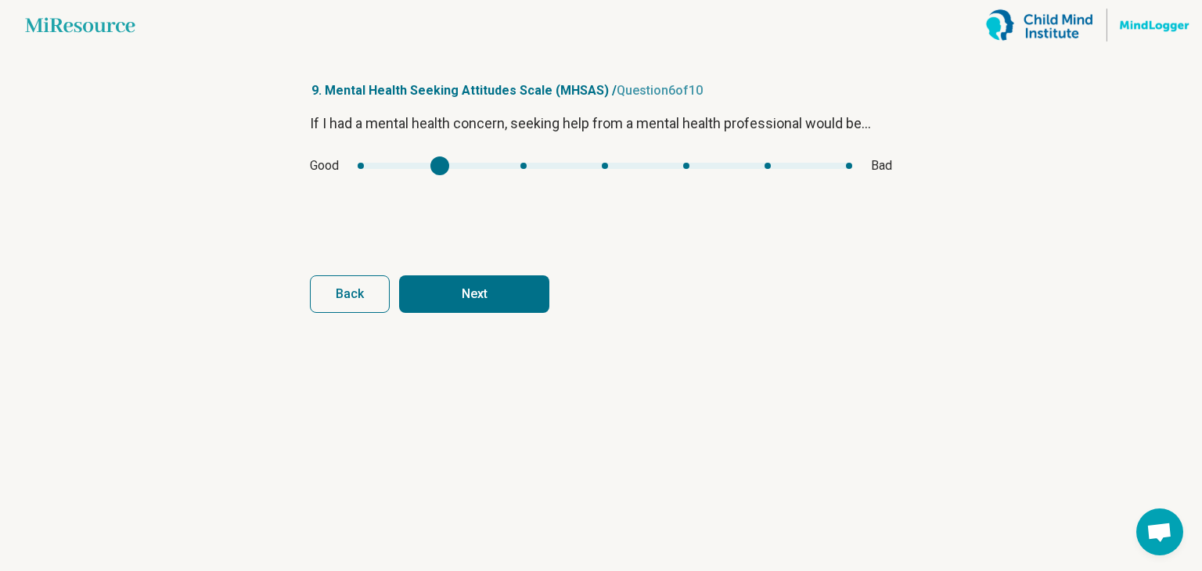
click at [436, 171] on div "mhsas5" at bounding box center [439, 165] width 19 height 19
click at [393, 172] on div "Good Bad" at bounding box center [601, 165] width 582 height 19
type input "*"
click at [498, 301] on button "Next" at bounding box center [474, 294] width 150 height 38
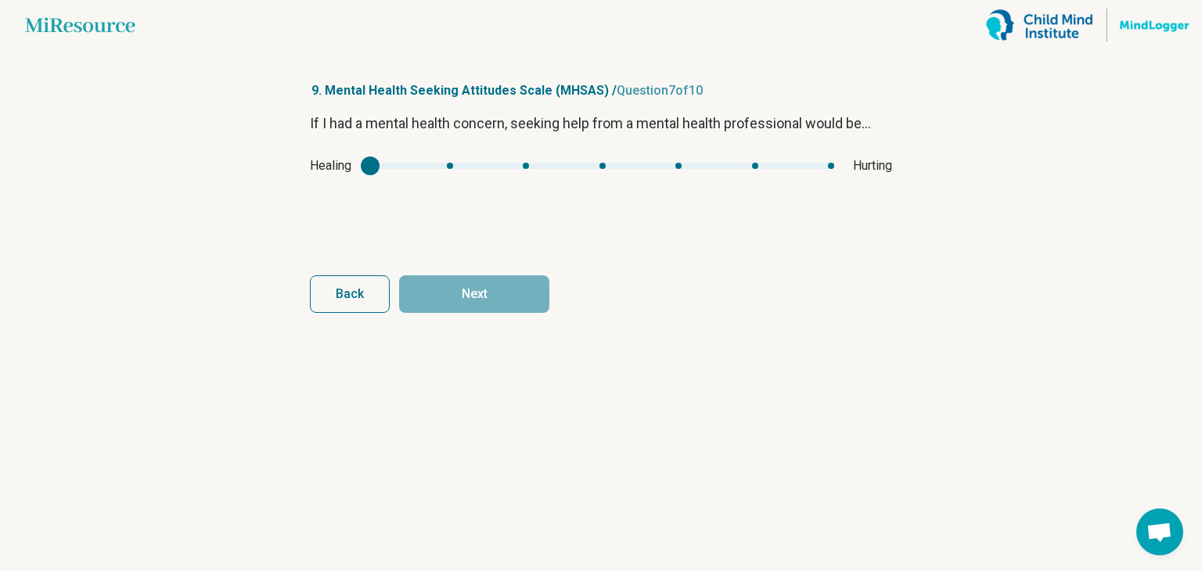
drag, startPoint x: 360, startPoint y: 162, endPoint x: 484, endPoint y: 170, distance: 124.6
click at [484, 170] on div "Healing Hurting" at bounding box center [601, 165] width 582 height 19
click at [476, 172] on div "Healing Hurting" at bounding box center [601, 165] width 582 height 19
click at [474, 160] on div "Healing Hurting" at bounding box center [601, 165] width 582 height 19
click at [458, 163] on div "mhsas6" at bounding box center [602, 166] width 464 height 6
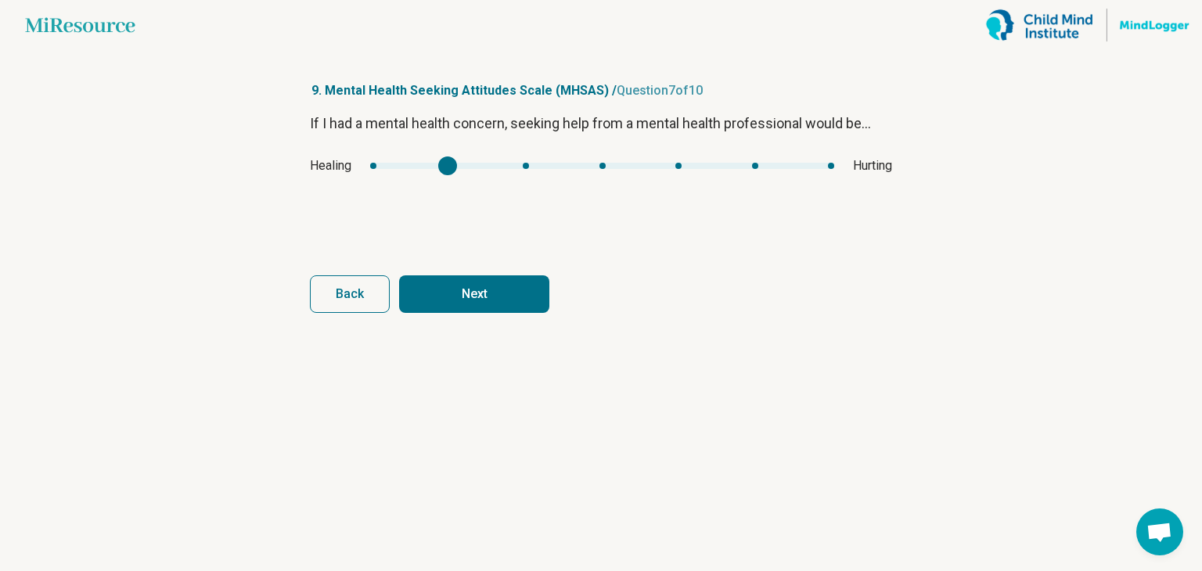
type input "*"
click at [388, 163] on div "mhsas6" at bounding box center [602, 166] width 464 height 6
click at [494, 298] on button "Next" at bounding box center [474, 294] width 150 height 38
type input "*"
click at [1001, 163] on main "Miresource logo 9. Mental Health Seeking Attitudes Scale (MHSAS) / Question 8 o…" at bounding box center [601, 285] width 1202 height 571
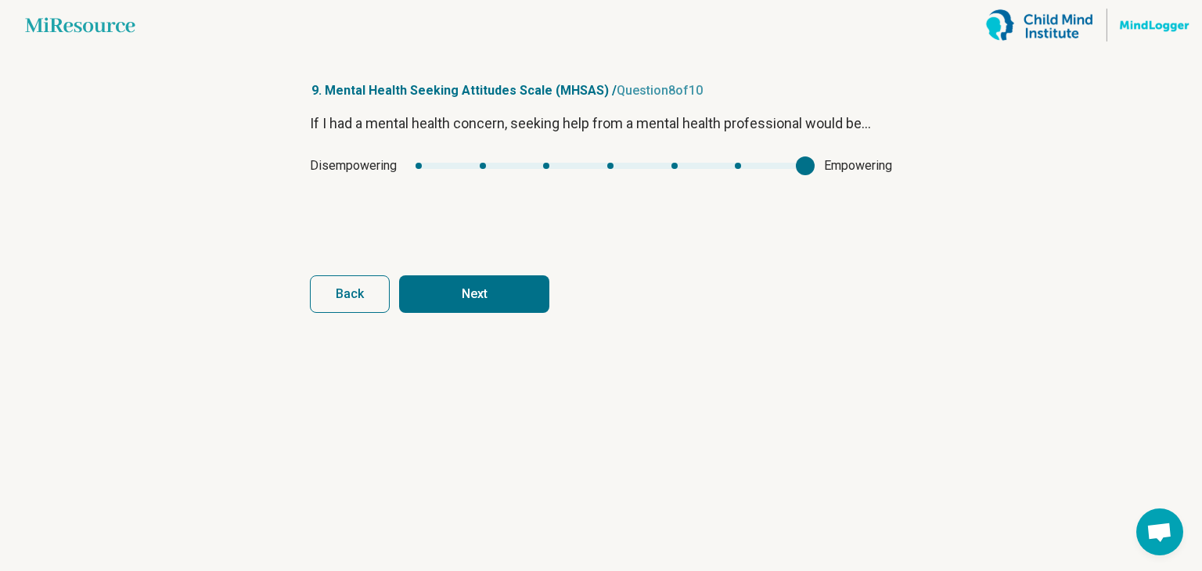
click at [500, 293] on button "Next" at bounding box center [474, 294] width 150 height 38
type input "*"
click at [345, 196] on div "If I had a mental health concern, seeking help from a mental health professiona…" at bounding box center [601, 178] width 582 height 131
click at [495, 300] on button "Next" at bounding box center [474, 294] width 150 height 38
type input "*"
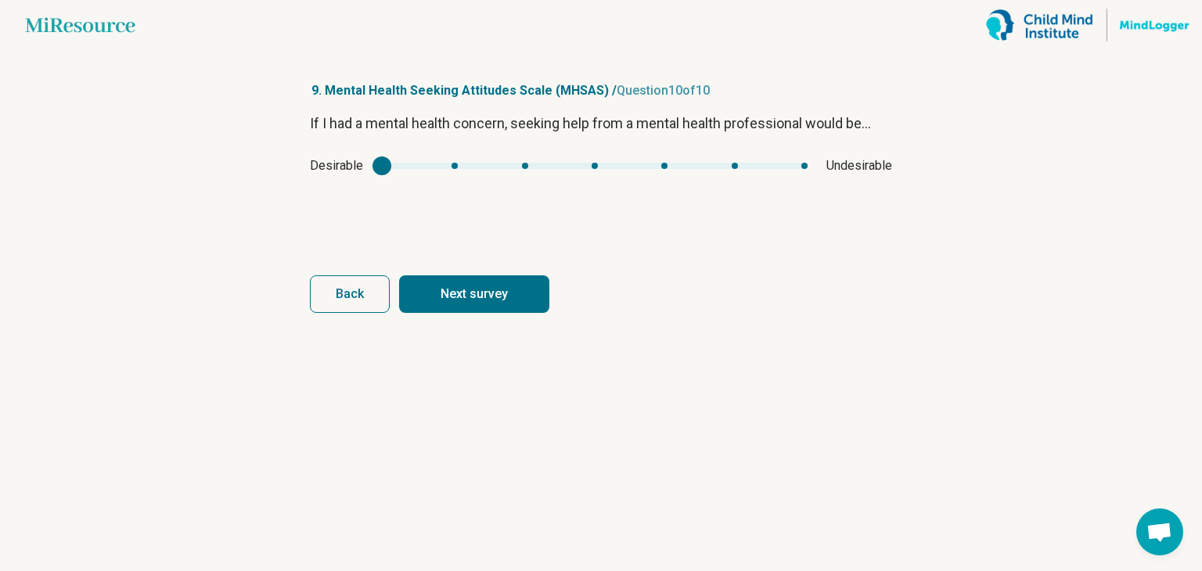
click at [227, 185] on main "Miresource logo 9. Mental Health Seeking Attitudes Scale (MHSAS) / Question 10 …" at bounding box center [601, 285] width 1202 height 571
click at [458, 292] on button "Next survey" at bounding box center [474, 294] width 150 height 38
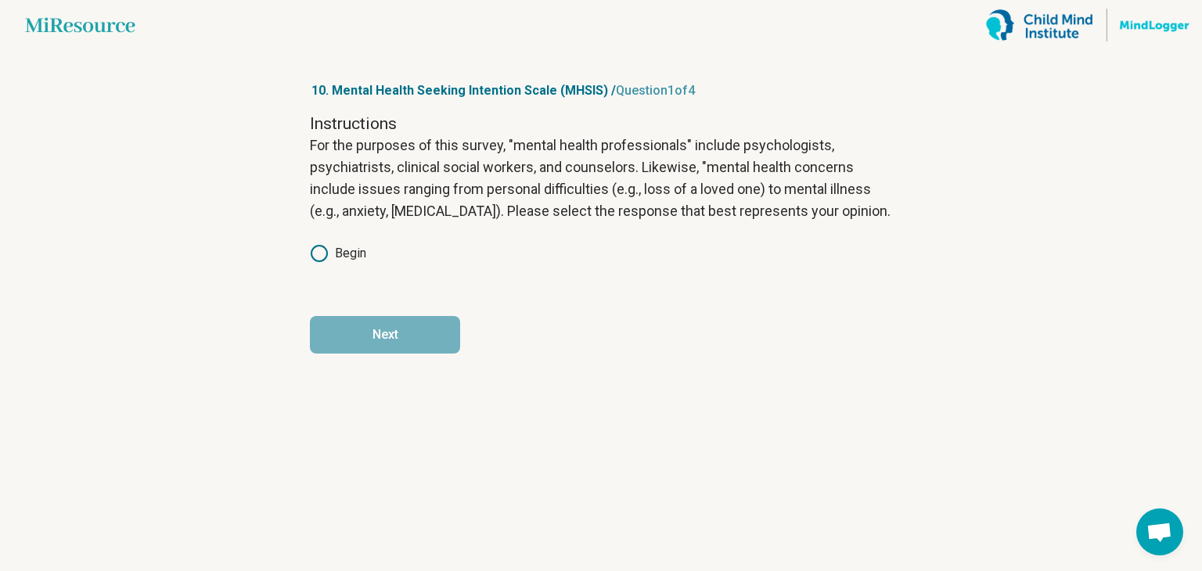
click at [317, 244] on icon at bounding box center [319, 253] width 19 height 19
click at [378, 327] on button "Next" at bounding box center [385, 335] width 150 height 38
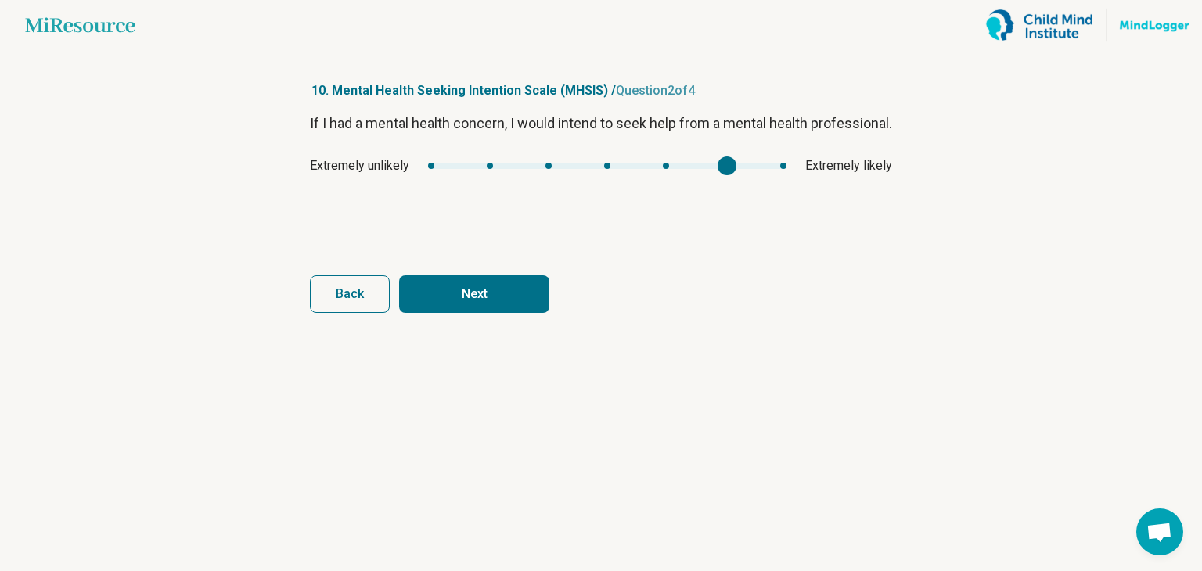
type input "*"
click at [803, 165] on div "If I had a mental health concern, I would intend to seek help from a mental hea…" at bounding box center [601, 178] width 582 height 131
click at [503, 293] on button "Next" at bounding box center [474, 294] width 150 height 38
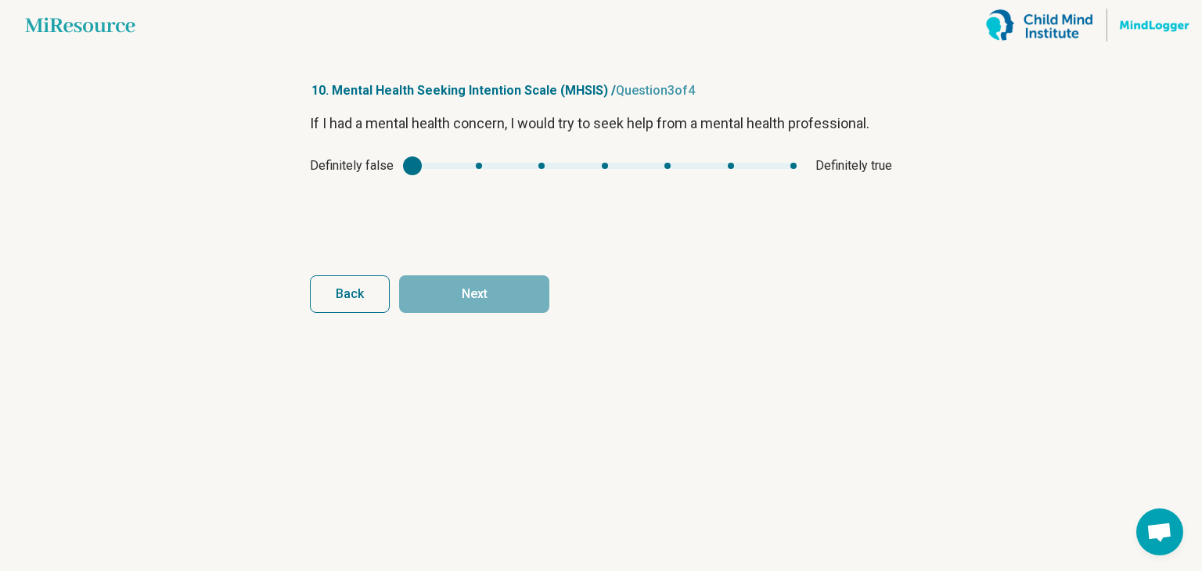
type input "*"
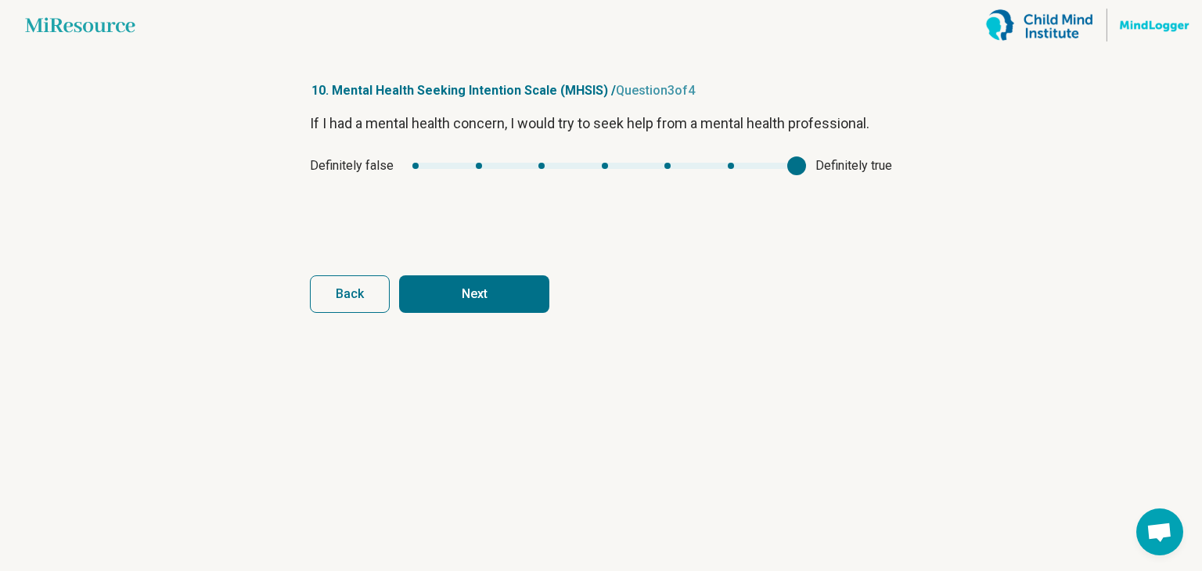
click at [951, 168] on main "Miresource logo 10. Mental Health Seeking Intention Scale (MHSIS) / Question 3 …" at bounding box center [601, 285] width 1202 height 571
click at [524, 293] on button "Next" at bounding box center [474, 294] width 150 height 38
click at [924, 128] on main "Miresource logo 10. Mental Health Seeking Intention Scale (MHSIS) / Question 4 …" at bounding box center [601, 285] width 1202 height 571
click at [516, 293] on button "Finish" at bounding box center [474, 294] width 150 height 38
type input "*"
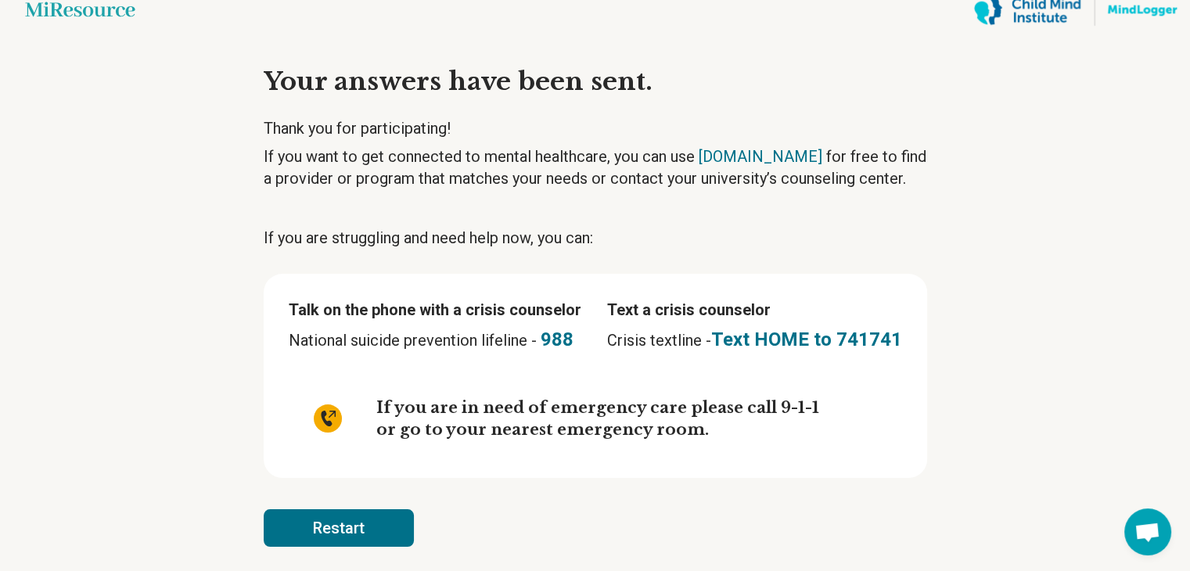
scroll to position [23, 0]
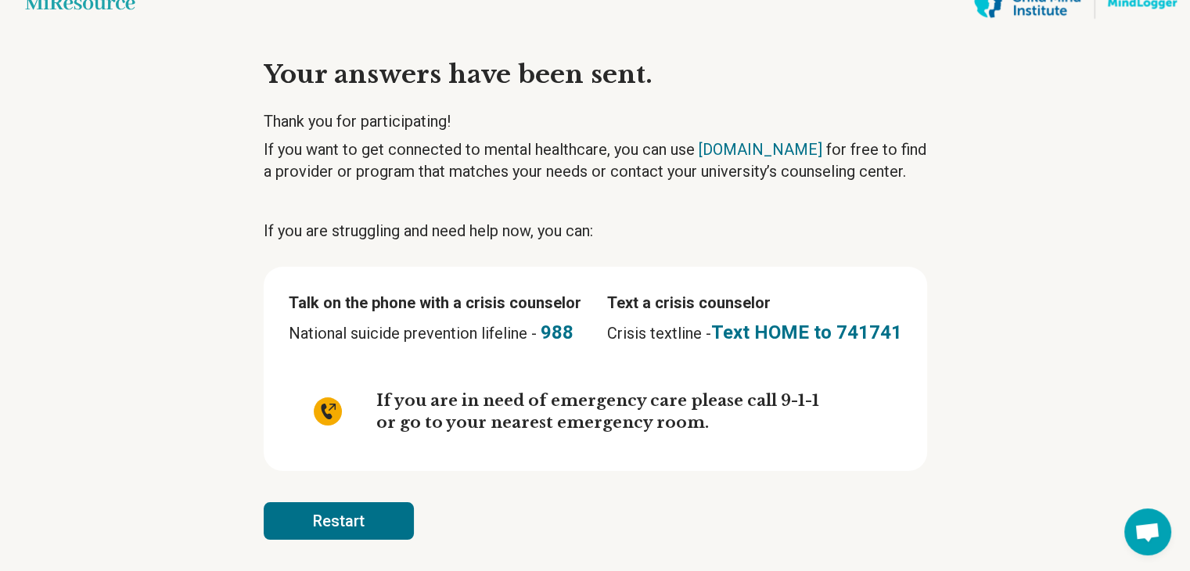
click at [339, 518] on button "Restart" at bounding box center [339, 521] width 150 height 38
